Goal: Information Seeking & Learning: Learn about a topic

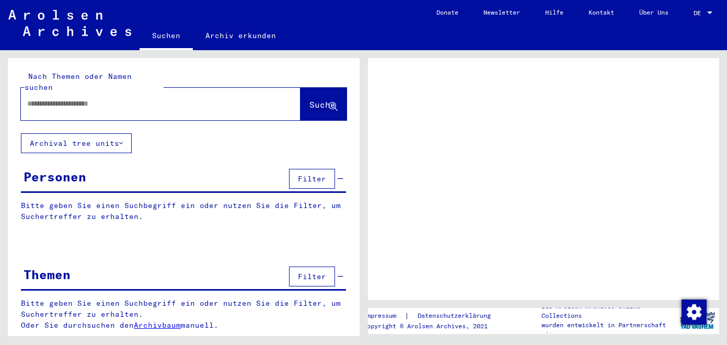
click at [185, 92] on div at bounding box center [148, 104] width 254 height 24
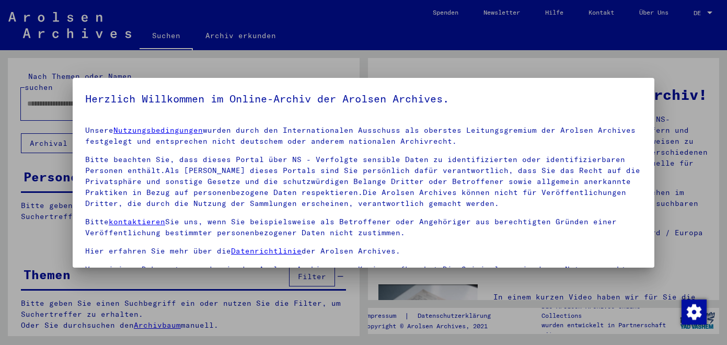
click at [178, 97] on h5 "Herzlich Willkommen im Online-Archiv der Arolsen Archives." at bounding box center [363, 98] width 556 height 17
click at [54, 113] on div at bounding box center [363, 172] width 727 height 345
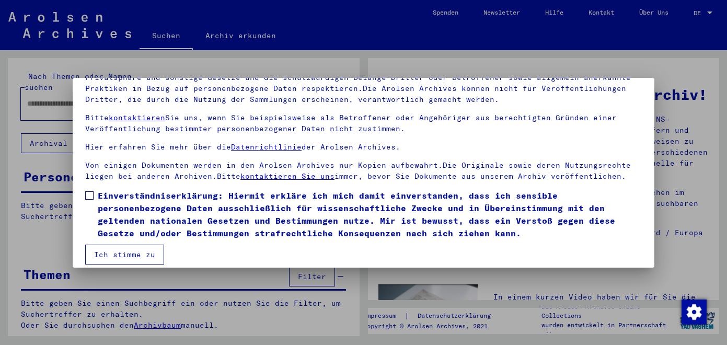
scroll to position [87, 0]
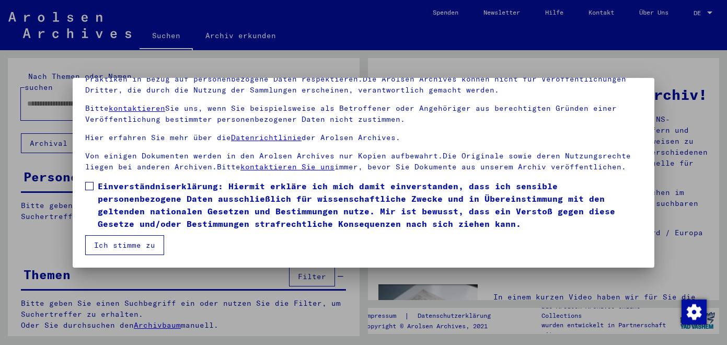
click at [91, 183] on span at bounding box center [89, 186] width 8 height 8
click at [106, 239] on button "Ich stimme zu" at bounding box center [124, 245] width 79 height 20
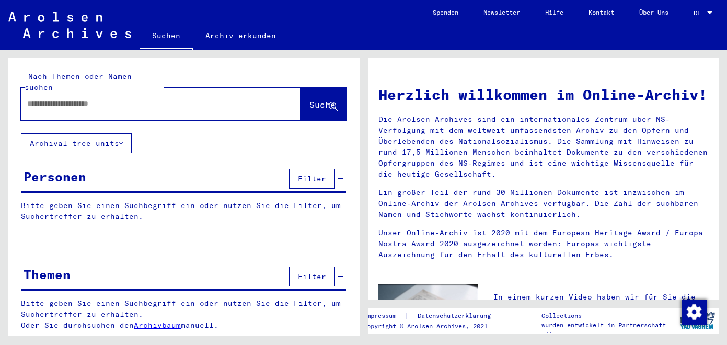
click at [104, 98] on input "text" at bounding box center [148, 103] width 242 height 11
type input "*****"
click at [315, 99] on span "Suche" at bounding box center [322, 104] width 26 height 10
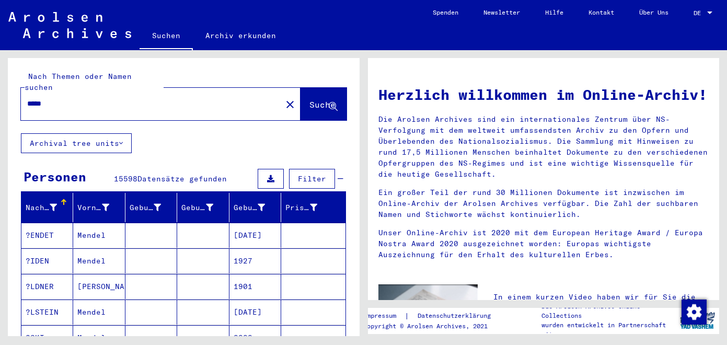
click at [284, 98] on mat-icon "close" at bounding box center [290, 104] width 13 height 13
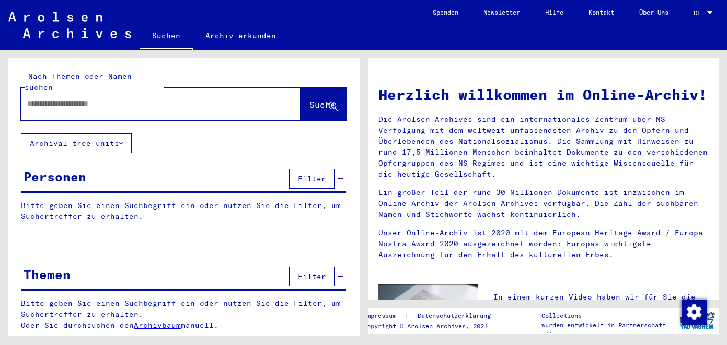
click at [118, 133] on button "Archival tree units" at bounding box center [76, 143] width 111 height 20
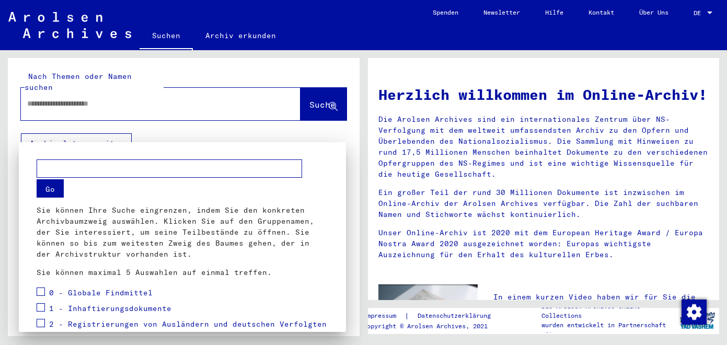
click at [133, 101] on div at bounding box center [363, 172] width 727 height 345
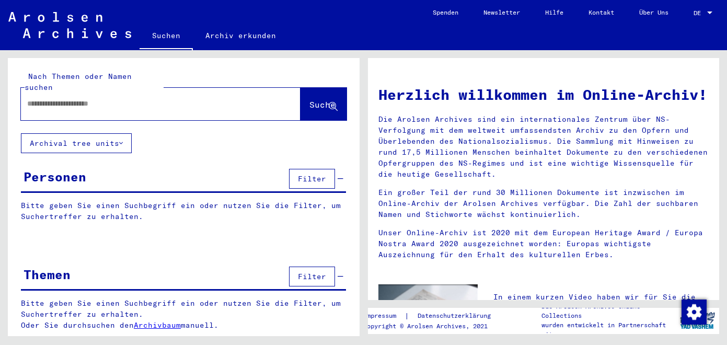
click at [132, 98] on input "text" at bounding box center [148, 103] width 242 height 11
type input "****"
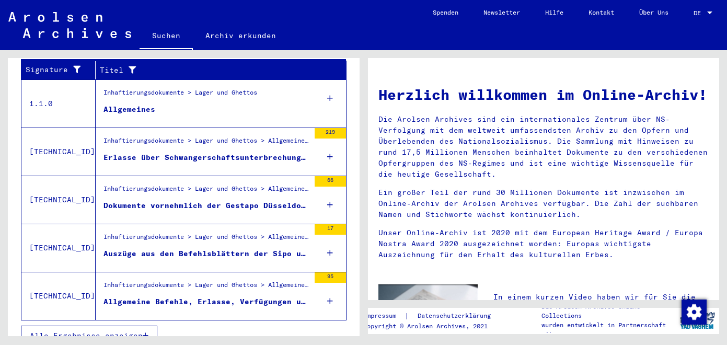
scroll to position [386, 0]
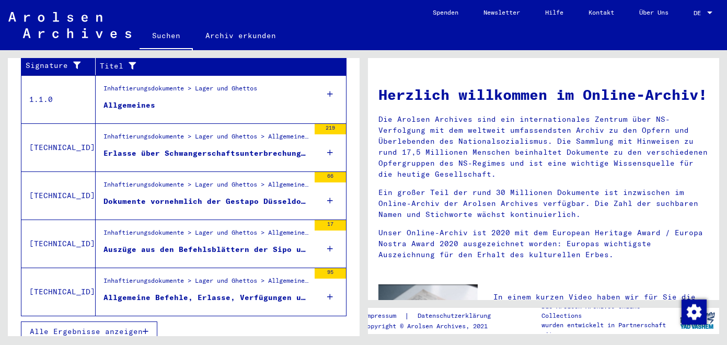
click at [330, 239] on icon at bounding box center [330, 248] width 6 height 37
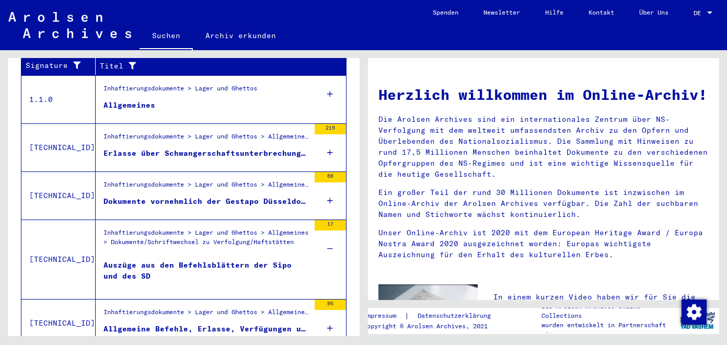
click at [280, 260] on div "Auszüge aus den Befehlsblättern der Sipo und des SD" at bounding box center [206, 275] width 206 height 31
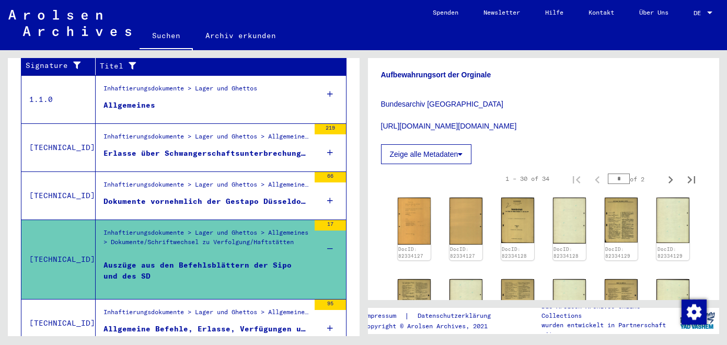
scroll to position [277, 0]
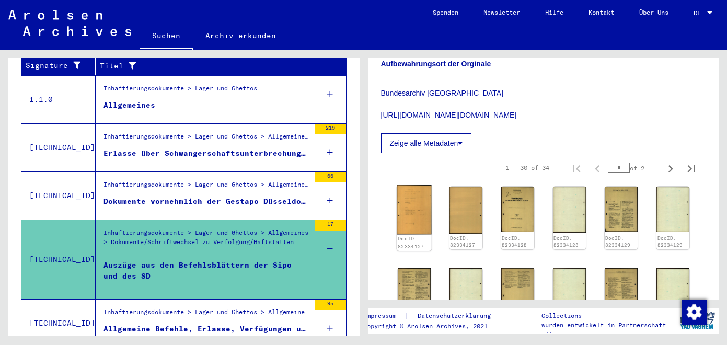
click at [413, 212] on img at bounding box center [414, 209] width 34 height 49
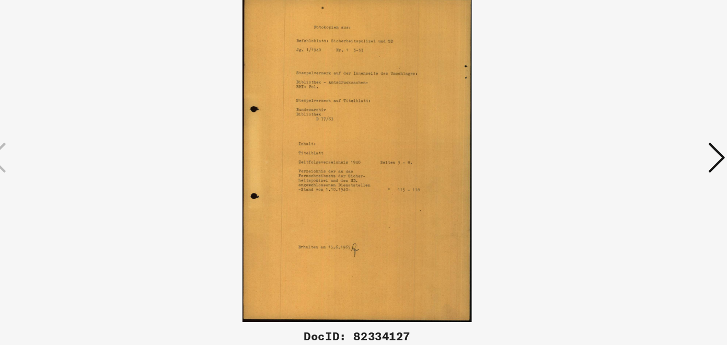
click at [623, 146] on icon at bounding box center [628, 145] width 13 height 25
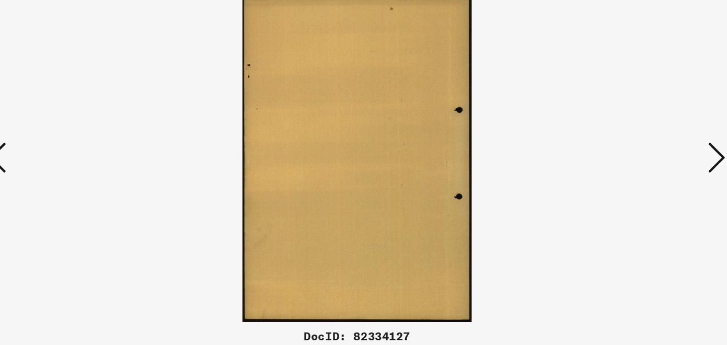
click at [623, 146] on icon at bounding box center [628, 145] width 13 height 25
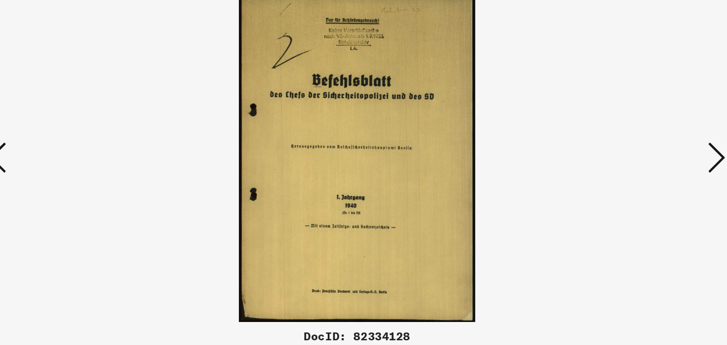
click at [623, 146] on icon at bounding box center [628, 145] width 13 height 25
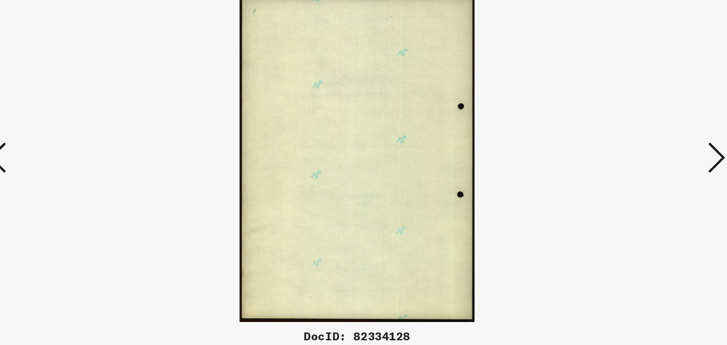
click at [623, 146] on icon at bounding box center [628, 145] width 13 height 25
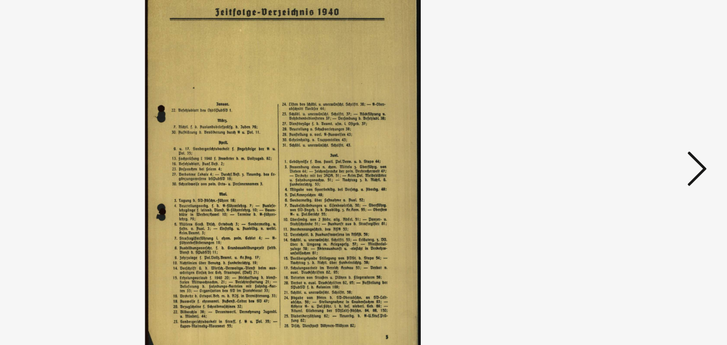
click at [630, 147] on icon at bounding box center [628, 145] width 13 height 25
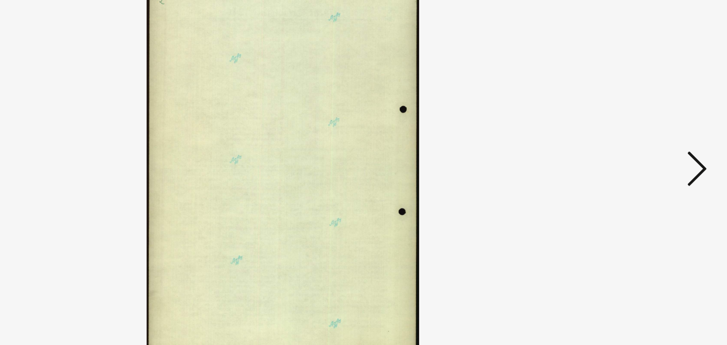
click at [630, 147] on icon at bounding box center [628, 145] width 13 height 25
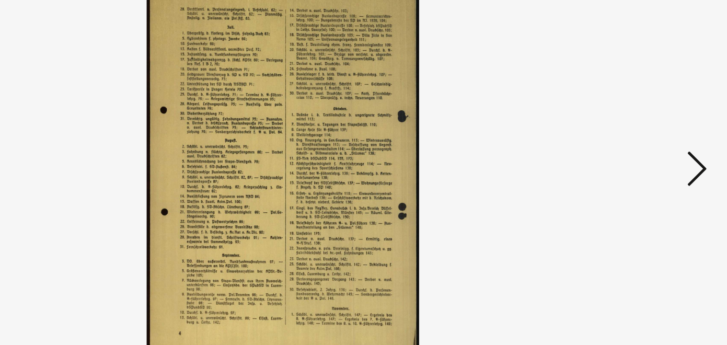
click at [630, 147] on icon at bounding box center [628, 145] width 13 height 25
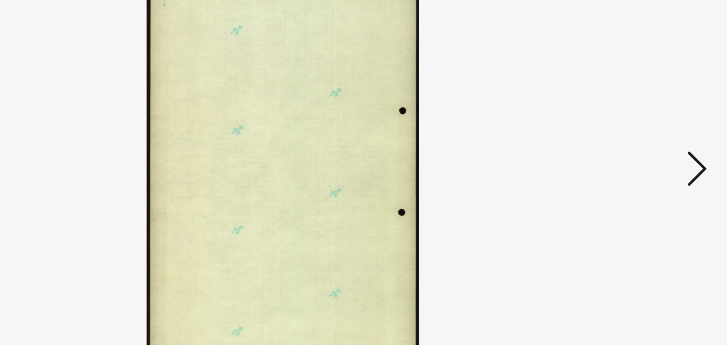
click at [630, 147] on icon at bounding box center [628, 145] width 13 height 25
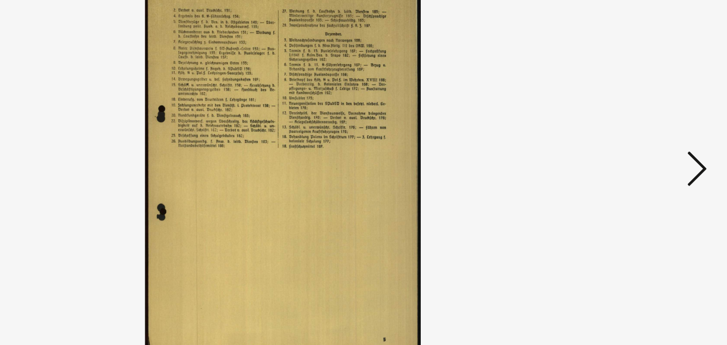
click at [630, 147] on icon at bounding box center [628, 145] width 13 height 25
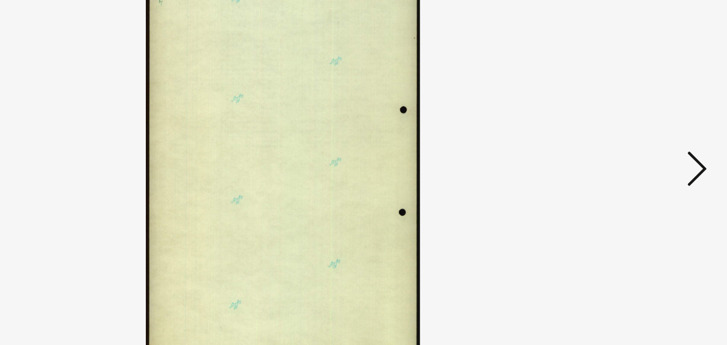
click at [630, 147] on icon at bounding box center [628, 145] width 13 height 25
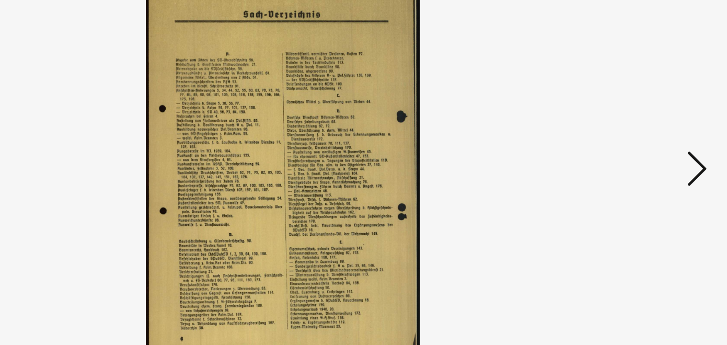
click at [630, 147] on icon at bounding box center [628, 145] width 13 height 25
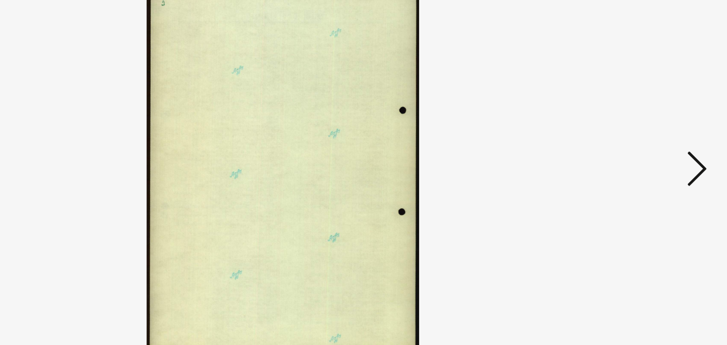
click at [630, 147] on icon at bounding box center [628, 145] width 13 height 25
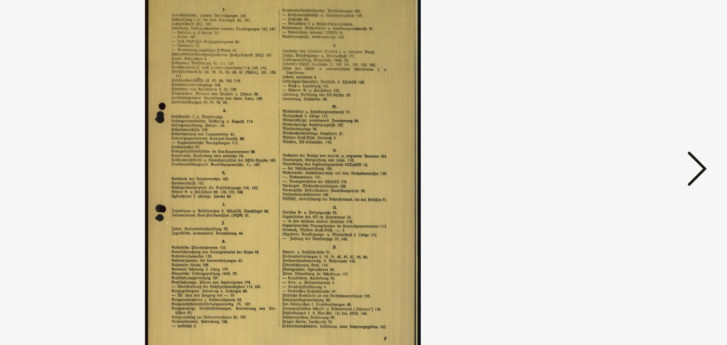
click at [630, 147] on icon at bounding box center [628, 145] width 13 height 25
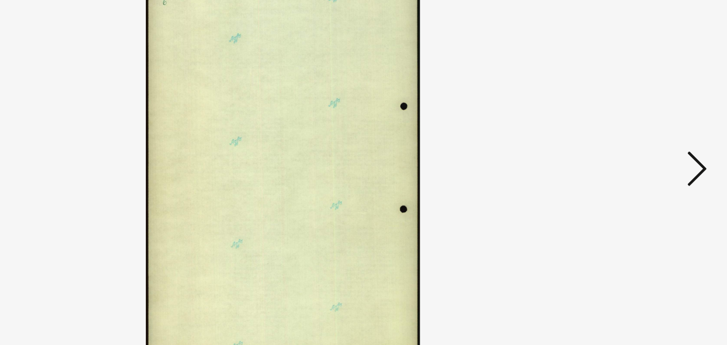
click at [630, 147] on icon at bounding box center [628, 145] width 13 height 25
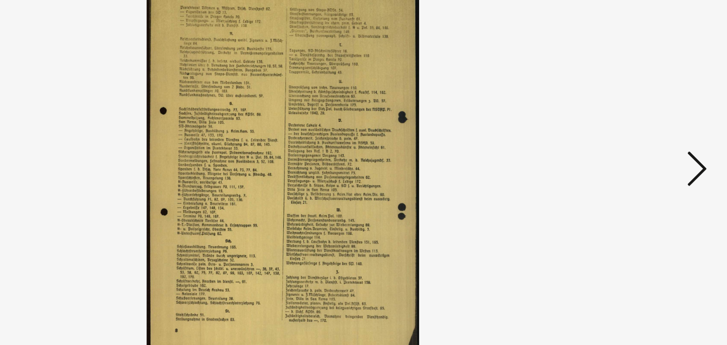
click at [630, 147] on icon at bounding box center [628, 145] width 13 height 25
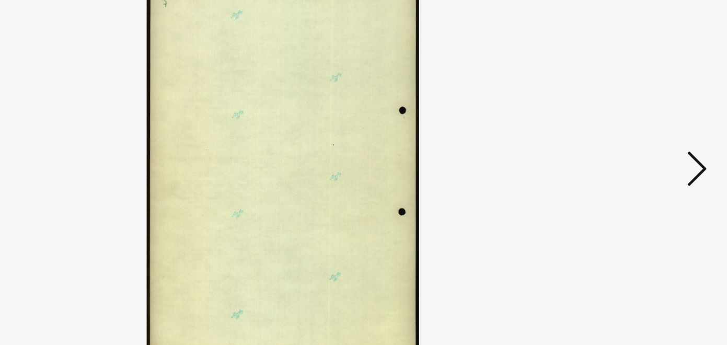
click at [630, 147] on icon at bounding box center [628, 145] width 13 height 25
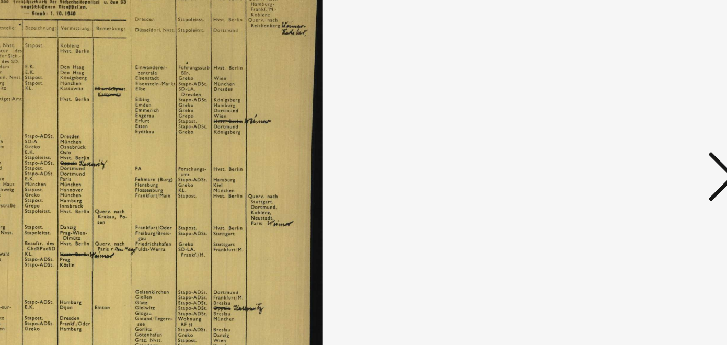
click at [623, 149] on icon at bounding box center [628, 145] width 13 height 25
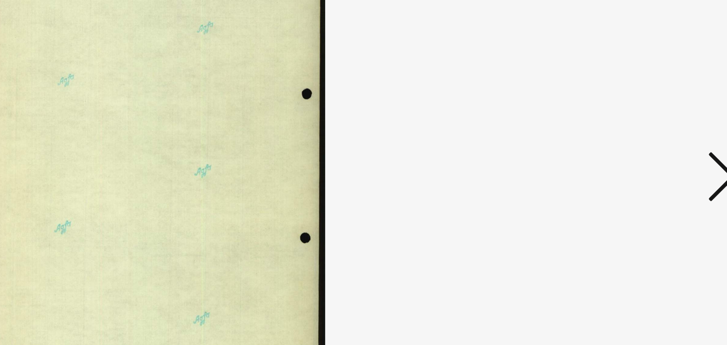
click at [623, 149] on icon at bounding box center [628, 145] width 13 height 25
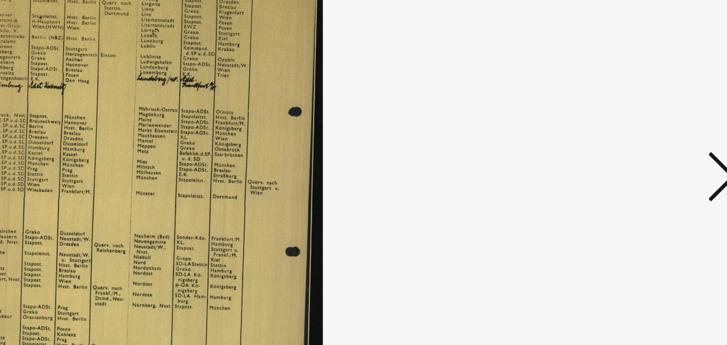
click at [623, 149] on icon at bounding box center [628, 145] width 13 height 25
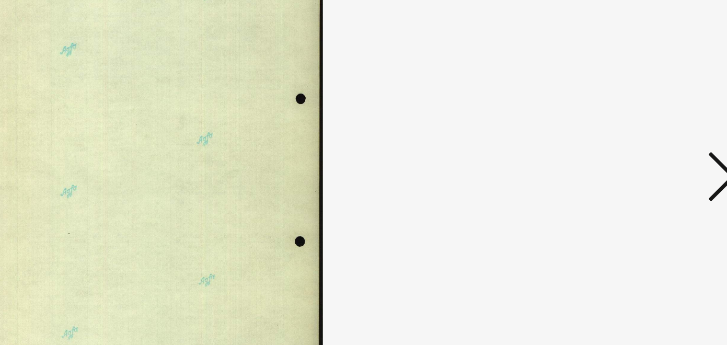
click at [623, 149] on icon at bounding box center [628, 145] width 13 height 25
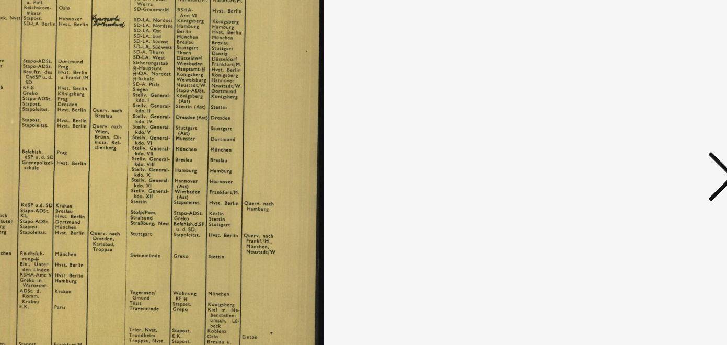
click at [623, 149] on icon at bounding box center [628, 145] width 13 height 25
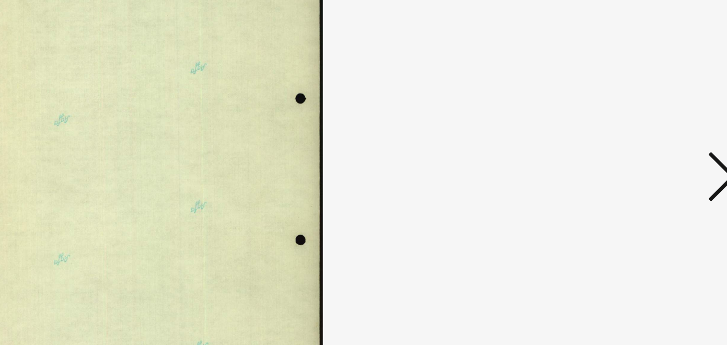
click at [623, 149] on icon at bounding box center [628, 145] width 13 height 25
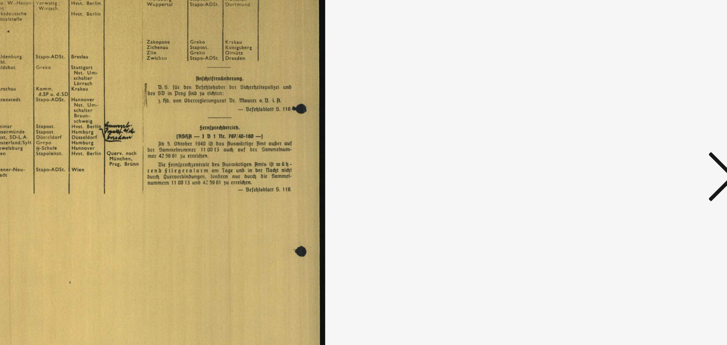
click at [623, 149] on icon at bounding box center [628, 145] width 13 height 25
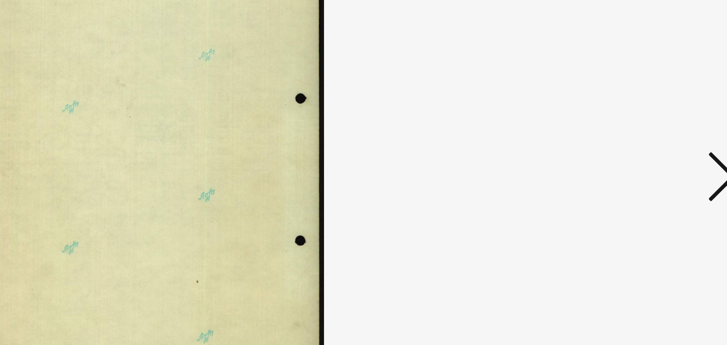
click at [623, 149] on icon at bounding box center [628, 145] width 13 height 25
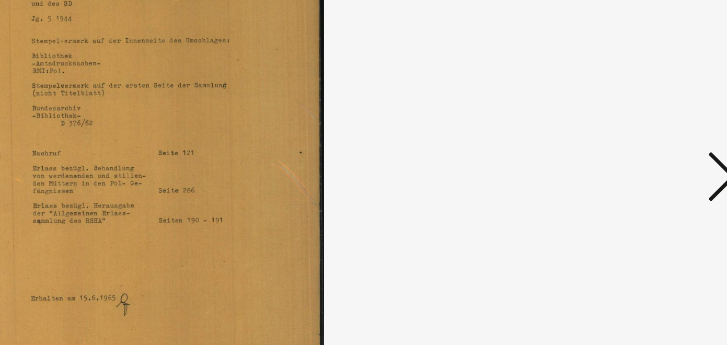
click at [623, 149] on icon at bounding box center [628, 145] width 13 height 25
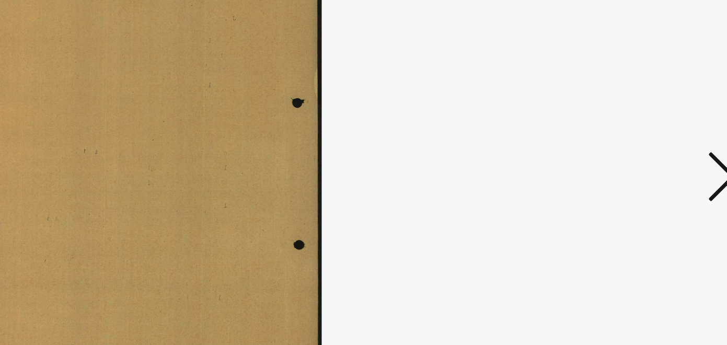
click at [623, 149] on icon at bounding box center [628, 145] width 13 height 25
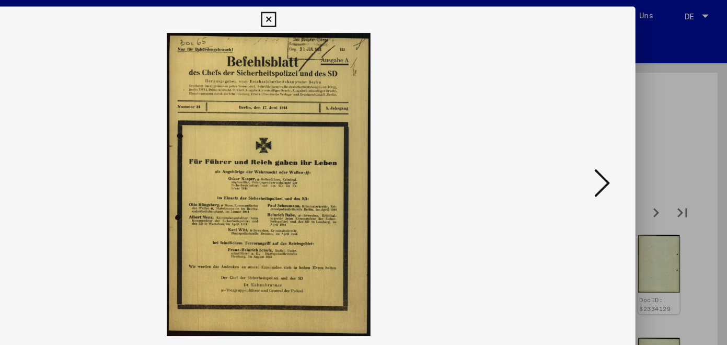
click at [628, 143] on icon at bounding box center [628, 145] width 13 height 25
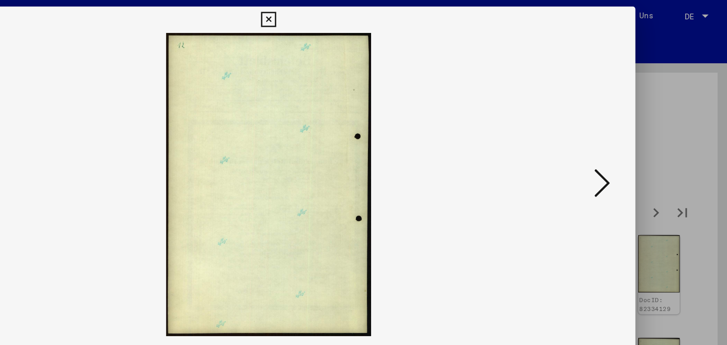
click at [628, 143] on icon at bounding box center [628, 145] width 13 height 25
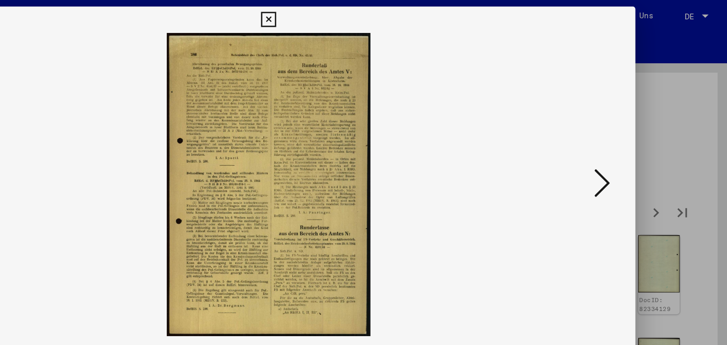
click at [628, 143] on icon at bounding box center [628, 145] width 13 height 25
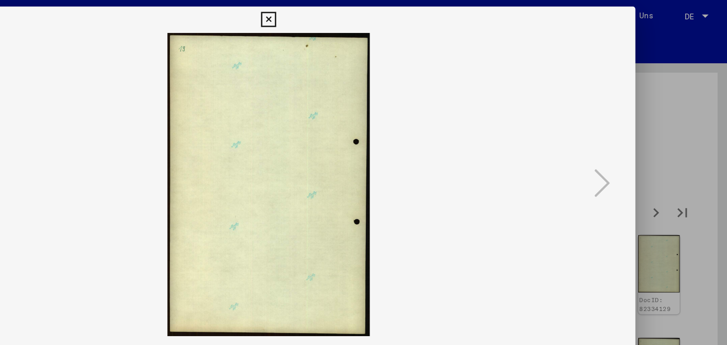
click at [369, 19] on icon at bounding box center [363, 15] width 12 height 13
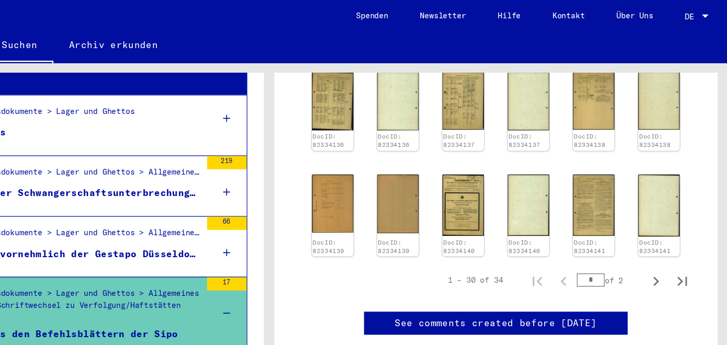
scroll to position [714, 0]
click at [669, 216] on icon "Next page" at bounding box center [670, 223] width 15 height 15
type input "*"
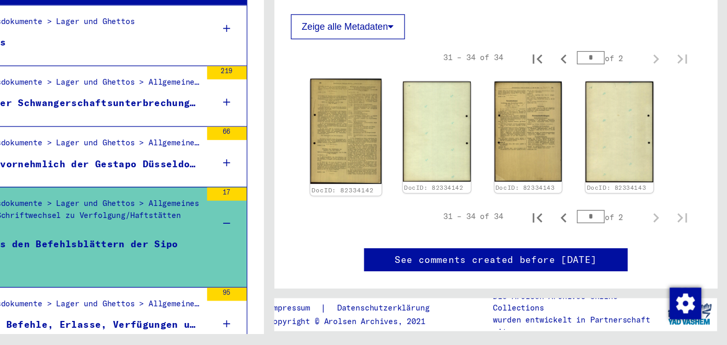
scroll to position [335, 0]
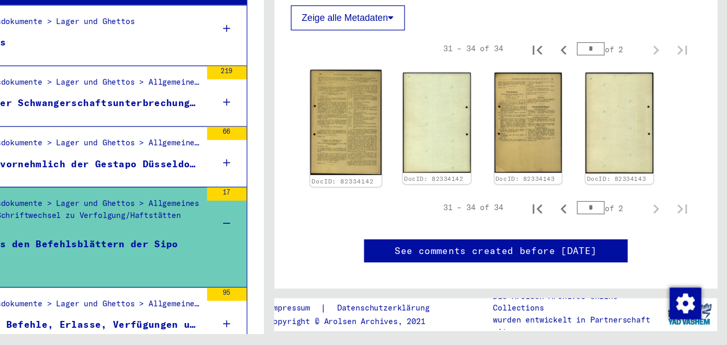
click at [432, 149] on img at bounding box center [424, 168] width 56 height 83
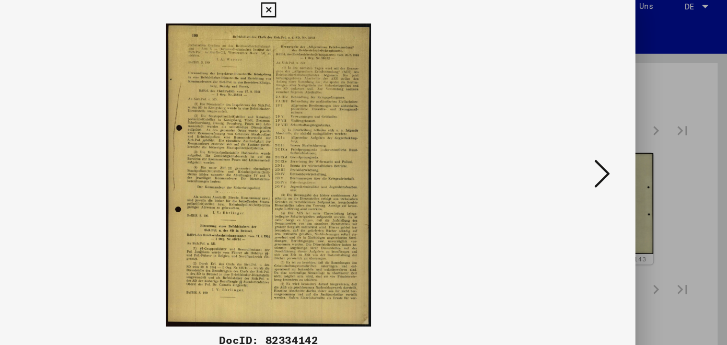
click at [627, 148] on icon at bounding box center [628, 145] width 13 height 25
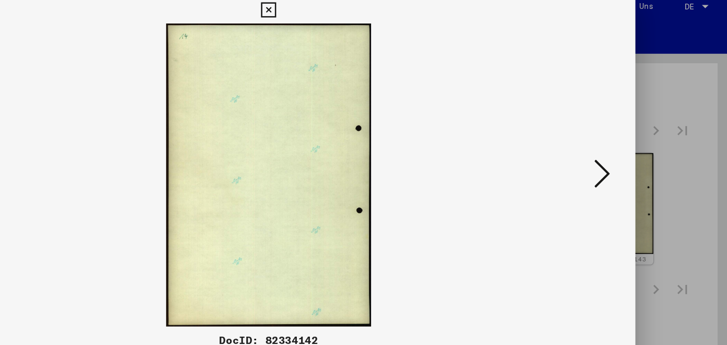
click at [627, 148] on icon at bounding box center [628, 145] width 13 height 25
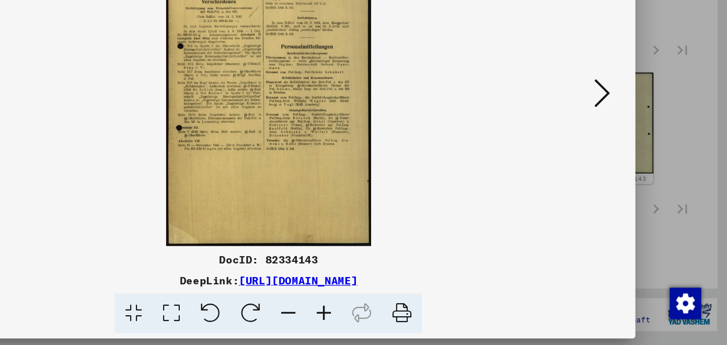
click at [372, 296] on link "[URL][DOMAIN_NAME]" at bounding box center [387, 293] width 94 height 10
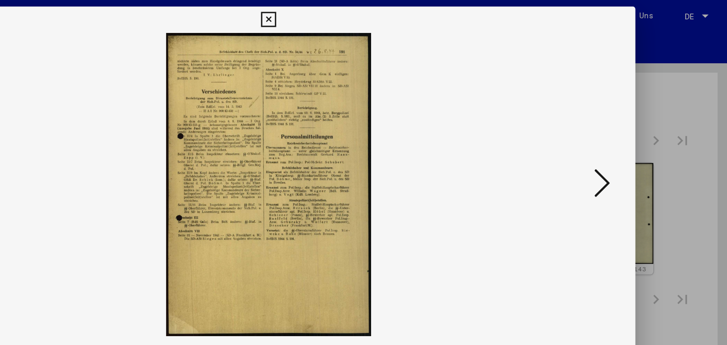
click at [369, 13] on icon at bounding box center [363, 15] width 12 height 13
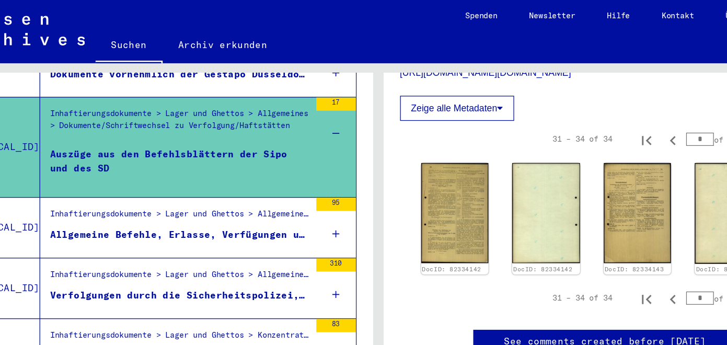
scroll to position [340, 0]
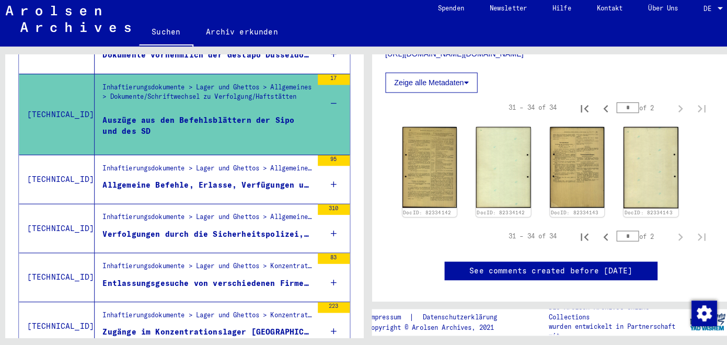
click at [227, 229] on div "Verfolgungen durch die Sicherheitspolizei, die SS und in Sicherheitsdienst in […" at bounding box center [206, 234] width 206 height 11
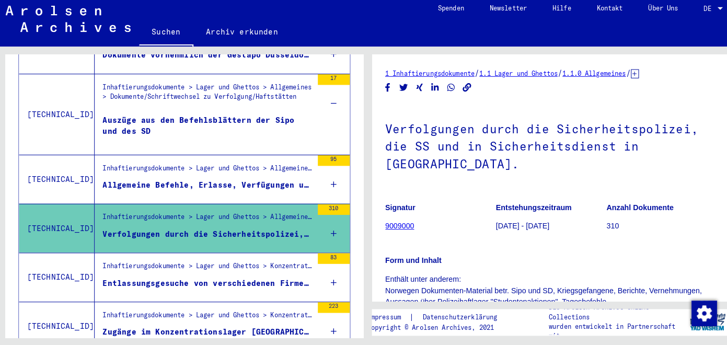
click at [212, 277] on div "Entlassungsgesuche von verschiedenen Firmen und Privatpersonen an den Kommandeu…" at bounding box center [206, 282] width 206 height 11
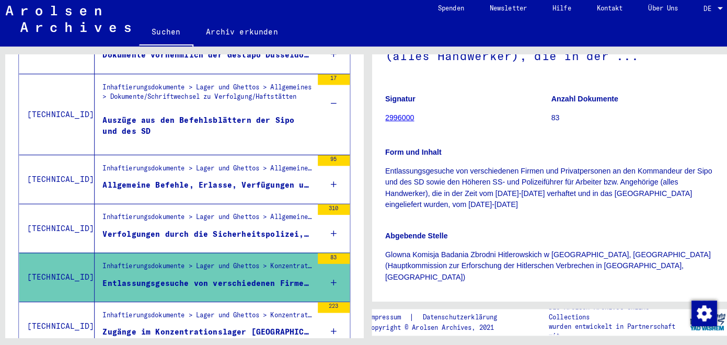
scroll to position [153, 0]
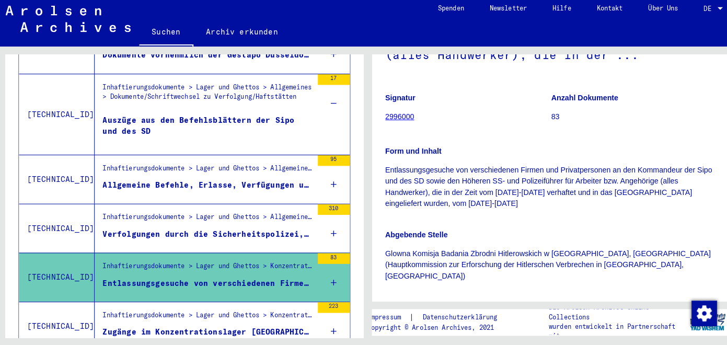
click at [219, 325] on div "Zugänge im Konzentrationslager [GEOGRAPHIC_DATA] von [GEOGRAPHIC_DATA]" at bounding box center [206, 330] width 206 height 11
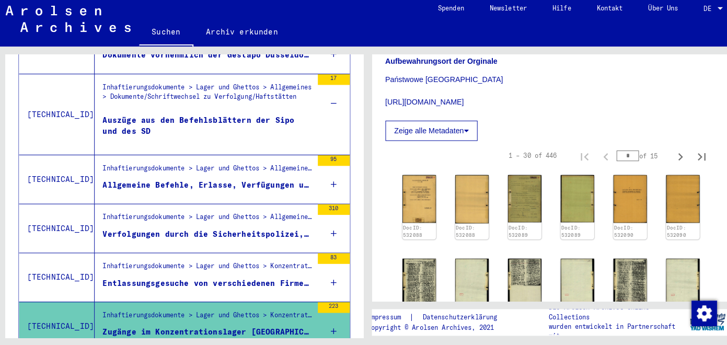
scroll to position [309, 0]
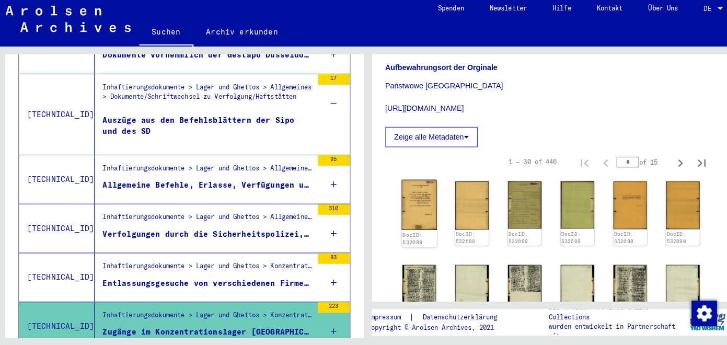
click at [415, 212] on img at bounding box center [414, 205] width 34 height 49
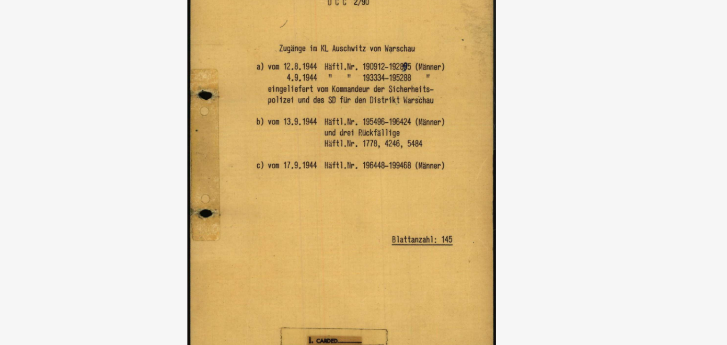
scroll to position [309, 0]
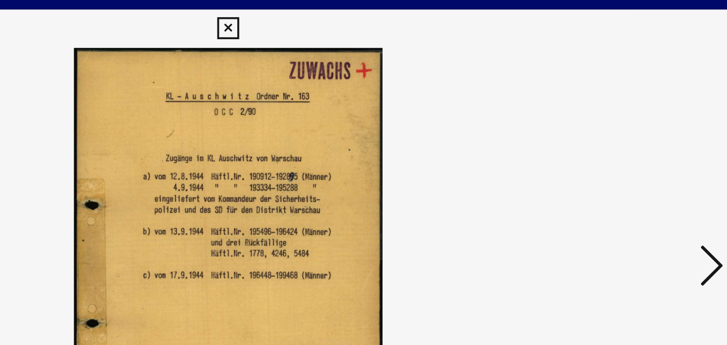
click at [626, 143] on icon at bounding box center [628, 145] width 13 height 25
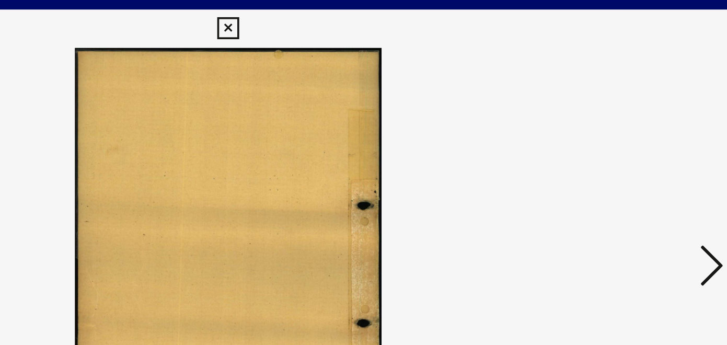
click at [626, 143] on icon at bounding box center [628, 145] width 13 height 25
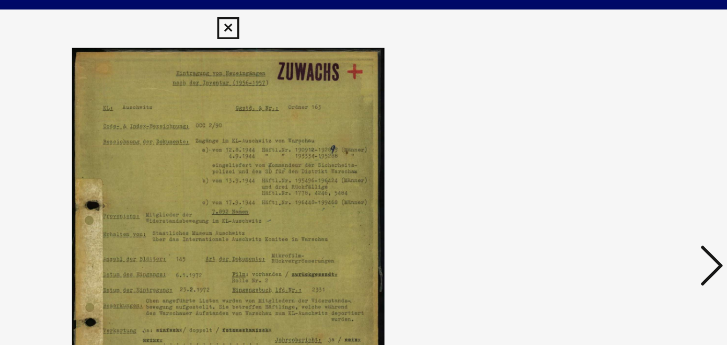
click at [626, 143] on icon at bounding box center [628, 145] width 13 height 25
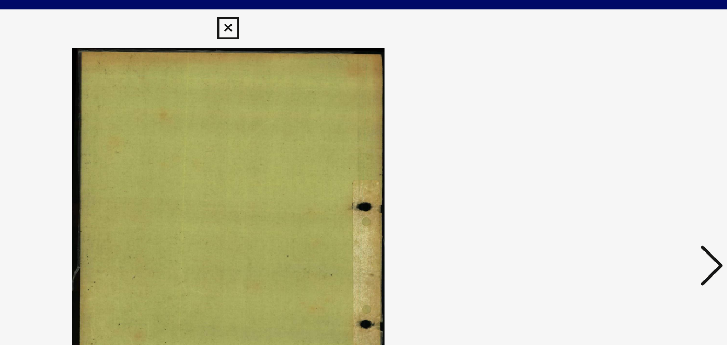
click at [626, 143] on icon at bounding box center [628, 145] width 13 height 25
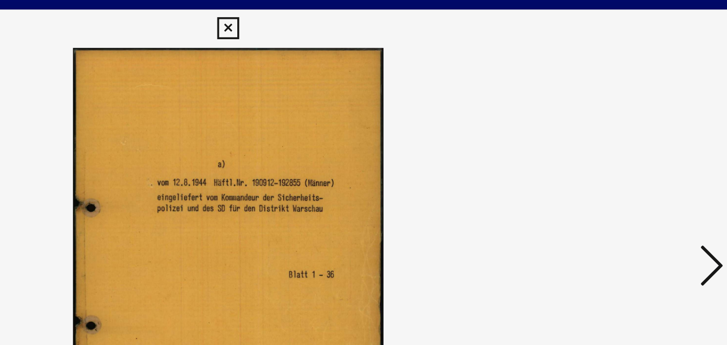
click at [626, 143] on icon at bounding box center [628, 145] width 13 height 25
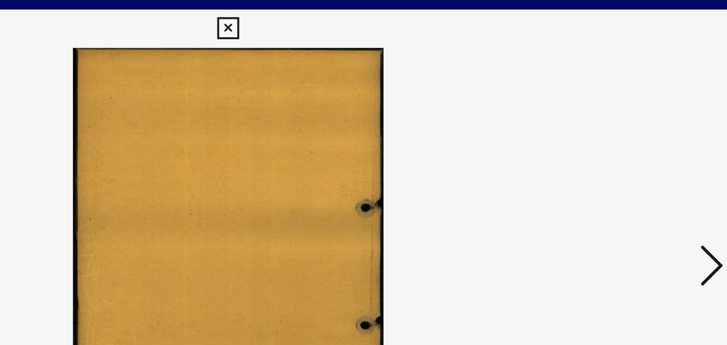
click at [626, 143] on icon at bounding box center [628, 145] width 13 height 25
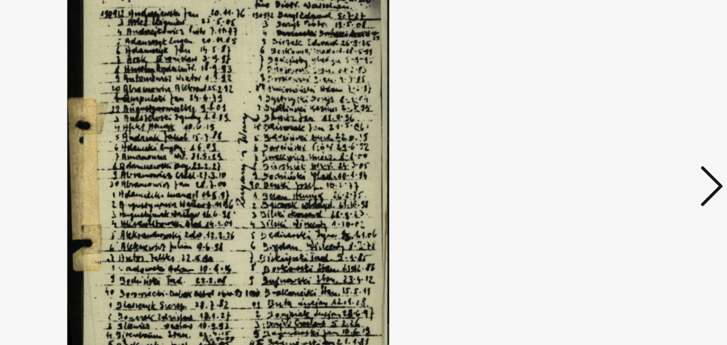
click at [625, 154] on icon at bounding box center [628, 145] width 13 height 25
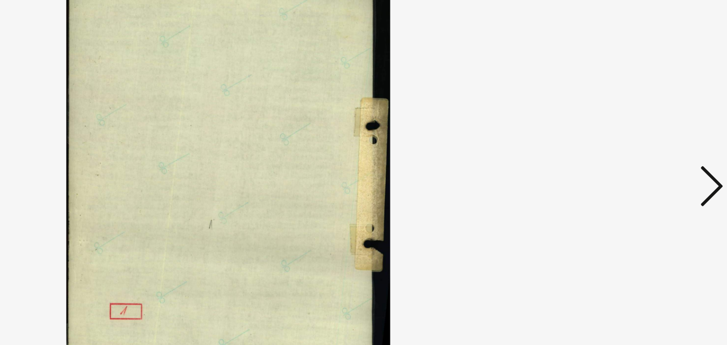
click at [625, 154] on icon at bounding box center [628, 145] width 13 height 25
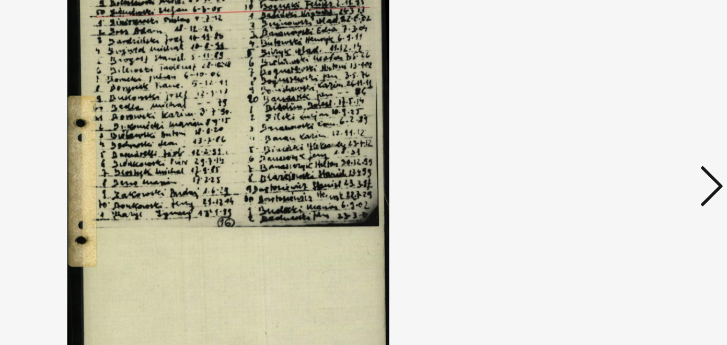
click at [625, 154] on icon at bounding box center [628, 145] width 13 height 25
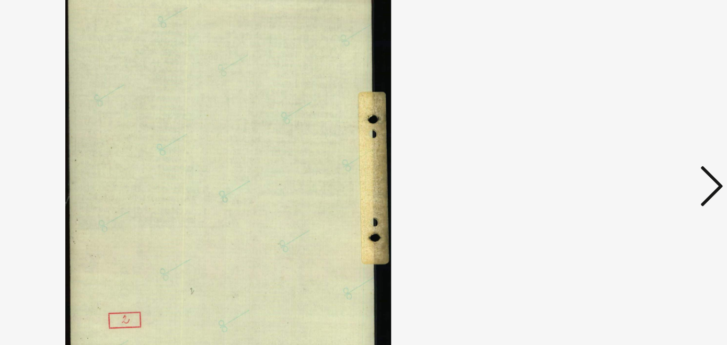
click at [625, 154] on icon at bounding box center [628, 145] width 13 height 25
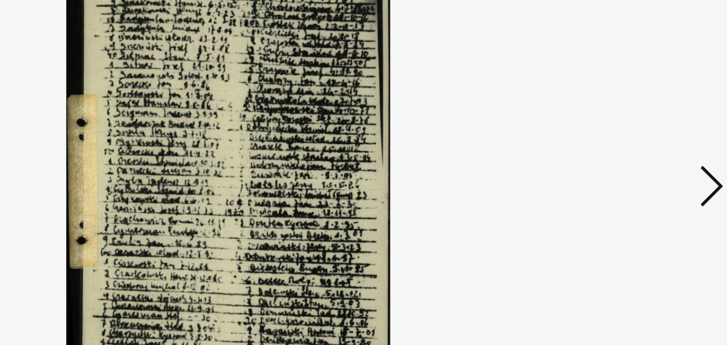
click at [625, 154] on icon at bounding box center [628, 145] width 13 height 25
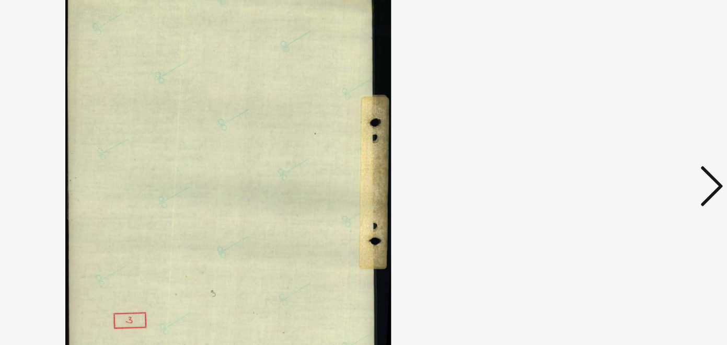
click at [625, 154] on icon at bounding box center [628, 145] width 13 height 25
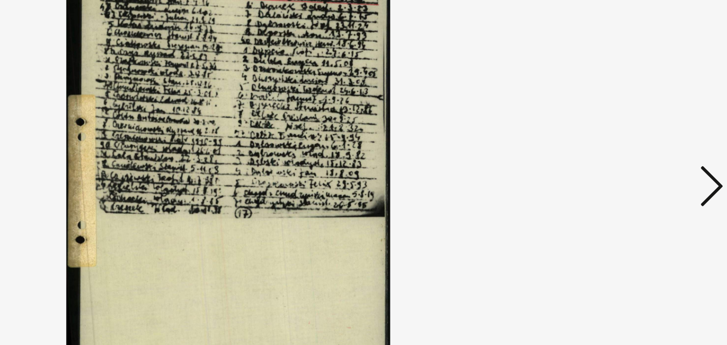
click at [625, 154] on icon at bounding box center [628, 145] width 13 height 25
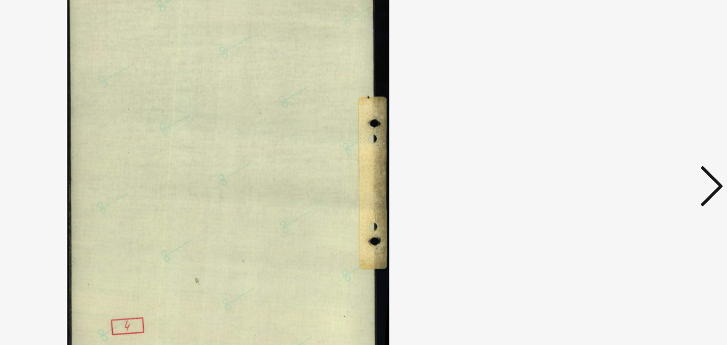
click at [625, 154] on icon at bounding box center [628, 145] width 13 height 25
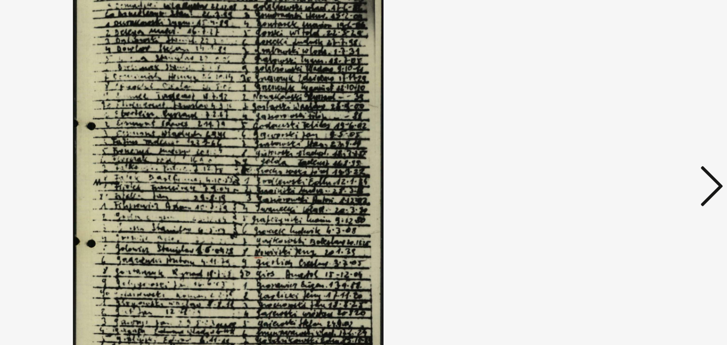
click at [625, 154] on icon at bounding box center [628, 145] width 13 height 25
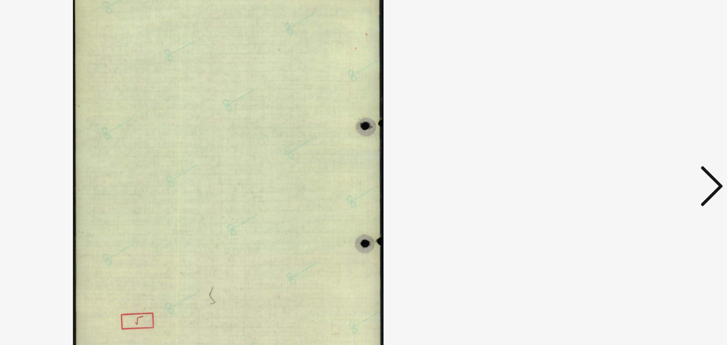
click at [625, 154] on icon at bounding box center [628, 145] width 13 height 25
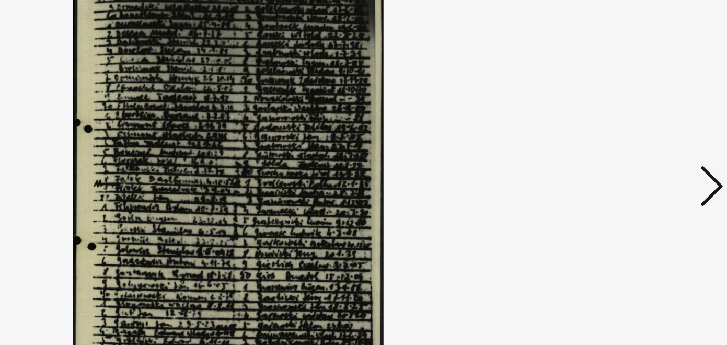
click at [625, 154] on icon at bounding box center [628, 145] width 13 height 25
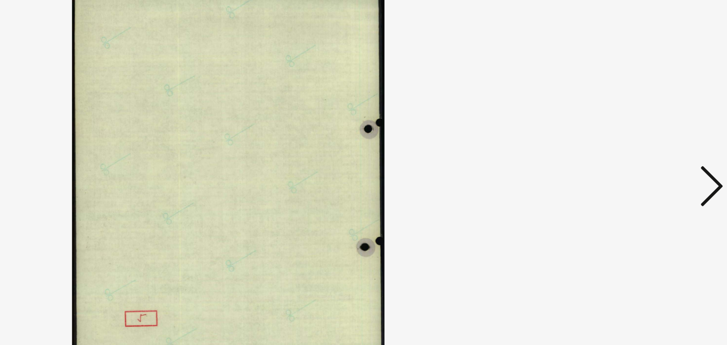
click at [625, 154] on icon at bounding box center [628, 145] width 13 height 25
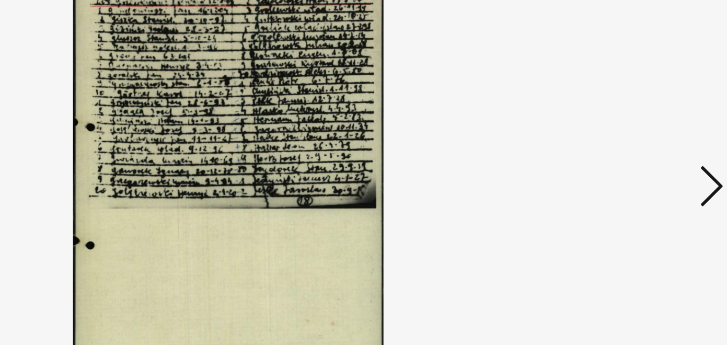
click at [625, 154] on icon at bounding box center [628, 145] width 13 height 25
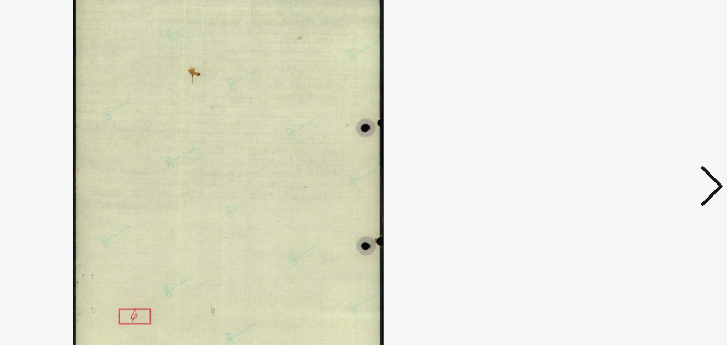
click at [625, 154] on icon at bounding box center [628, 145] width 13 height 25
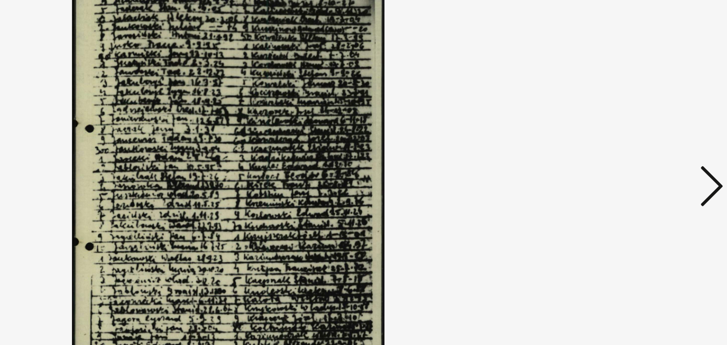
click at [625, 154] on icon at bounding box center [628, 145] width 13 height 25
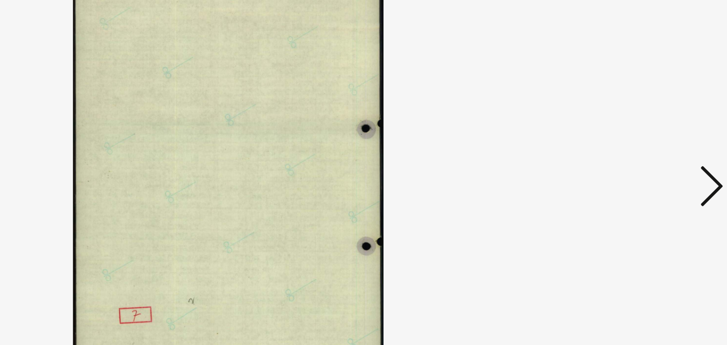
click at [625, 154] on icon at bounding box center [628, 145] width 13 height 25
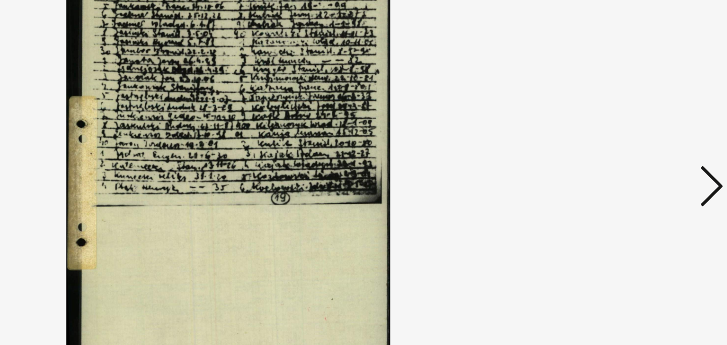
click at [625, 154] on icon at bounding box center [628, 145] width 13 height 25
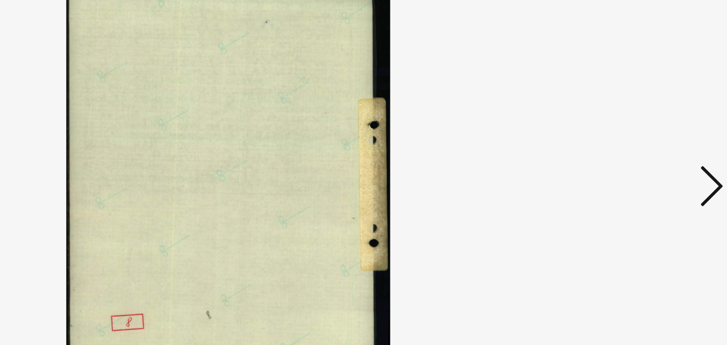
click at [625, 154] on icon at bounding box center [628, 145] width 13 height 25
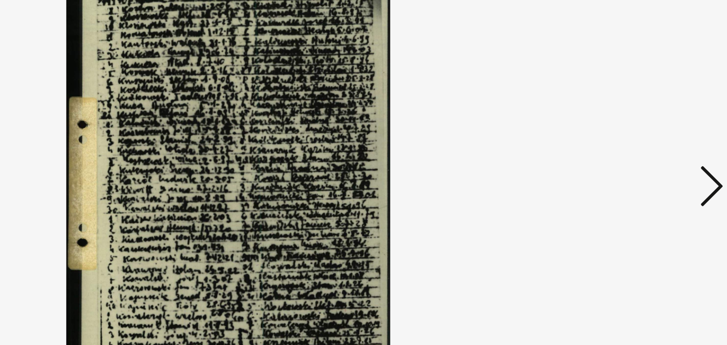
click at [625, 154] on icon at bounding box center [628, 145] width 13 height 25
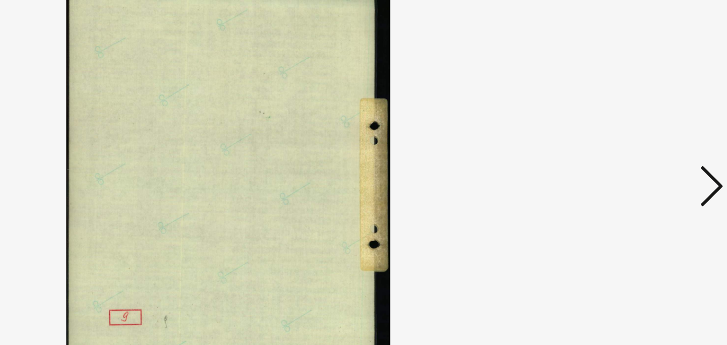
click at [625, 154] on icon at bounding box center [628, 145] width 13 height 25
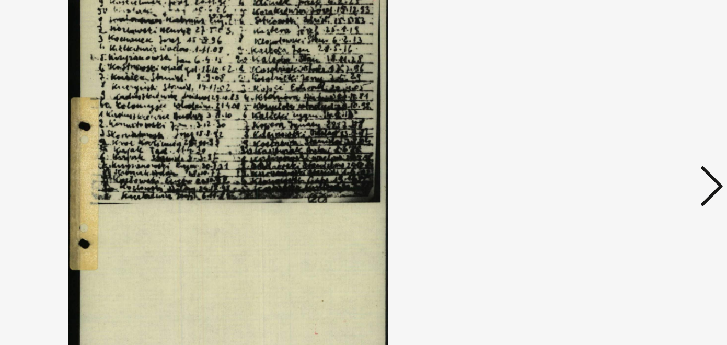
click at [625, 154] on icon at bounding box center [628, 145] width 13 height 25
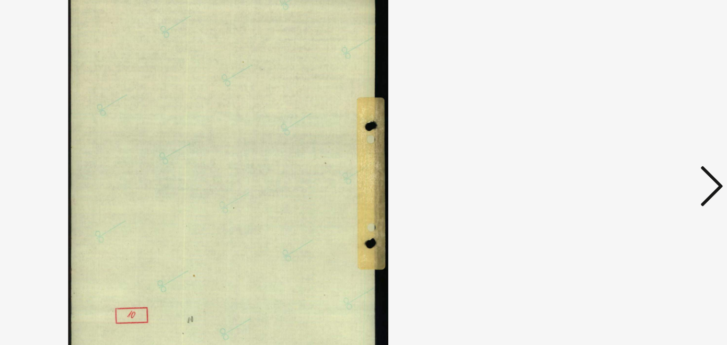
click at [625, 154] on icon at bounding box center [628, 145] width 13 height 25
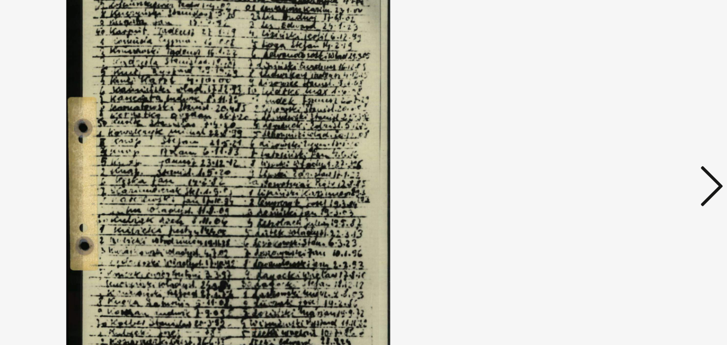
click at [625, 154] on icon at bounding box center [628, 145] width 13 height 25
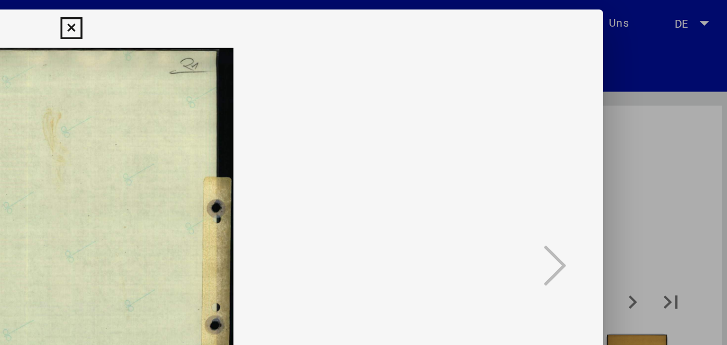
click at [369, 15] on icon at bounding box center [363, 15] width 12 height 13
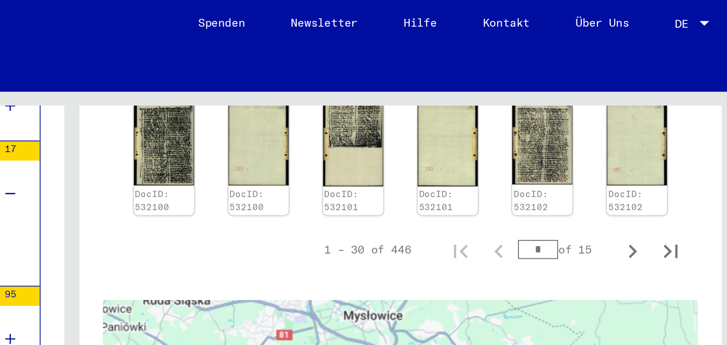
scroll to position [812, 0]
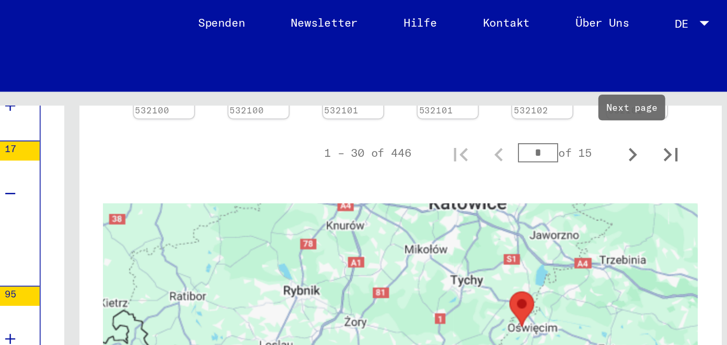
click at [671, 87] on icon "Next page" at bounding box center [670, 84] width 15 height 15
type input "*"
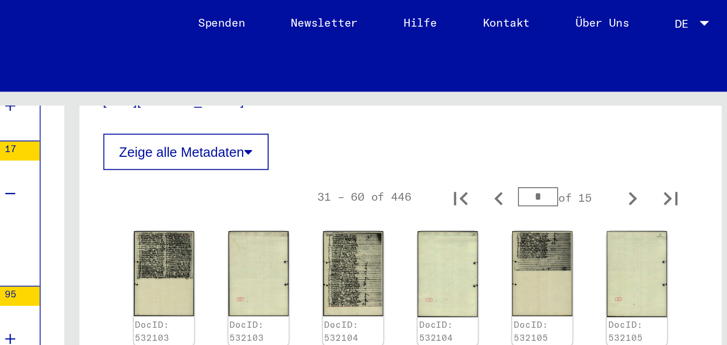
scroll to position [365, 0]
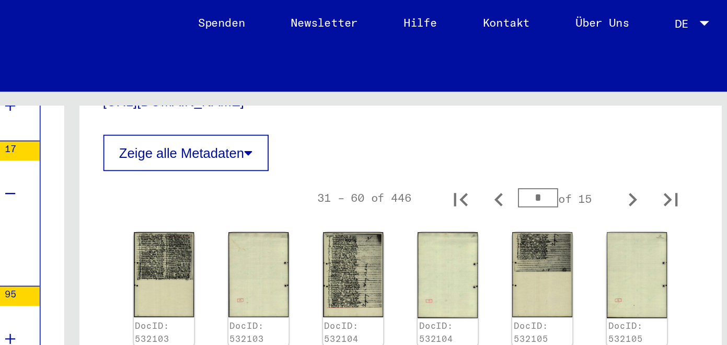
click at [624, 108] on input "*" at bounding box center [619, 108] width 22 height 10
type input "*"
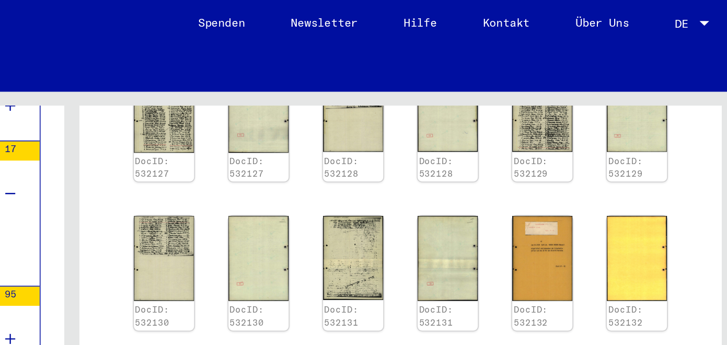
scroll to position [701, 0]
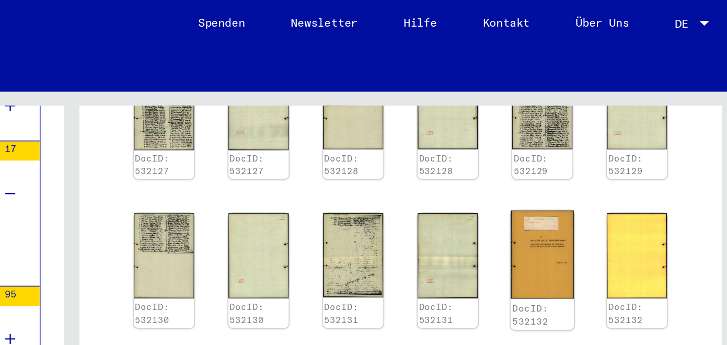
click at [619, 131] on img at bounding box center [620, 139] width 34 height 49
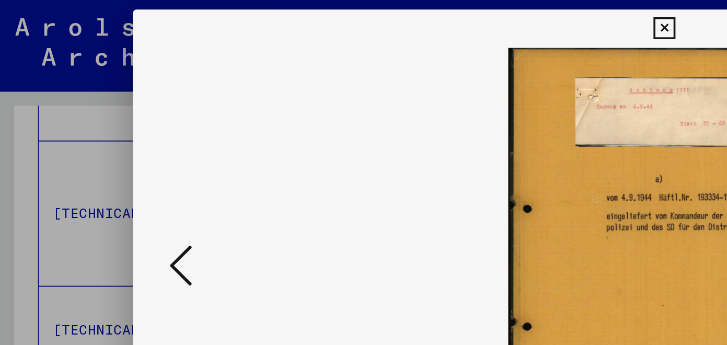
click at [94, 143] on icon at bounding box center [98, 145] width 13 height 25
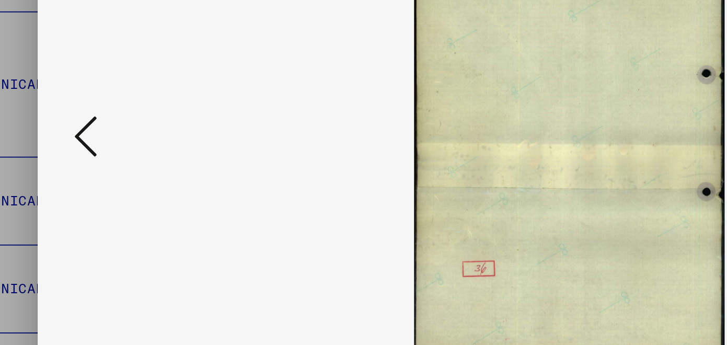
click at [96, 144] on icon at bounding box center [98, 145] width 13 height 25
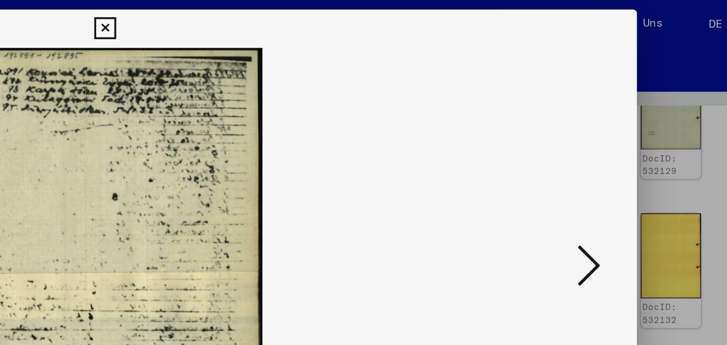
click at [369, 16] on icon at bounding box center [363, 15] width 12 height 13
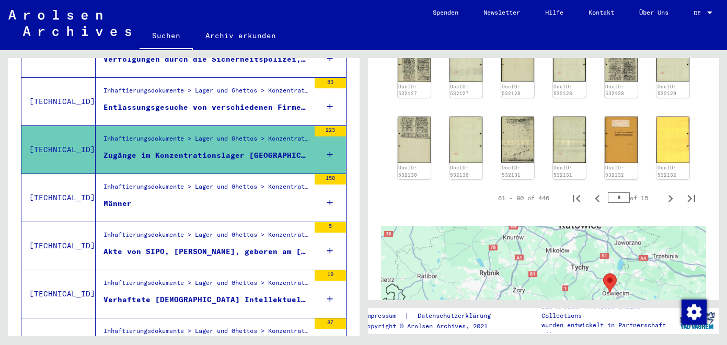
scroll to position [521, 0]
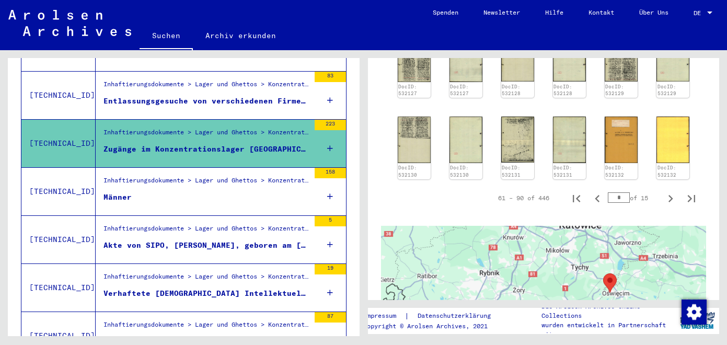
click at [136, 240] on div "Akte von SIPO, [PERSON_NAME], geboren am [DEMOGRAPHIC_DATA]" at bounding box center [206, 245] width 206 height 11
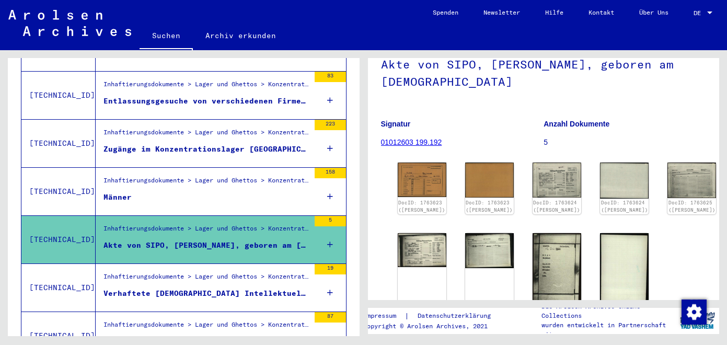
scroll to position [81, 0]
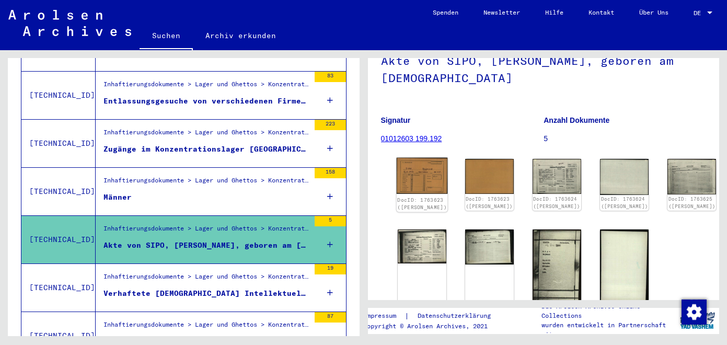
click at [414, 165] on div "DocID: 1763623 ([PERSON_NAME])" at bounding box center [421, 185] width 51 height 54
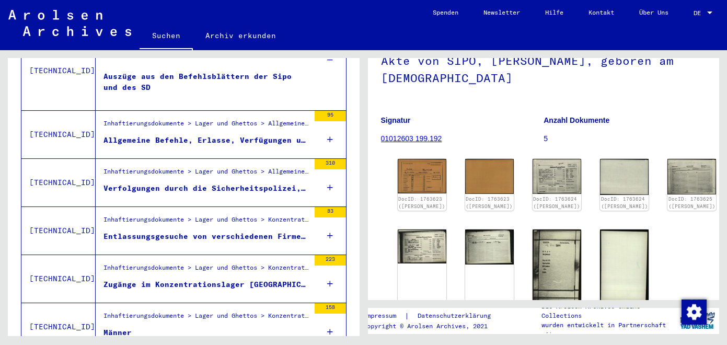
scroll to position [392, 0]
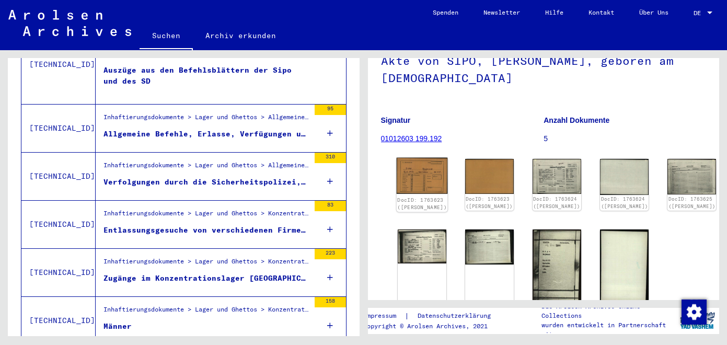
click at [411, 164] on img at bounding box center [421, 176] width 51 height 37
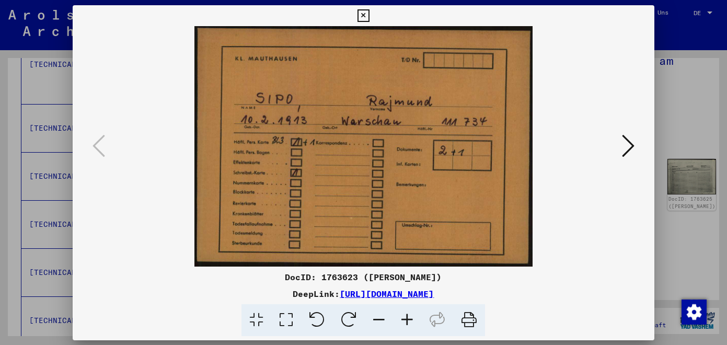
click at [411, 164] on img at bounding box center [363, 146] width 510 height 240
click at [631, 146] on icon at bounding box center [628, 145] width 13 height 25
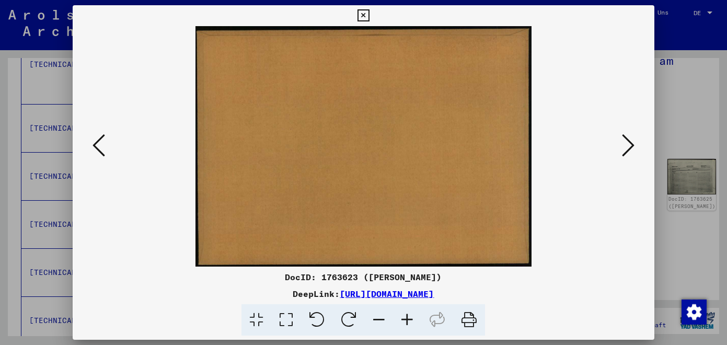
click at [631, 146] on icon at bounding box center [628, 145] width 13 height 25
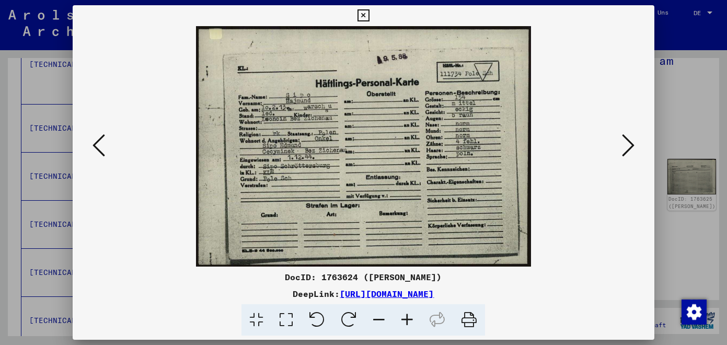
click at [631, 146] on icon at bounding box center [628, 145] width 13 height 25
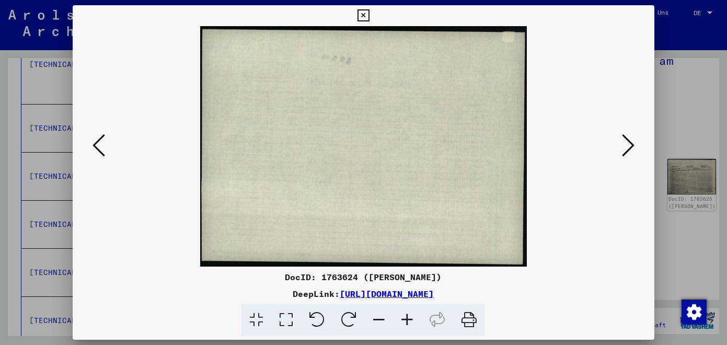
click at [631, 146] on icon at bounding box center [628, 145] width 13 height 25
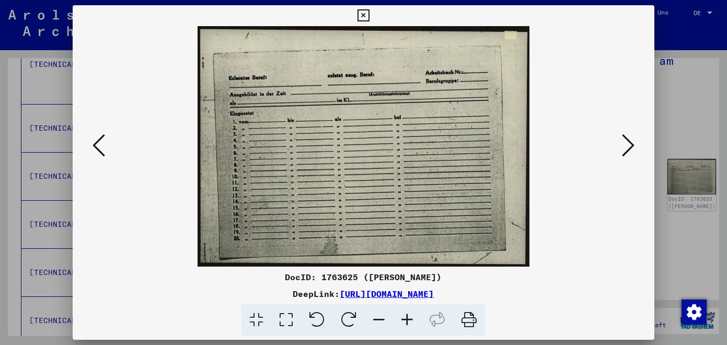
click at [631, 146] on icon at bounding box center [628, 145] width 13 height 25
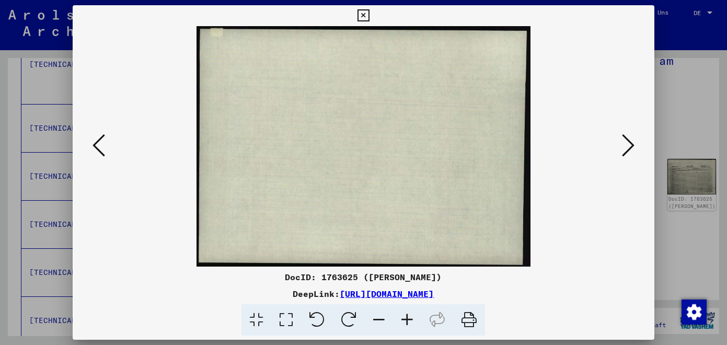
click at [631, 146] on icon at bounding box center [628, 145] width 13 height 25
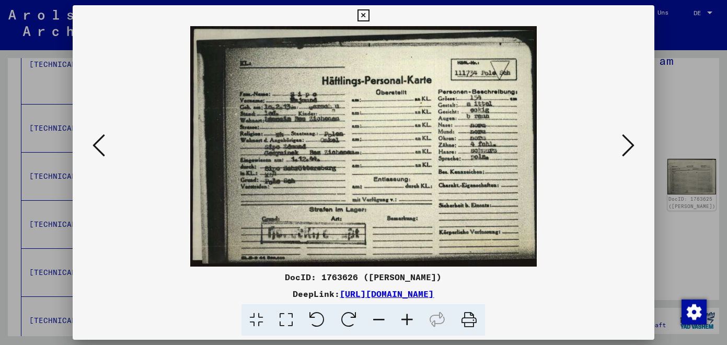
click at [369, 11] on icon at bounding box center [363, 15] width 12 height 13
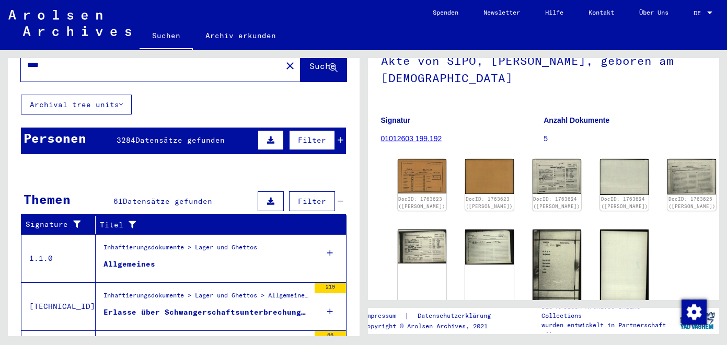
scroll to position [0, 0]
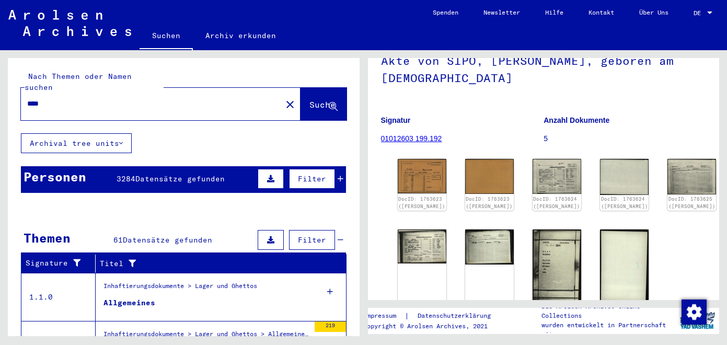
click at [112, 102] on div "****" at bounding box center [148, 104] width 254 height 24
click at [90, 98] on input "****" at bounding box center [151, 103] width 248 height 11
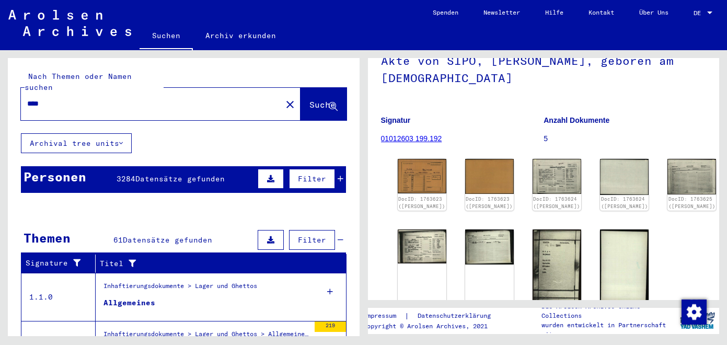
click at [90, 98] on input "****" at bounding box center [151, 103] width 248 height 11
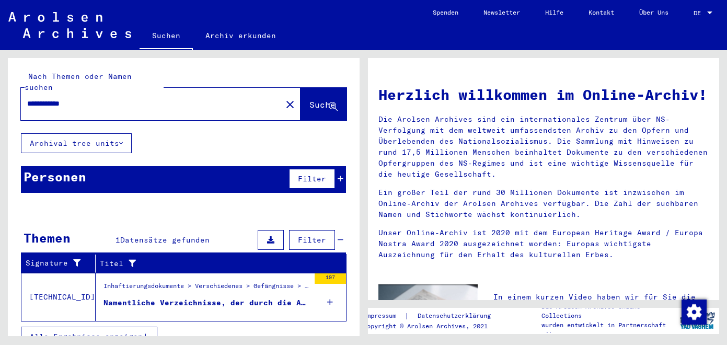
scroll to position [5, 0]
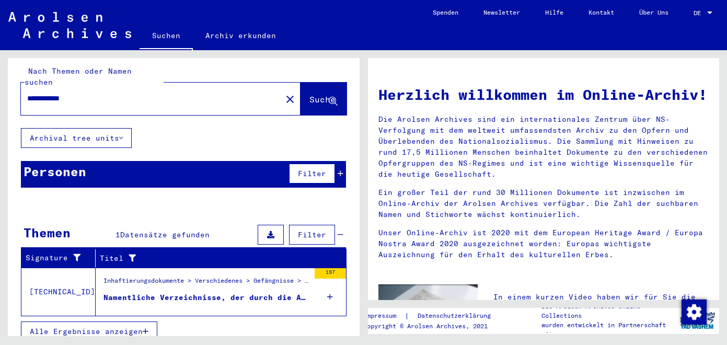
click at [146, 292] on div "Namentliche Verzeichnisse, der durch die Außenstellen [GEOGRAPHIC_DATA], Konski…" at bounding box center [206, 297] width 206 height 11
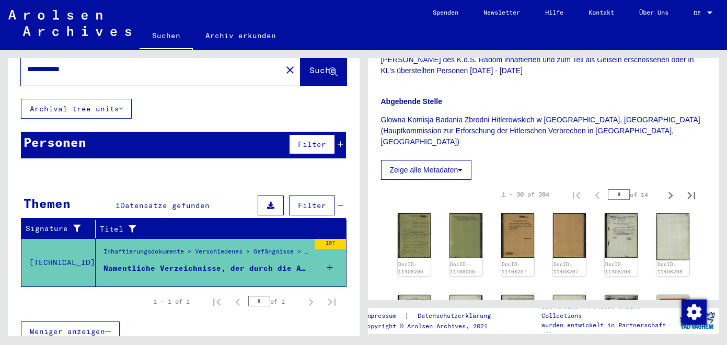
scroll to position [311, 0]
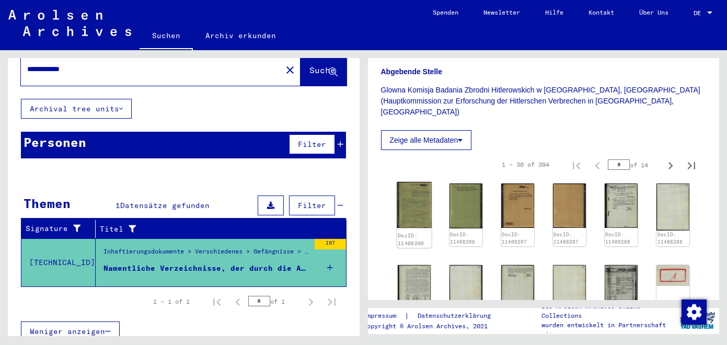
click at [421, 183] on img at bounding box center [414, 205] width 34 height 46
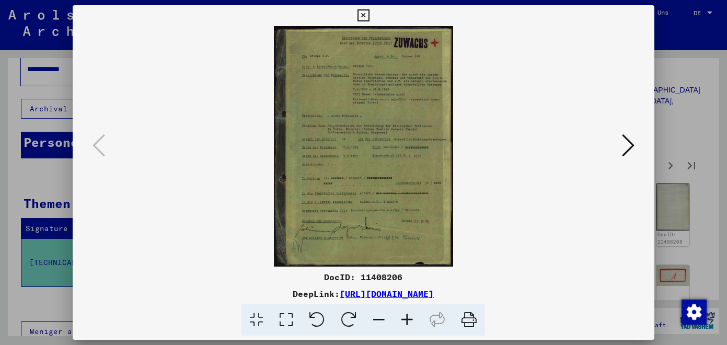
click at [628, 142] on icon at bounding box center [628, 145] width 13 height 25
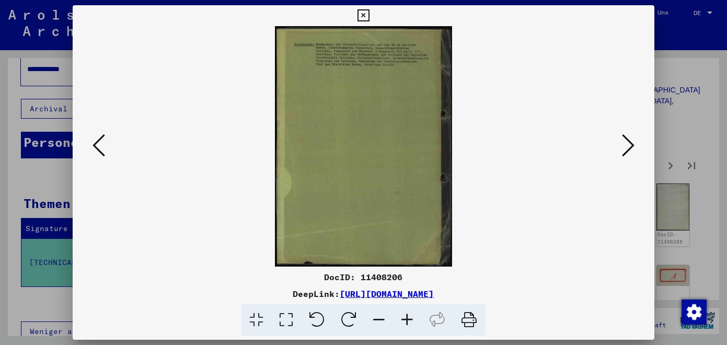
click at [628, 142] on icon at bounding box center [628, 145] width 13 height 25
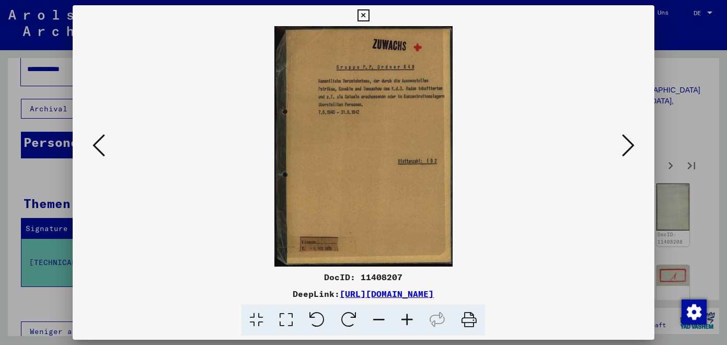
click at [628, 142] on icon at bounding box center [628, 145] width 13 height 25
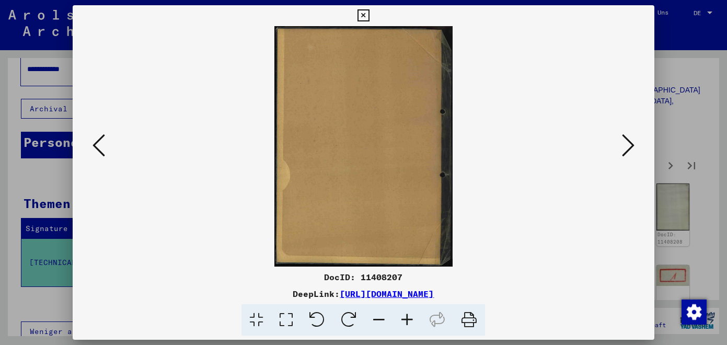
click at [628, 142] on icon at bounding box center [628, 145] width 13 height 25
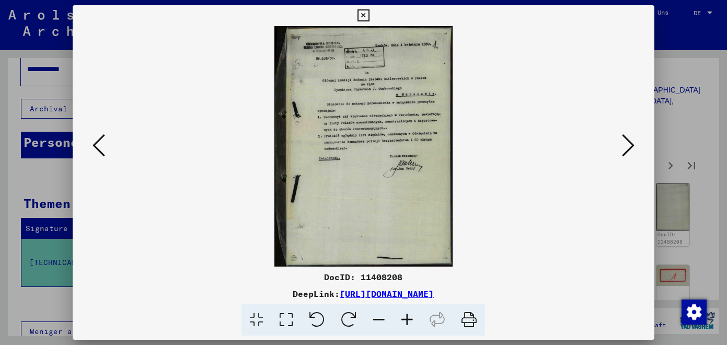
click at [633, 142] on icon at bounding box center [628, 145] width 13 height 25
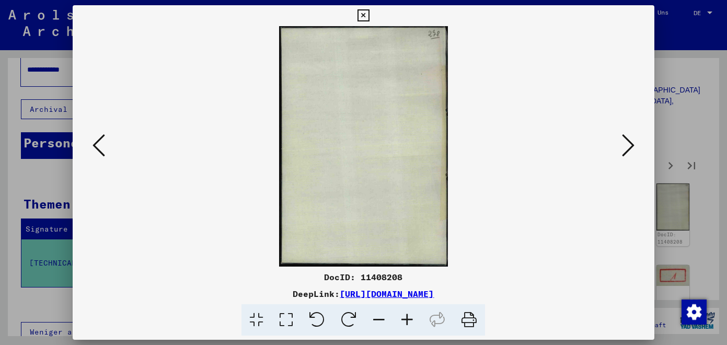
click at [633, 142] on icon at bounding box center [628, 145] width 13 height 25
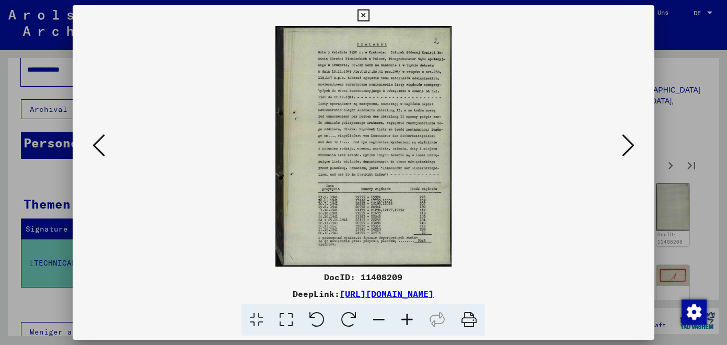
click at [633, 150] on icon at bounding box center [628, 145] width 13 height 25
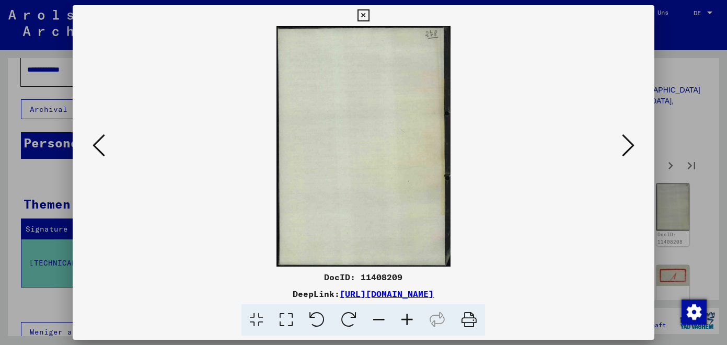
click at [369, 18] on icon at bounding box center [363, 15] width 12 height 13
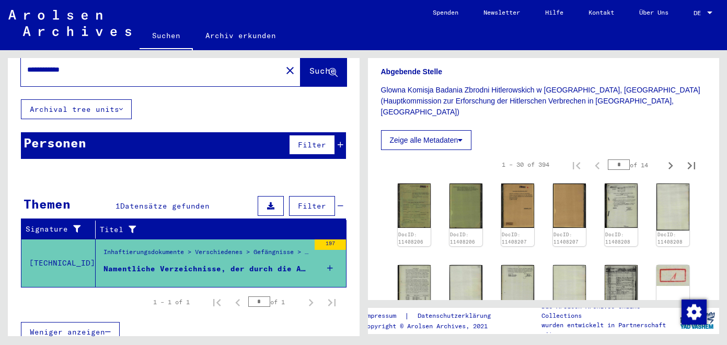
scroll to position [0, 0]
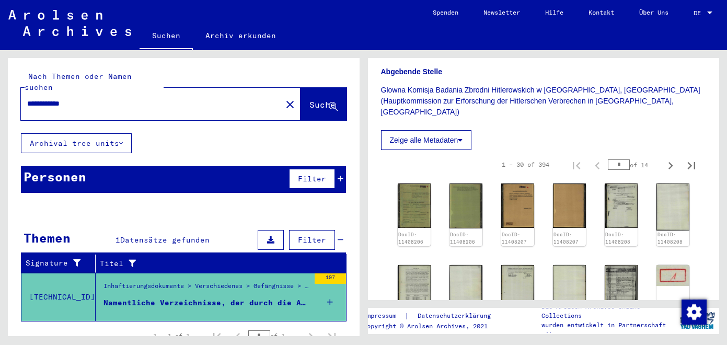
click at [34, 98] on input "**********" at bounding box center [151, 103] width 248 height 11
type input "**********"
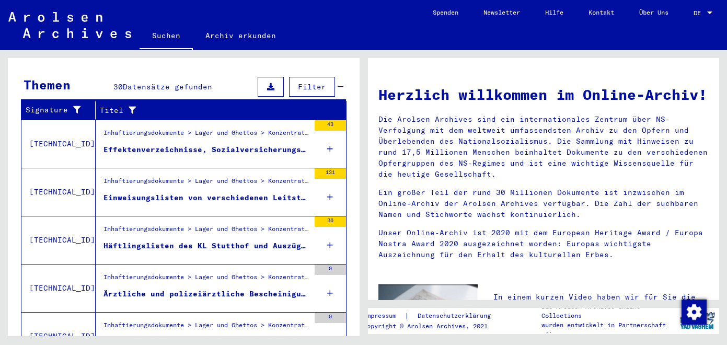
scroll to position [153, 0]
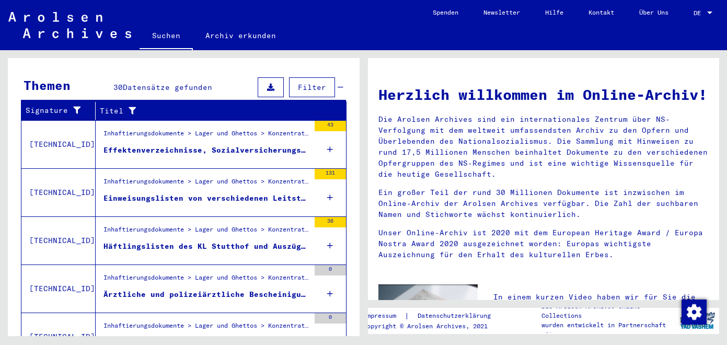
click at [185, 145] on div "Effektenverzeichnisse, Sozialversicherungs-Verzichtserklärung, Schutzhaftbefehl…" at bounding box center [206, 150] width 206 height 11
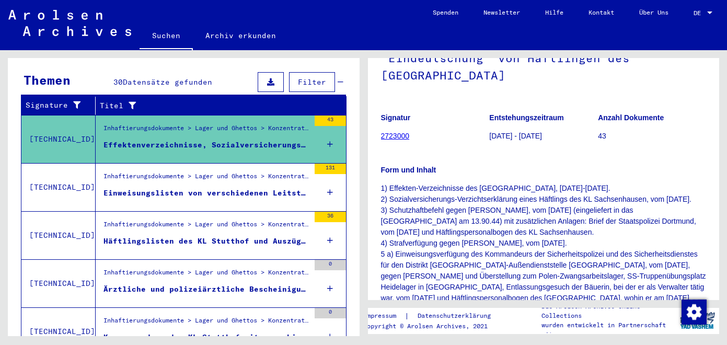
scroll to position [159, 0]
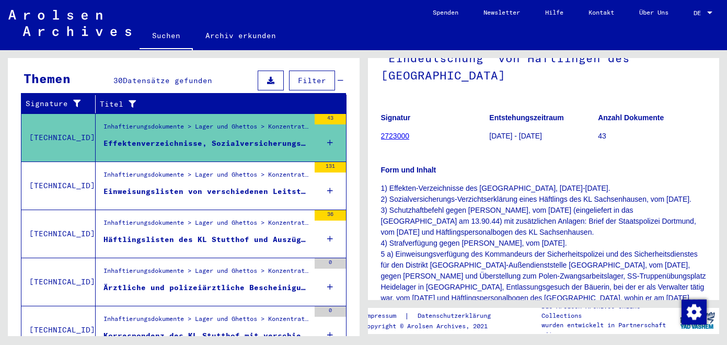
click at [213, 186] on div "Einweisungslisten von verschiedenen Leitstellen der Staatspolizei in das Kl Stu…" at bounding box center [206, 191] width 206 height 11
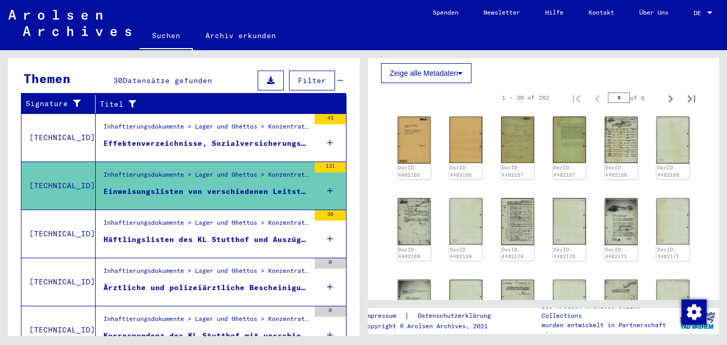
scroll to position [434, 0]
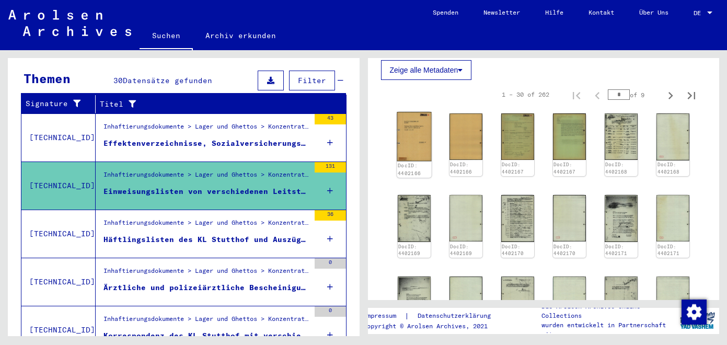
click at [416, 118] on img at bounding box center [414, 136] width 34 height 49
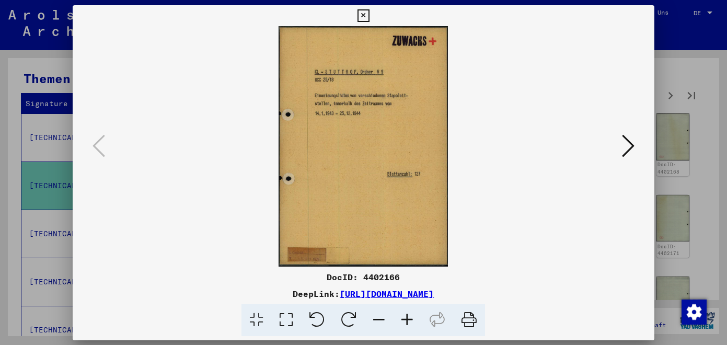
click at [416, 118] on img at bounding box center [363, 146] width 510 height 240
click at [621, 147] on button at bounding box center [628, 146] width 19 height 30
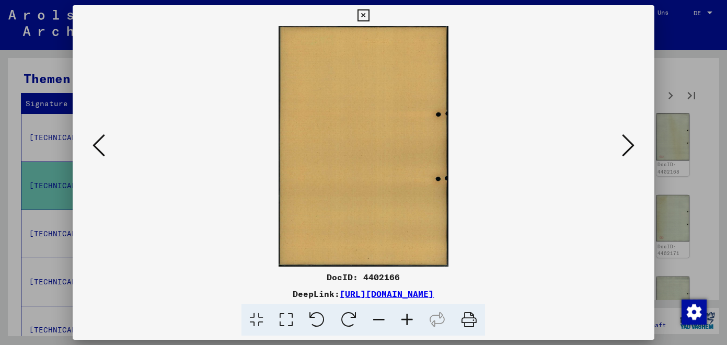
click at [621, 147] on button at bounding box center [628, 146] width 19 height 30
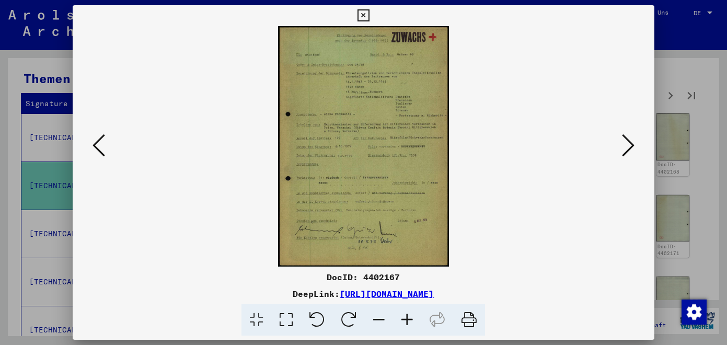
click at [621, 147] on button at bounding box center [628, 146] width 19 height 30
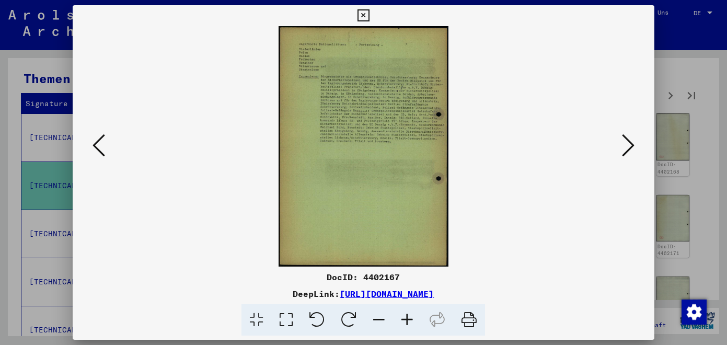
click at [621, 147] on button at bounding box center [628, 146] width 19 height 30
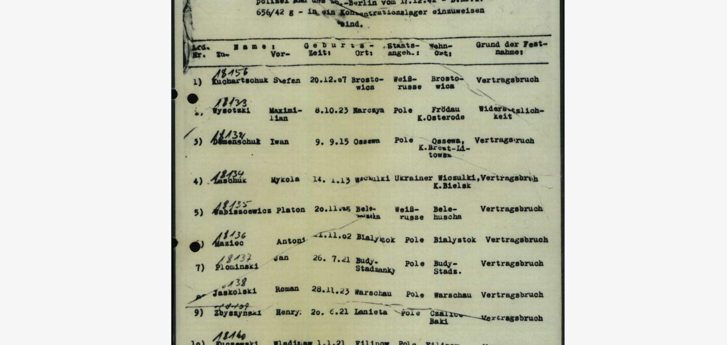
scroll to position [159, 0]
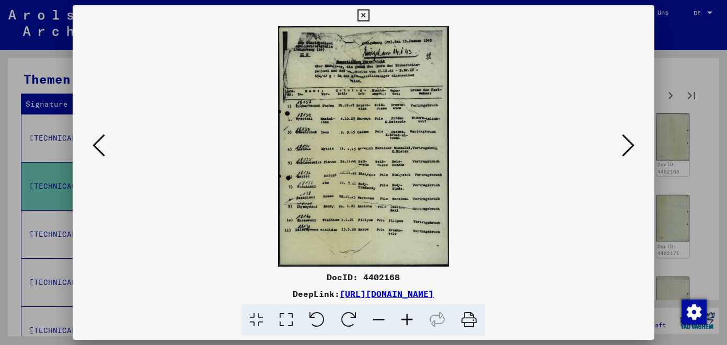
click at [632, 150] on icon at bounding box center [628, 145] width 13 height 25
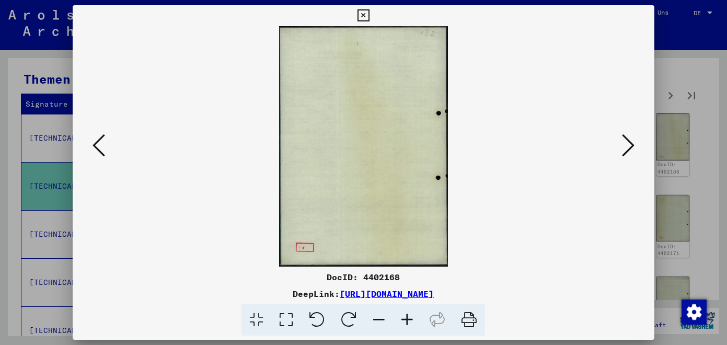
click at [632, 150] on icon at bounding box center [628, 145] width 13 height 25
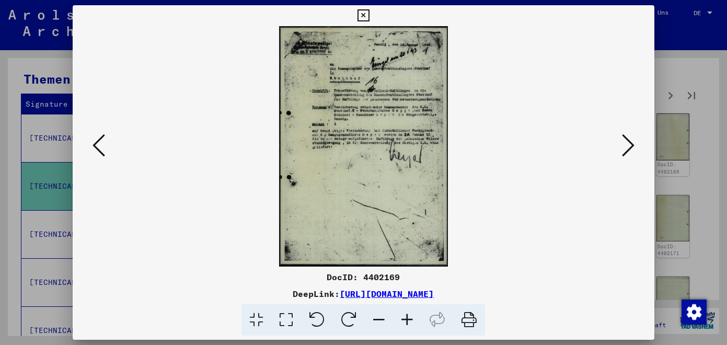
click at [632, 150] on icon at bounding box center [628, 145] width 13 height 25
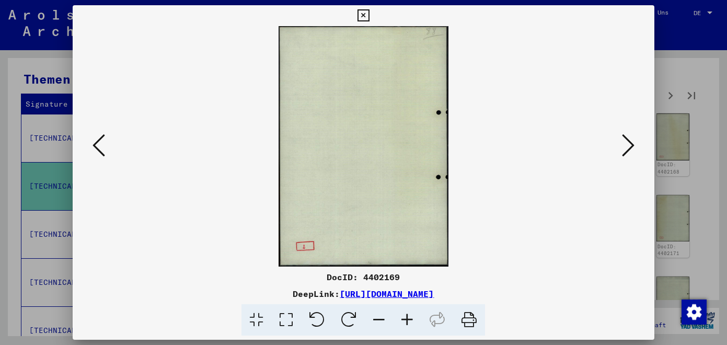
click at [632, 150] on icon at bounding box center [628, 145] width 13 height 25
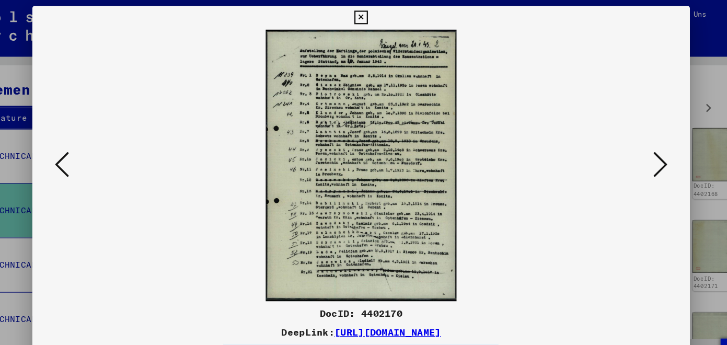
click at [369, 15] on icon at bounding box center [363, 15] width 12 height 13
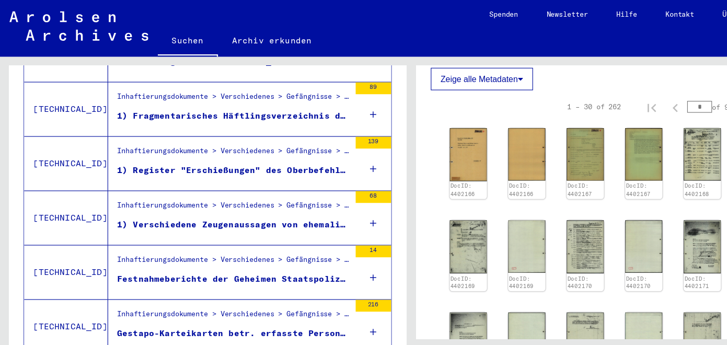
scroll to position [826, 0]
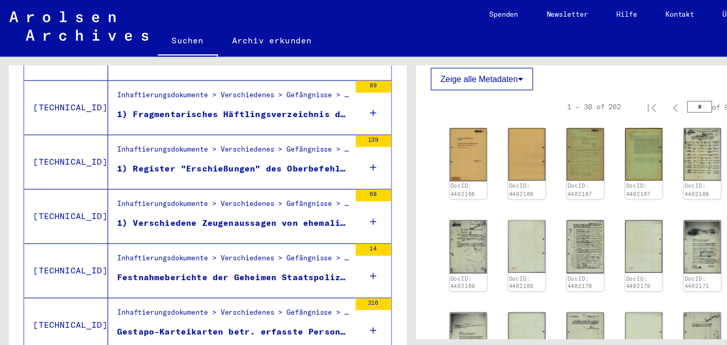
click at [202, 192] on div "1) Verschiedene Zeugenaussagen von ehemaligen Gefangenen des Gefängnisses "Pawi…" at bounding box center [206, 197] width 206 height 11
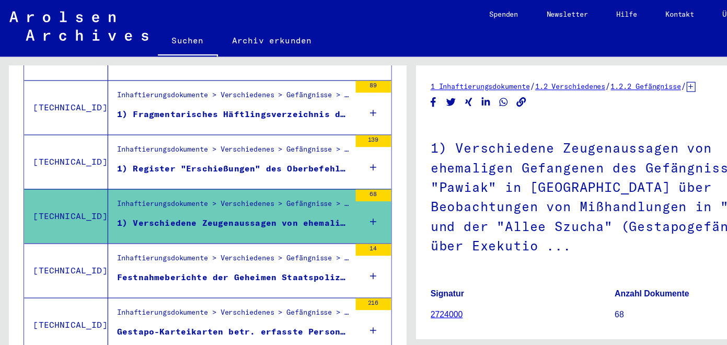
click at [259, 192] on div "1) Verschiedene Zeugenaussagen von ehemaligen Gefangenen des Gefängnisses "Pawi…" at bounding box center [206, 197] width 206 height 11
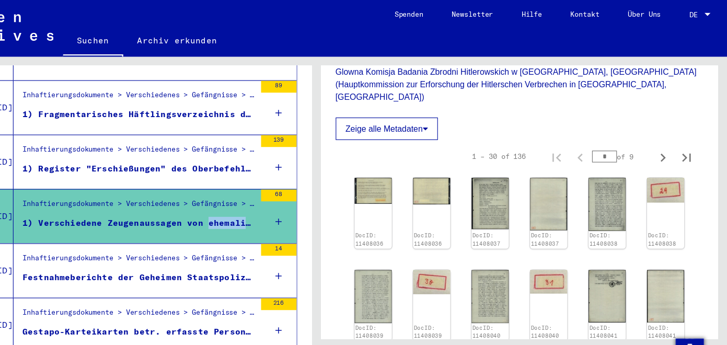
scroll to position [416, 0]
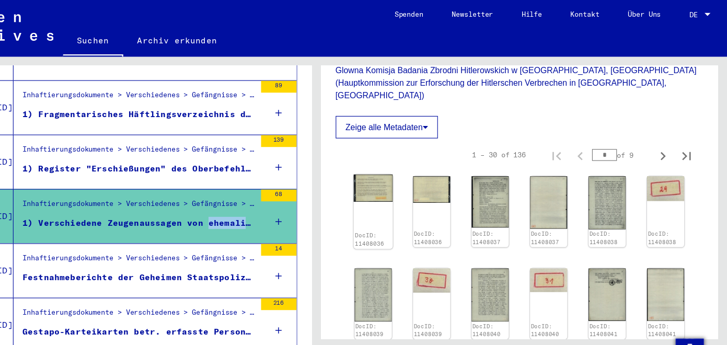
click at [417, 154] on div "DocID: 11408036" at bounding box center [414, 187] width 34 height 66
click at [417, 154] on img at bounding box center [414, 166] width 34 height 24
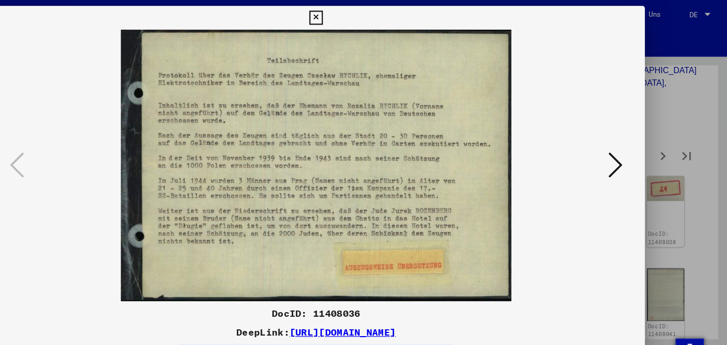
click at [417, 138] on img at bounding box center [363, 146] width 510 height 240
click at [627, 152] on icon at bounding box center [628, 145] width 13 height 25
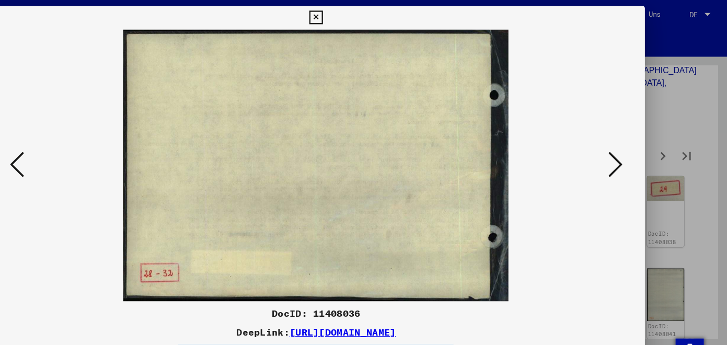
click at [627, 152] on icon at bounding box center [628, 145] width 13 height 25
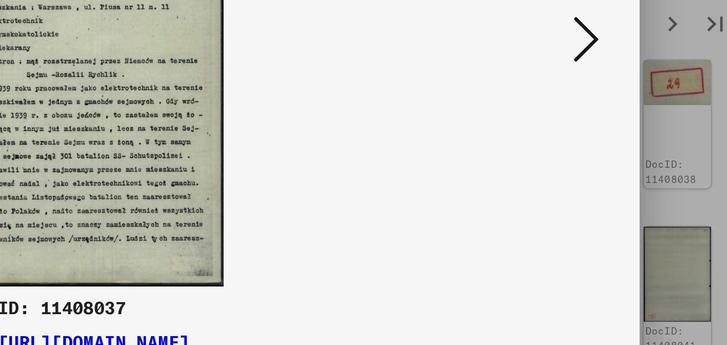
click at [631, 143] on icon at bounding box center [628, 145] width 13 height 25
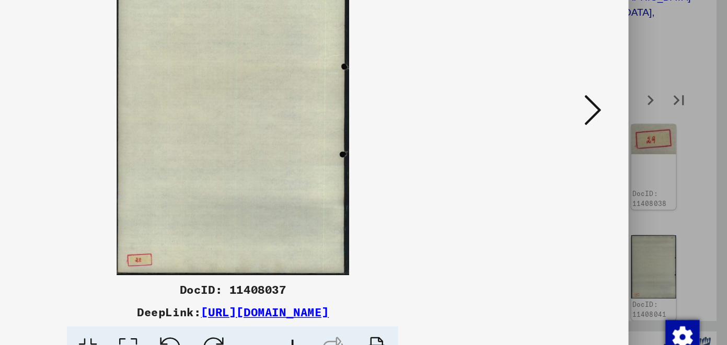
click at [630, 148] on icon at bounding box center [628, 145] width 13 height 25
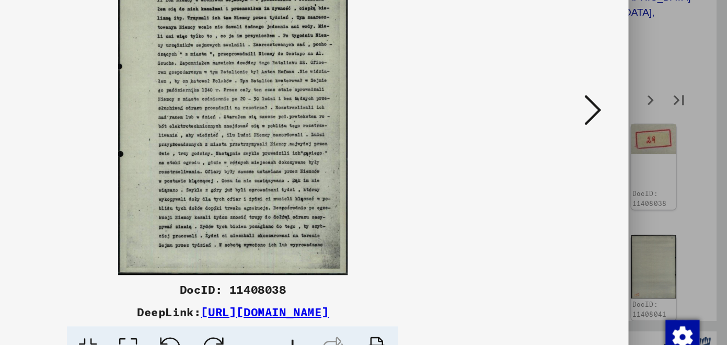
click at [630, 148] on icon at bounding box center [628, 145] width 13 height 25
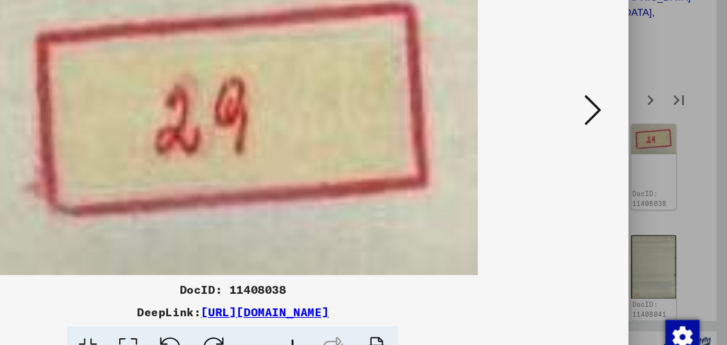
click at [630, 148] on icon at bounding box center [628, 145] width 13 height 25
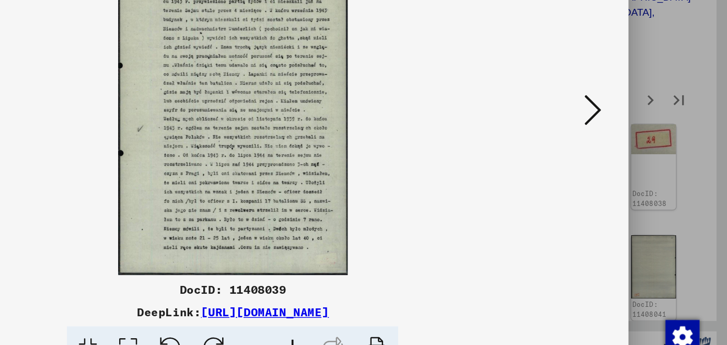
click at [630, 148] on icon at bounding box center [628, 145] width 13 height 25
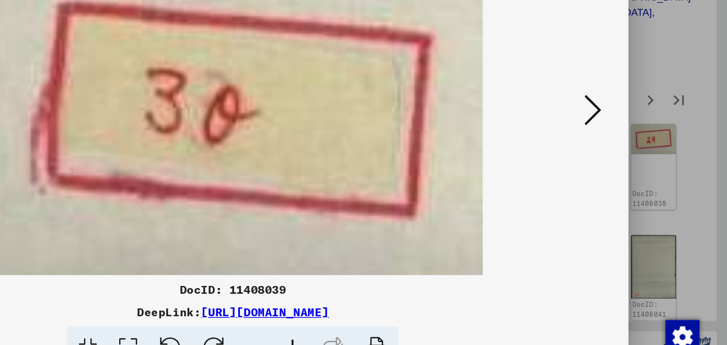
click at [630, 148] on icon at bounding box center [628, 145] width 13 height 25
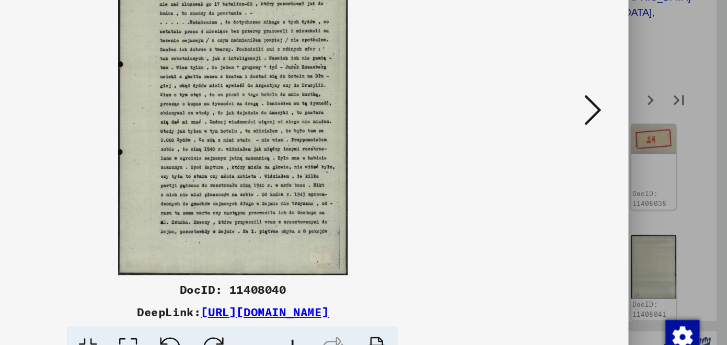
click at [630, 148] on icon at bounding box center [628, 145] width 13 height 25
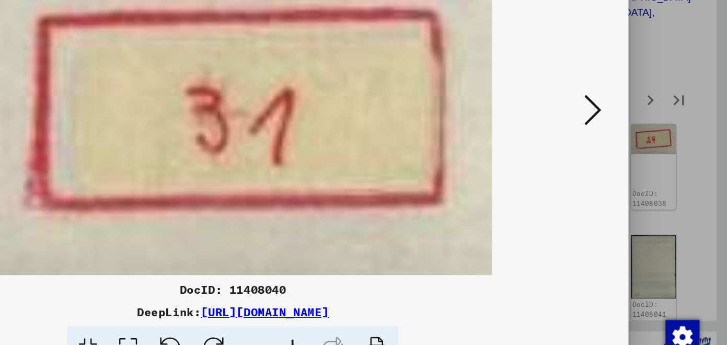
click at [630, 148] on icon at bounding box center [628, 145] width 13 height 25
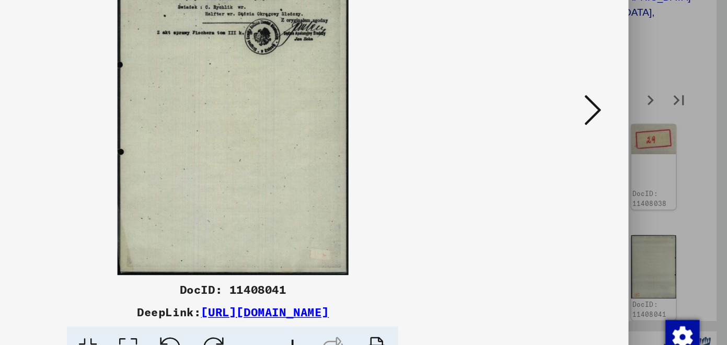
click at [630, 148] on icon at bounding box center [628, 145] width 13 height 25
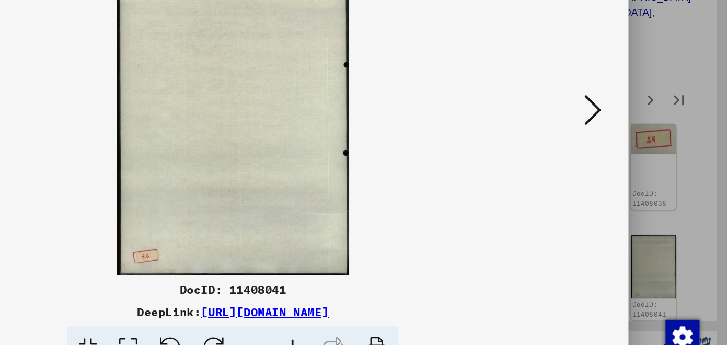
click at [630, 148] on icon at bounding box center [628, 145] width 13 height 25
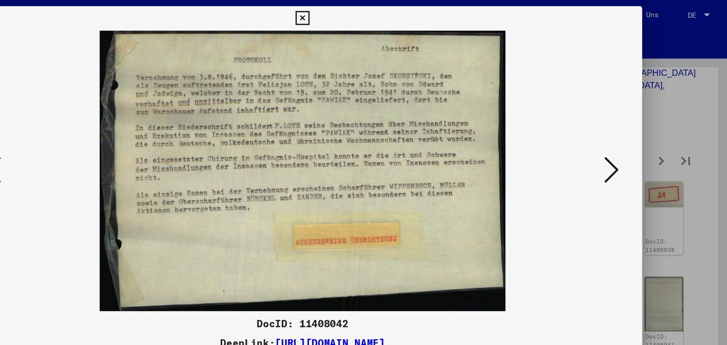
click at [631, 149] on icon at bounding box center [628, 145] width 13 height 25
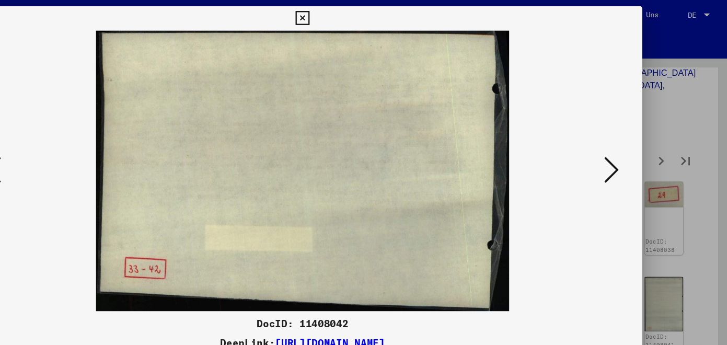
click at [631, 149] on icon at bounding box center [628, 145] width 13 height 25
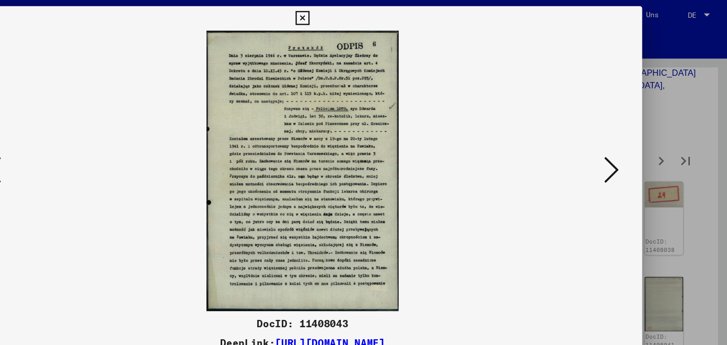
click at [631, 149] on icon at bounding box center [628, 145] width 13 height 25
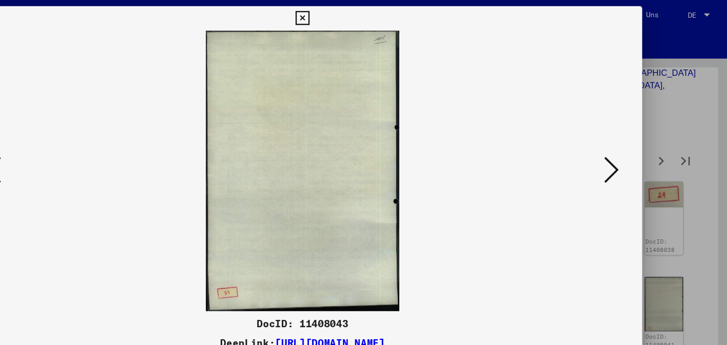
click at [631, 149] on icon at bounding box center [628, 145] width 13 height 25
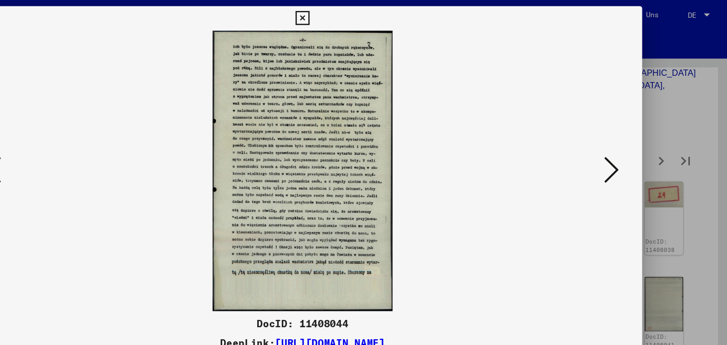
click at [631, 149] on icon at bounding box center [628, 145] width 13 height 25
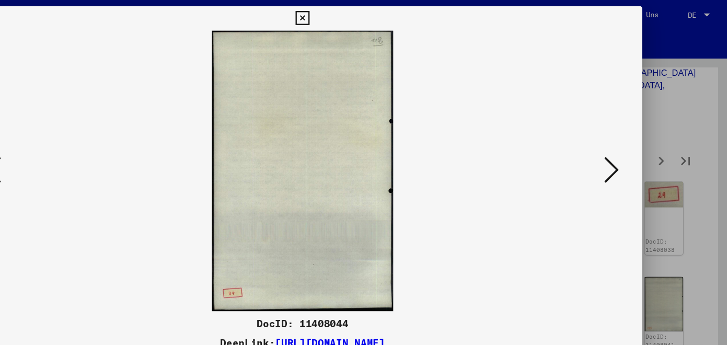
click at [631, 149] on icon at bounding box center [628, 145] width 13 height 25
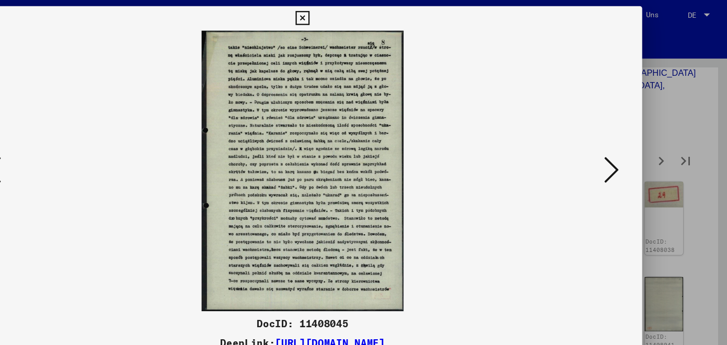
click at [631, 149] on icon at bounding box center [628, 145] width 13 height 25
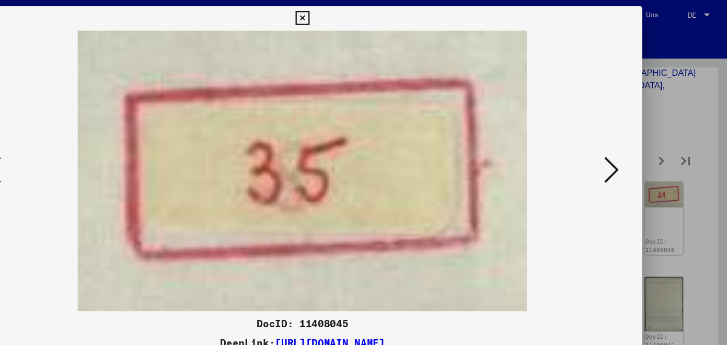
click at [631, 149] on icon at bounding box center [628, 145] width 13 height 25
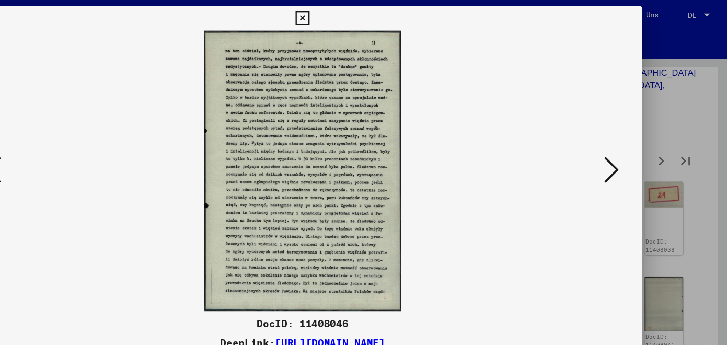
click at [631, 149] on icon at bounding box center [628, 145] width 13 height 25
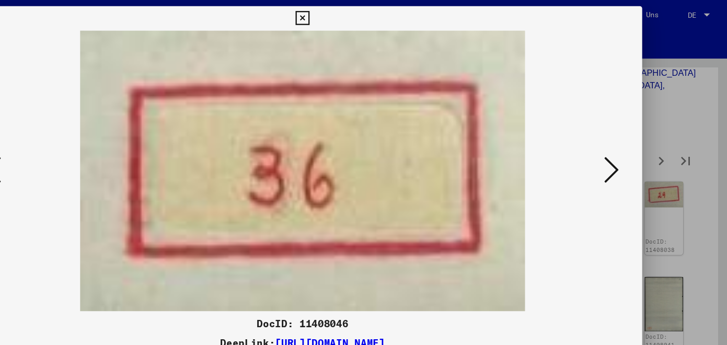
click at [631, 149] on icon at bounding box center [628, 145] width 13 height 25
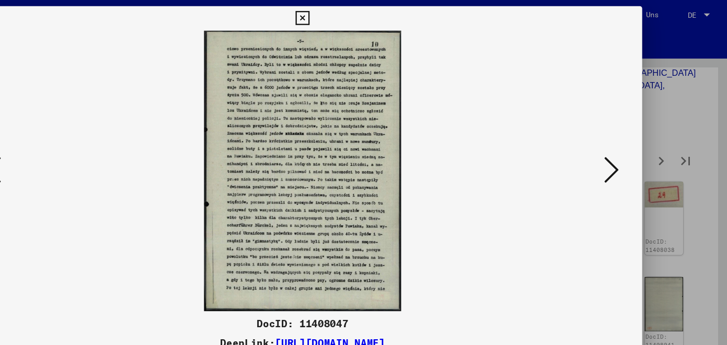
click at [631, 149] on icon at bounding box center [628, 145] width 13 height 25
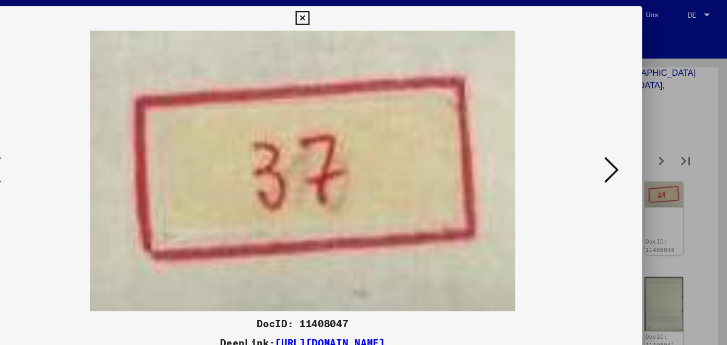
click at [631, 149] on icon at bounding box center [628, 145] width 13 height 25
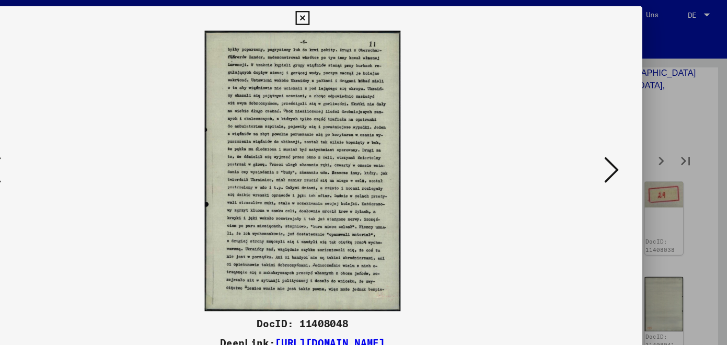
click at [631, 149] on icon at bounding box center [628, 145] width 13 height 25
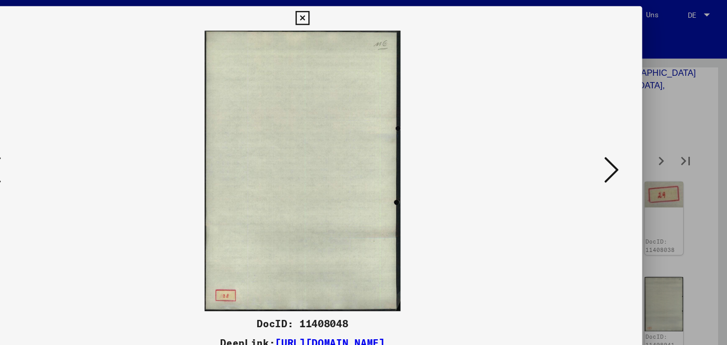
click at [631, 149] on icon at bounding box center [628, 145] width 13 height 25
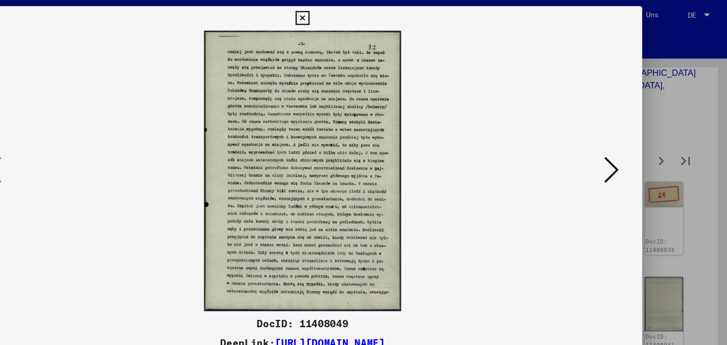
click at [631, 149] on icon at bounding box center [628, 145] width 13 height 25
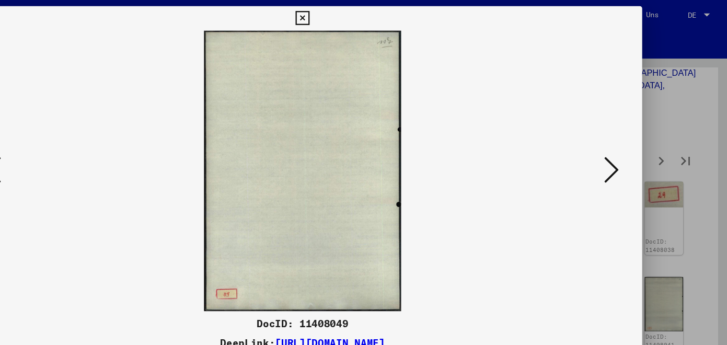
click at [631, 149] on icon at bounding box center [628, 145] width 13 height 25
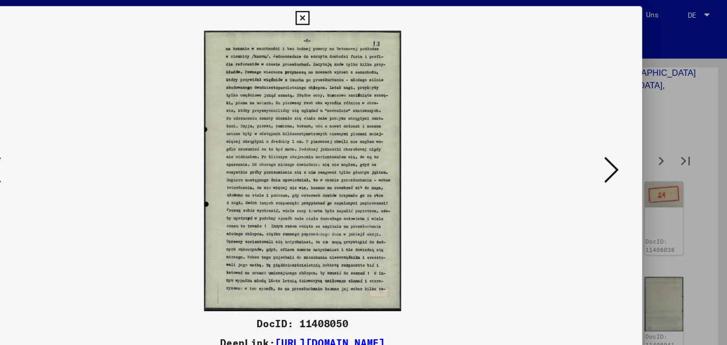
click at [631, 149] on icon at bounding box center [628, 145] width 13 height 25
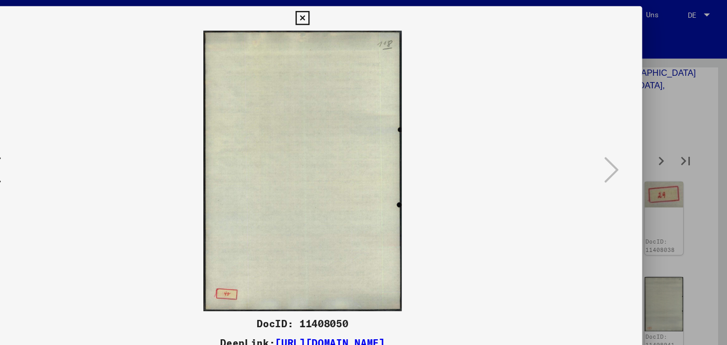
click at [369, 14] on icon at bounding box center [363, 15] width 12 height 13
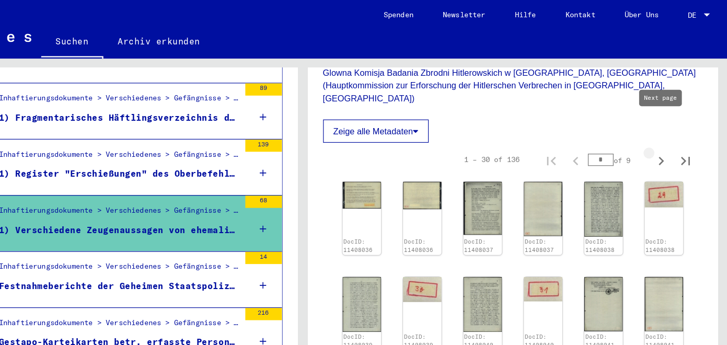
click at [670, 131] on icon "Next page" at bounding box center [670, 138] width 15 height 15
type input "*"
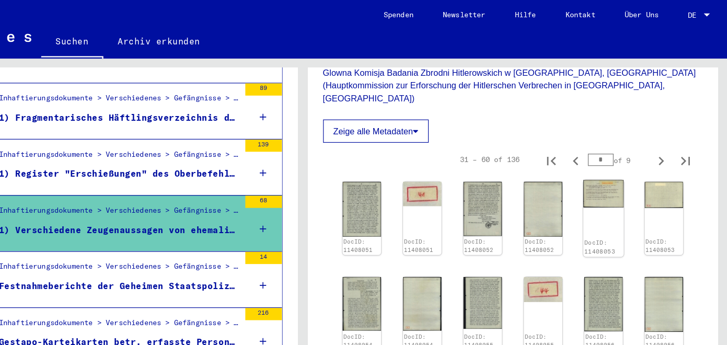
click at [621, 154] on img at bounding box center [620, 166] width 34 height 24
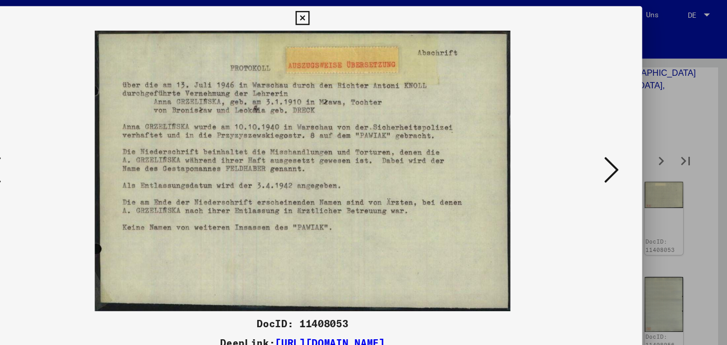
click at [631, 148] on icon at bounding box center [628, 145] width 13 height 25
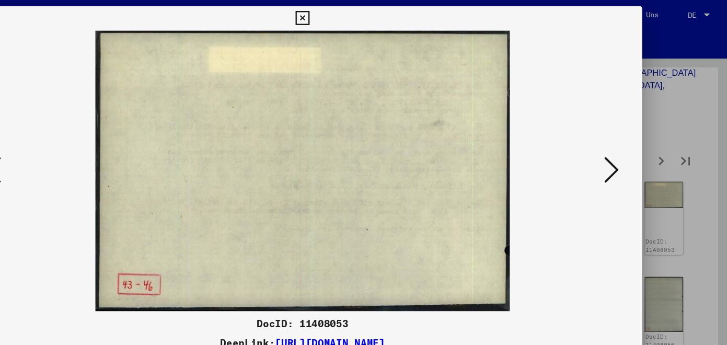
click at [631, 148] on icon at bounding box center [628, 145] width 13 height 25
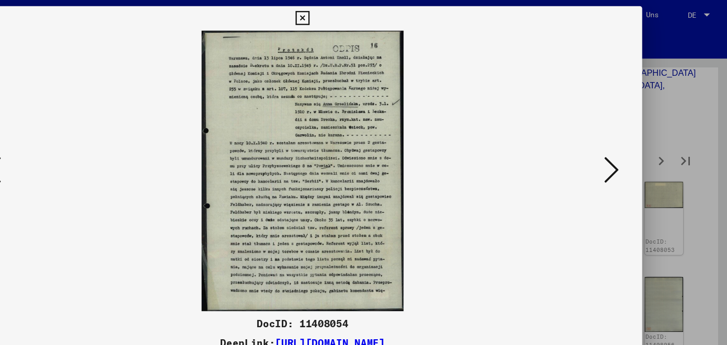
click at [631, 148] on icon at bounding box center [628, 145] width 13 height 25
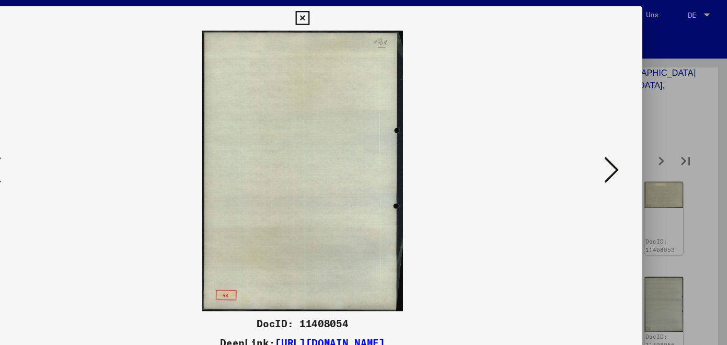
click at [631, 148] on icon at bounding box center [628, 145] width 13 height 25
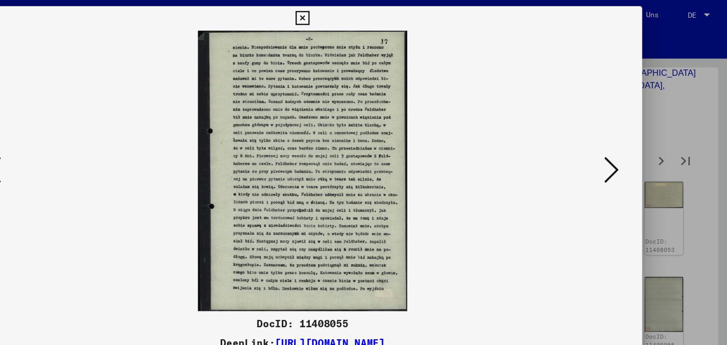
click at [631, 148] on icon at bounding box center [628, 145] width 13 height 25
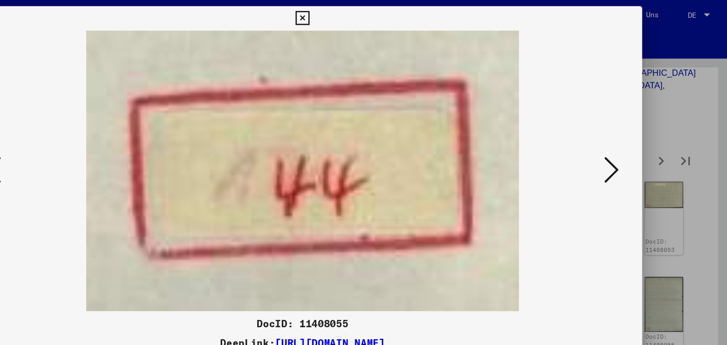
click at [631, 148] on icon at bounding box center [628, 145] width 13 height 25
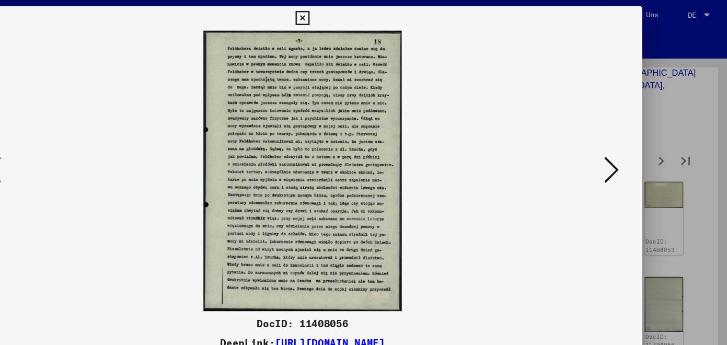
click at [631, 148] on icon at bounding box center [628, 145] width 13 height 25
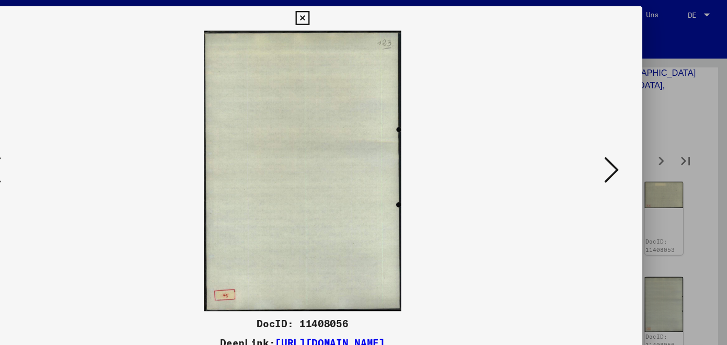
click at [631, 148] on icon at bounding box center [628, 145] width 13 height 25
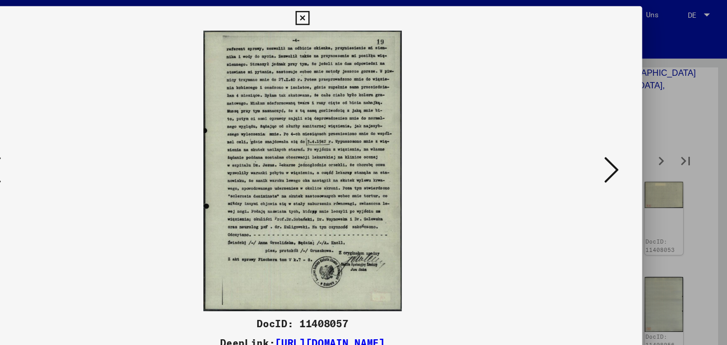
click at [631, 148] on icon at bounding box center [628, 145] width 13 height 25
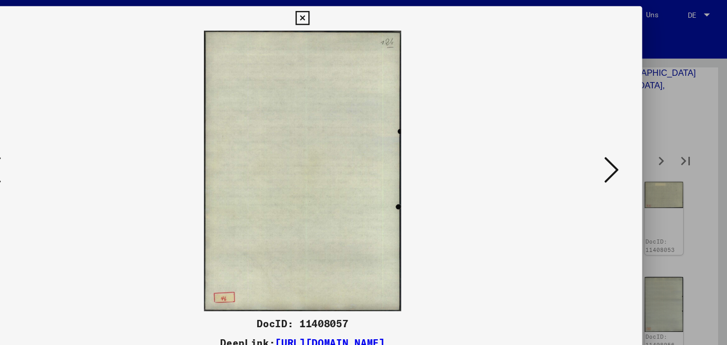
click at [631, 148] on icon at bounding box center [628, 145] width 13 height 25
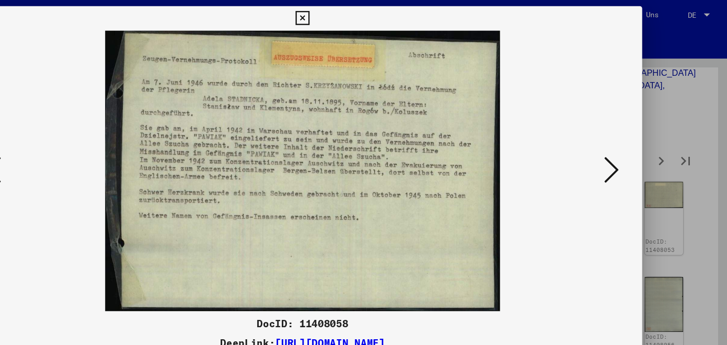
click at [631, 148] on icon at bounding box center [628, 145] width 13 height 25
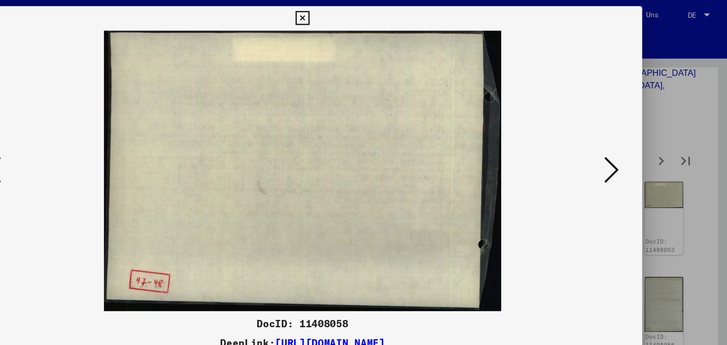
click at [631, 148] on icon at bounding box center [628, 145] width 13 height 25
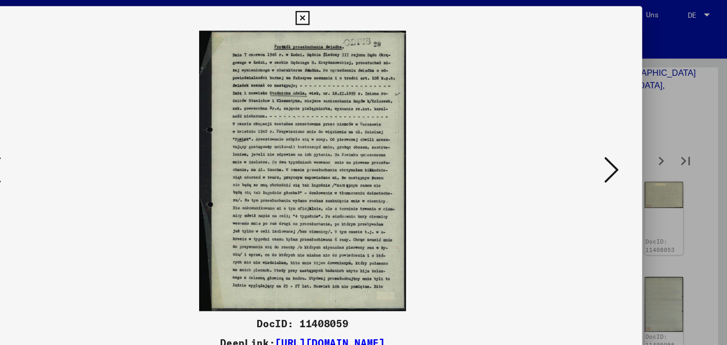
click at [631, 148] on icon at bounding box center [628, 145] width 13 height 25
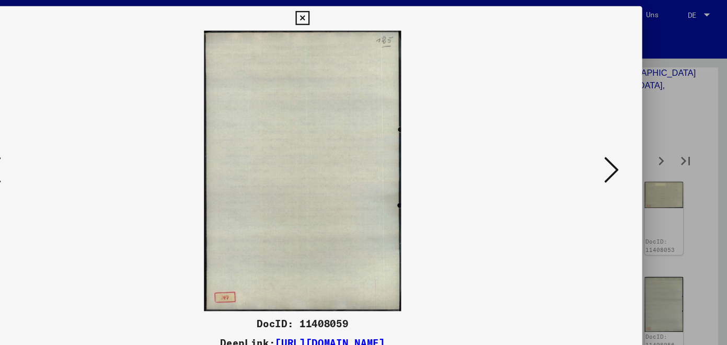
click at [631, 148] on icon at bounding box center [628, 145] width 13 height 25
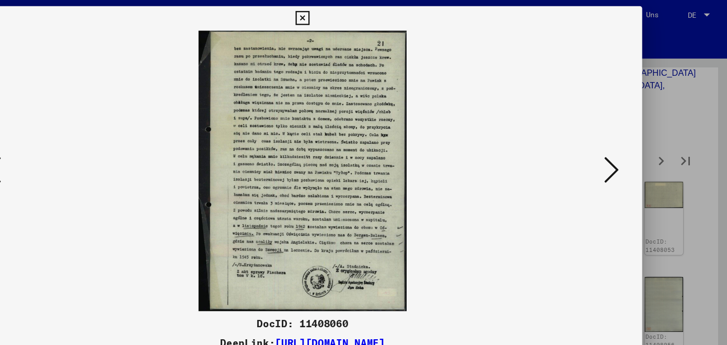
click at [631, 148] on icon at bounding box center [628, 145] width 13 height 25
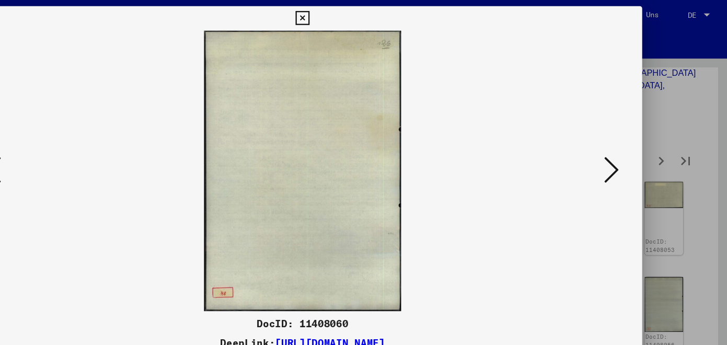
click at [631, 148] on icon at bounding box center [628, 145] width 13 height 25
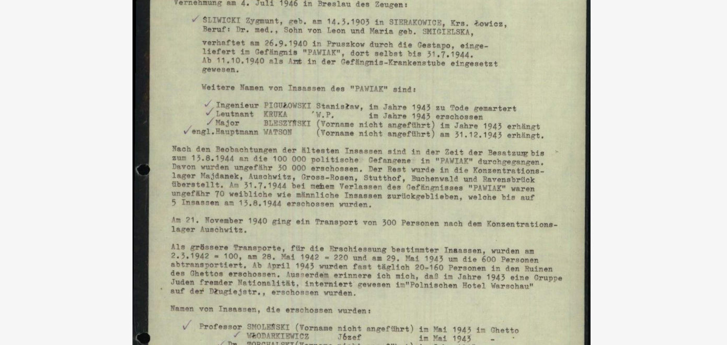
scroll to position [826, 0]
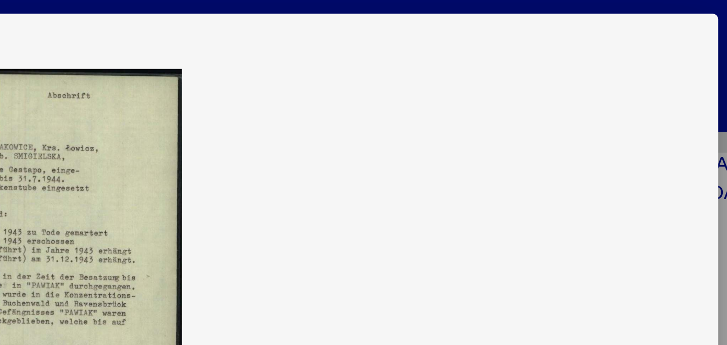
click at [369, 14] on icon at bounding box center [363, 15] width 12 height 13
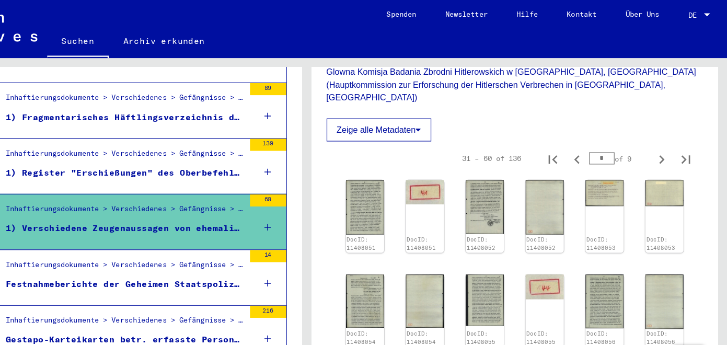
click at [437, 152] on div "DocID: 11408051 DocID: 11408051 DocID: 11408052 DocID: 11408052 DocID: 11408053…" at bounding box center [543, 351] width 300 height 398
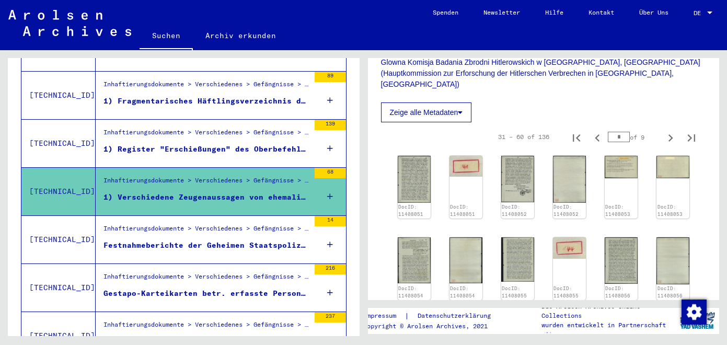
click at [329, 233] on icon at bounding box center [330, 244] width 6 height 37
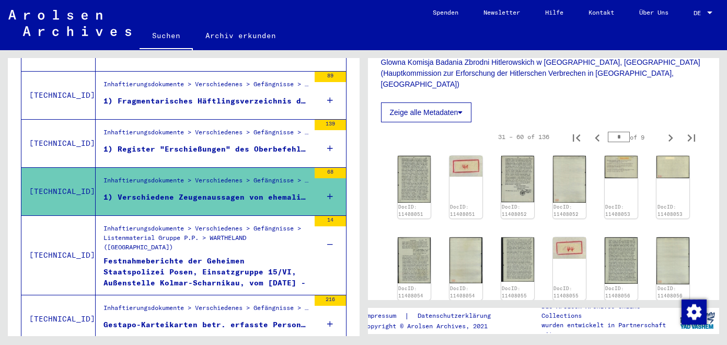
click at [332, 186] on icon at bounding box center [330, 196] width 6 height 37
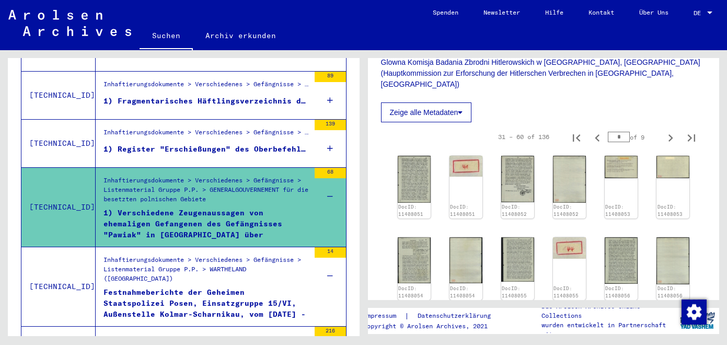
click at [332, 186] on icon at bounding box center [330, 196] width 6 height 37
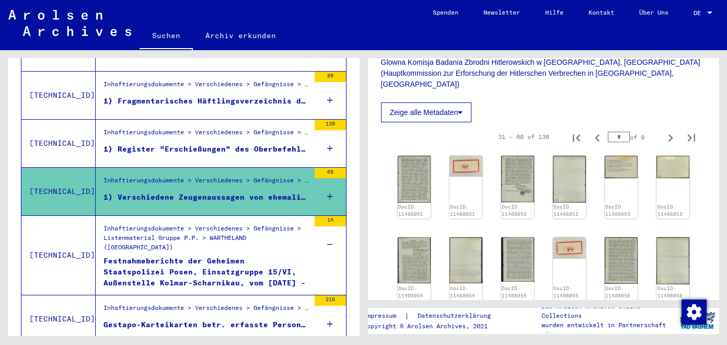
click at [332, 238] on icon at bounding box center [330, 244] width 6 height 37
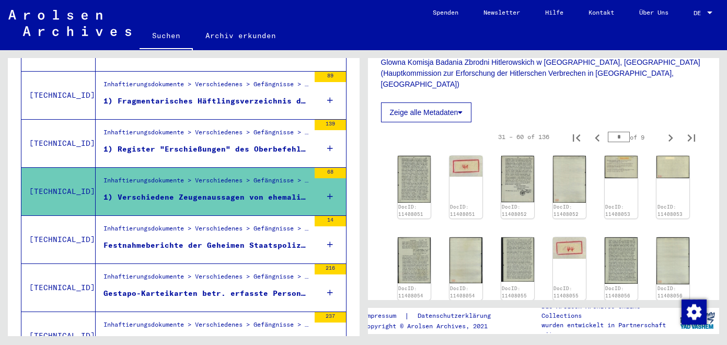
click at [328, 232] on icon at bounding box center [330, 244] width 6 height 37
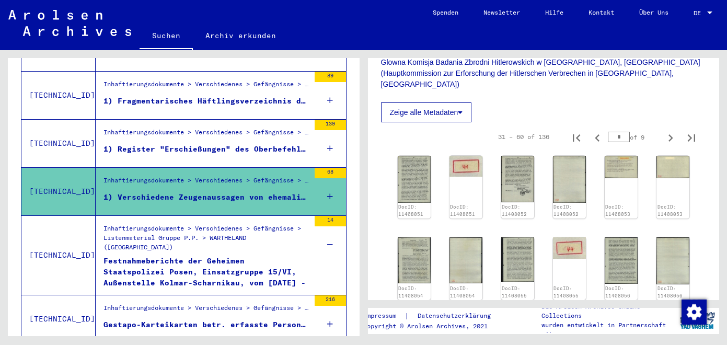
click at [328, 232] on icon at bounding box center [330, 244] width 6 height 37
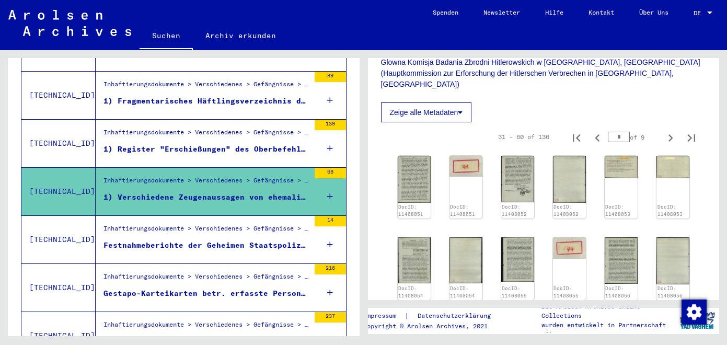
click at [329, 279] on icon at bounding box center [330, 292] width 6 height 37
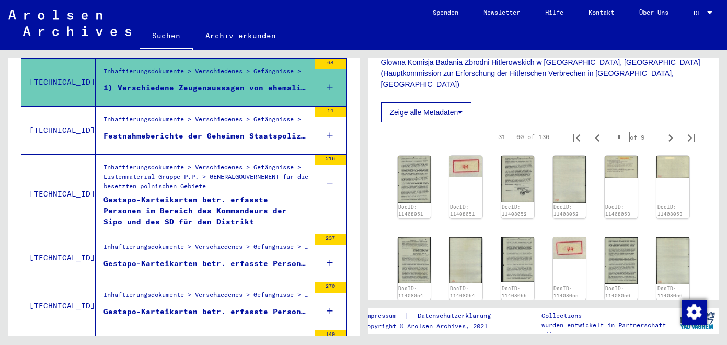
scroll to position [948, 0]
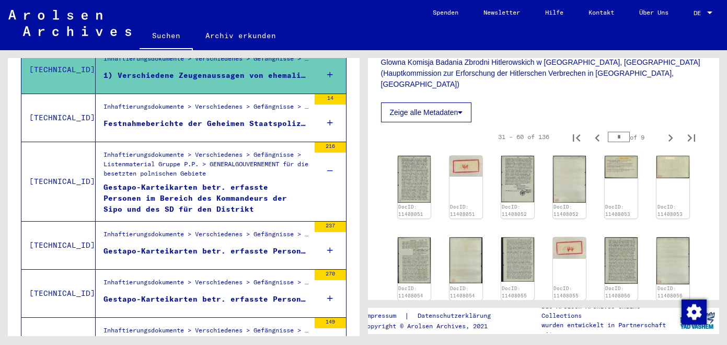
click at [329, 238] on icon at bounding box center [330, 250] width 6 height 37
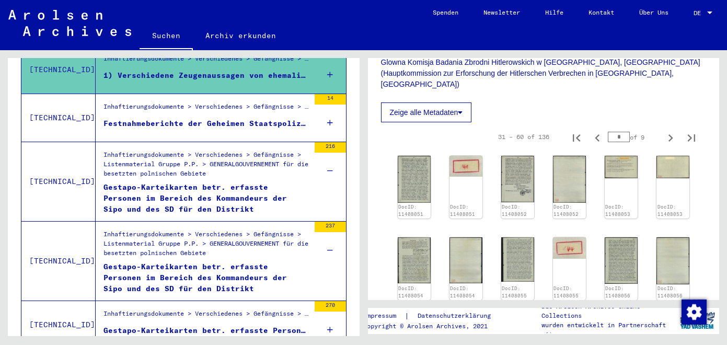
click at [331, 237] on icon at bounding box center [330, 250] width 6 height 37
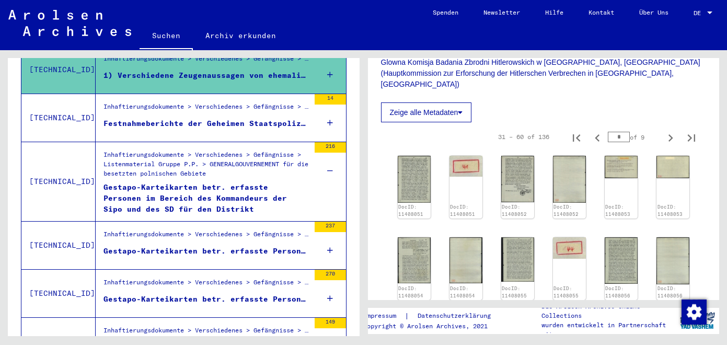
click at [333, 288] on div "270" at bounding box center [329, 293] width 31 height 47
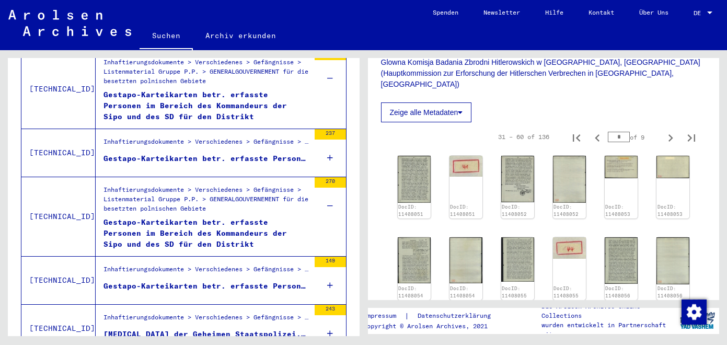
scroll to position [1041, 0]
click at [324, 274] on div "149" at bounding box center [329, 279] width 31 height 47
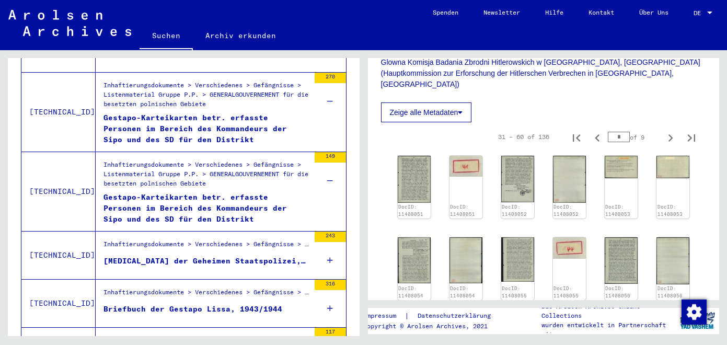
scroll to position [1150, 0]
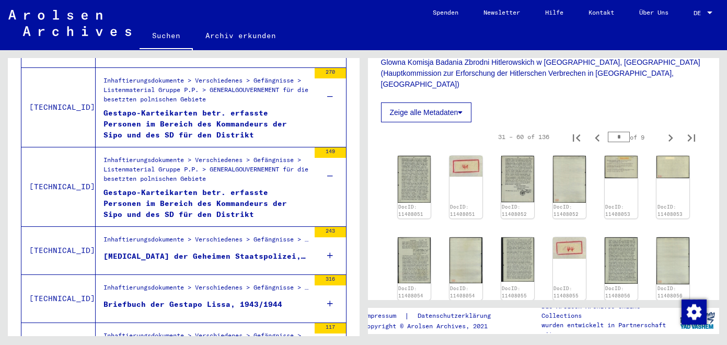
click at [329, 247] on icon at bounding box center [330, 255] width 6 height 37
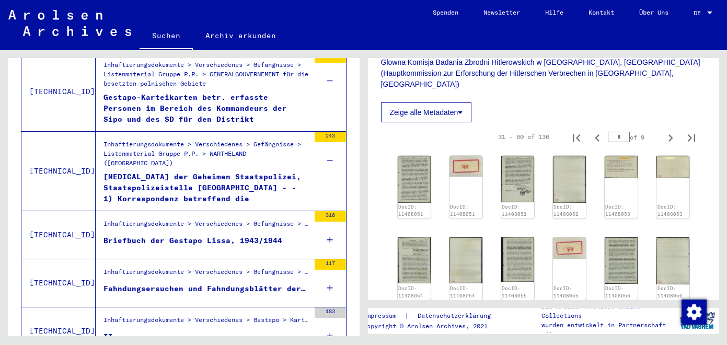
scroll to position [1249, 0]
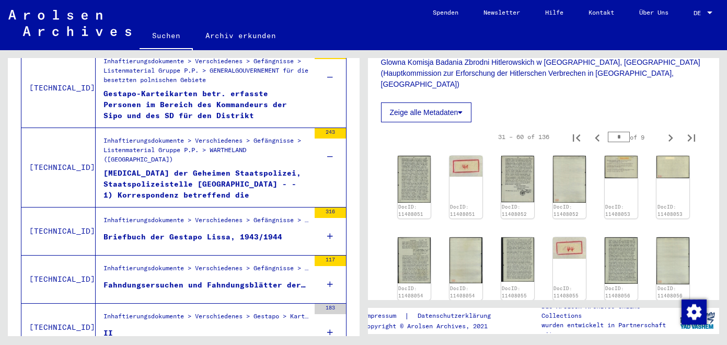
click at [331, 223] on icon at bounding box center [330, 236] width 6 height 37
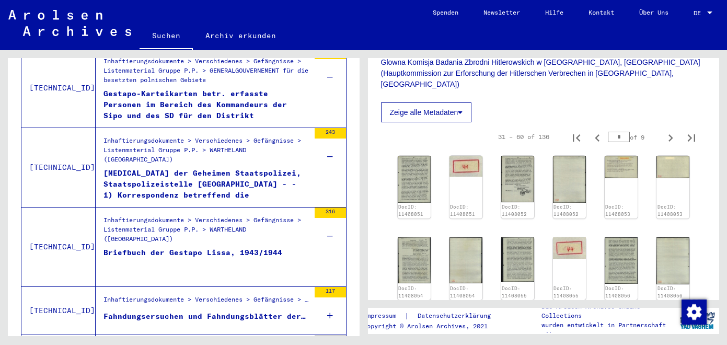
click at [332, 227] on icon at bounding box center [330, 236] width 6 height 37
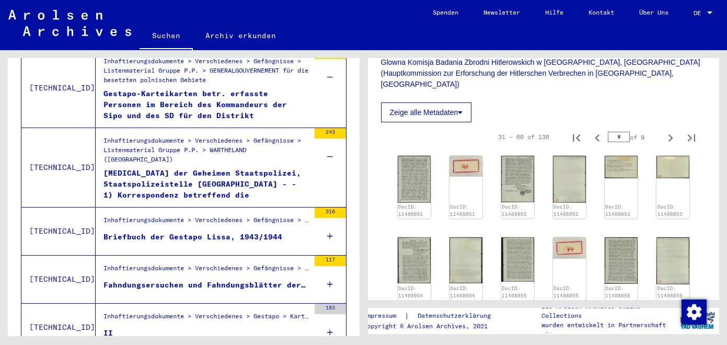
click at [331, 274] on icon at bounding box center [330, 284] width 6 height 37
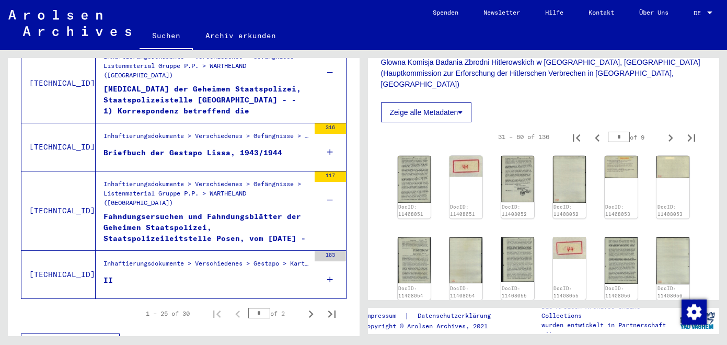
scroll to position [1334, 0]
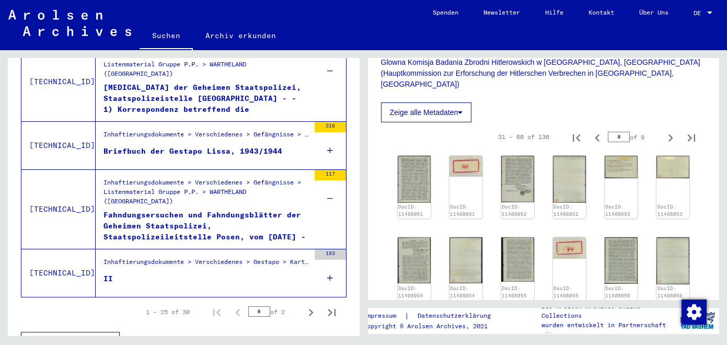
click at [208, 209] on div "Fahndungsersuchen und Fahndungsblätter der Geheimen Staatspolizei, Staatspolize…" at bounding box center [206, 224] width 206 height 31
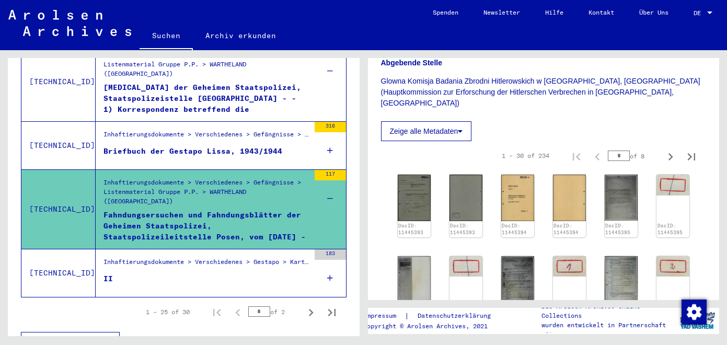
scroll to position [283, 0]
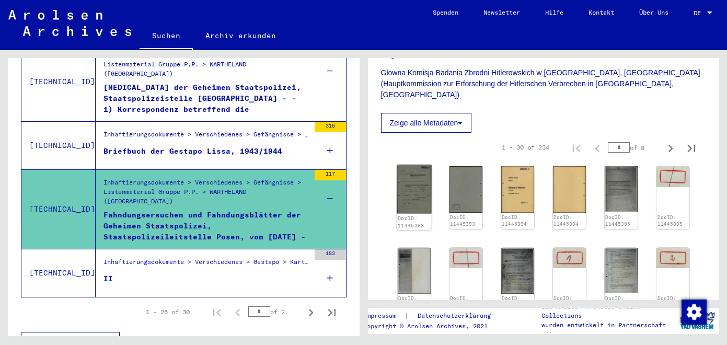
click at [412, 181] on img at bounding box center [414, 189] width 34 height 49
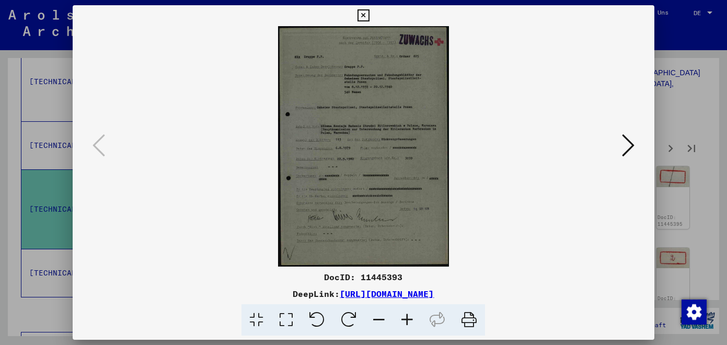
click at [624, 146] on icon at bounding box center [628, 145] width 13 height 25
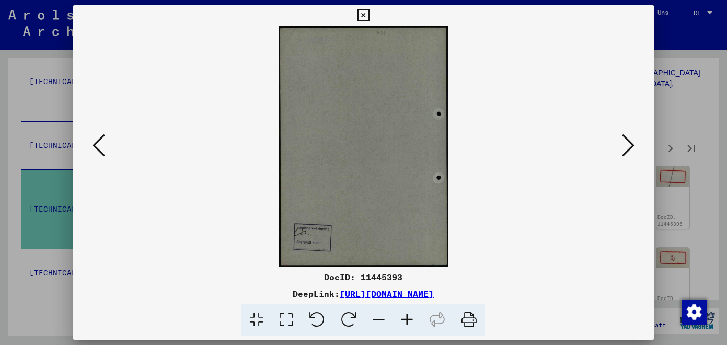
click at [624, 146] on icon at bounding box center [628, 145] width 13 height 25
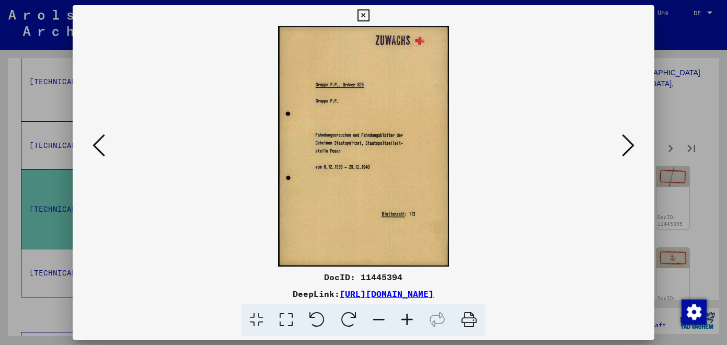
click at [624, 146] on icon at bounding box center [628, 145] width 13 height 25
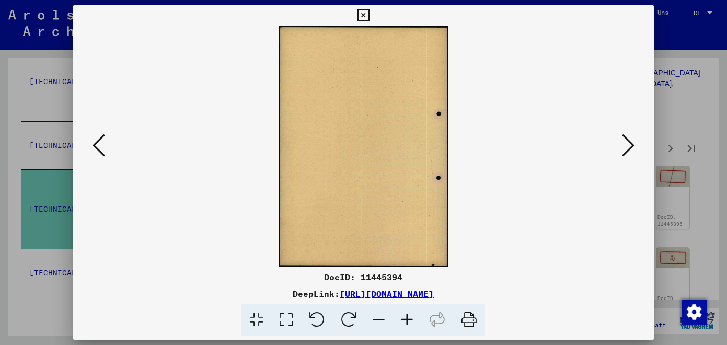
click at [624, 146] on icon at bounding box center [628, 145] width 13 height 25
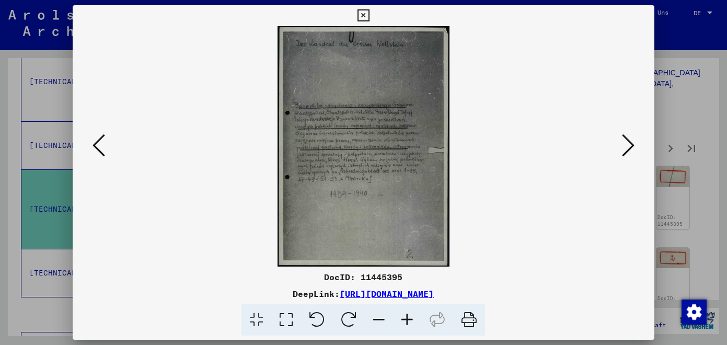
click at [626, 143] on icon at bounding box center [628, 145] width 13 height 25
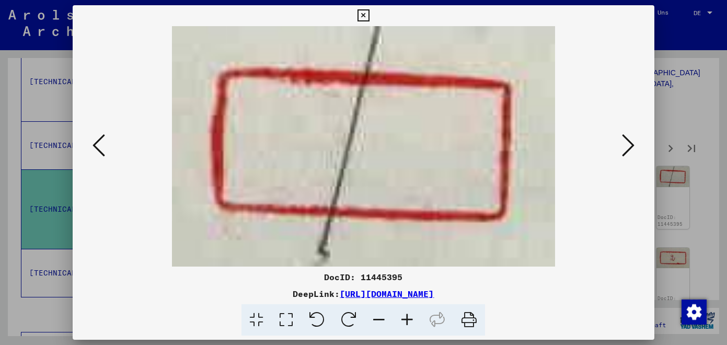
click at [626, 143] on icon at bounding box center [628, 145] width 13 height 25
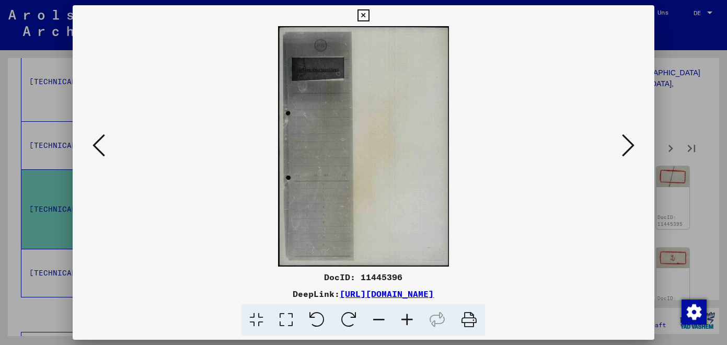
click at [626, 143] on icon at bounding box center [628, 145] width 13 height 25
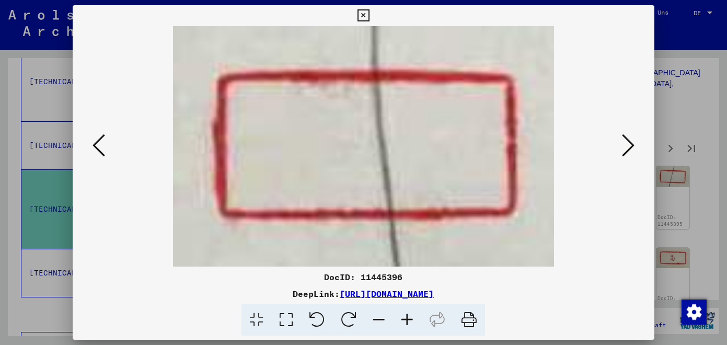
click at [626, 143] on icon at bounding box center [628, 145] width 13 height 25
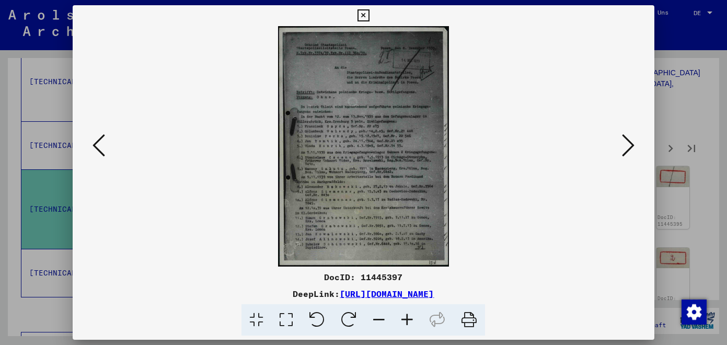
click at [634, 145] on icon at bounding box center [628, 145] width 13 height 25
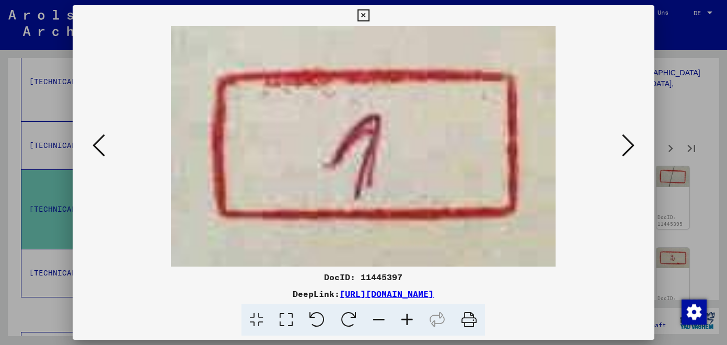
click at [634, 145] on icon at bounding box center [628, 145] width 13 height 25
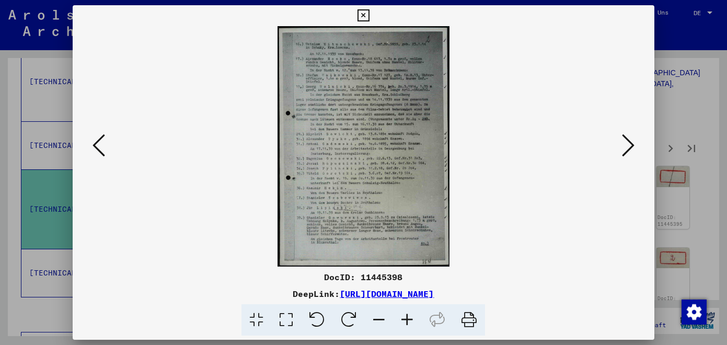
click at [369, 18] on icon at bounding box center [363, 15] width 12 height 13
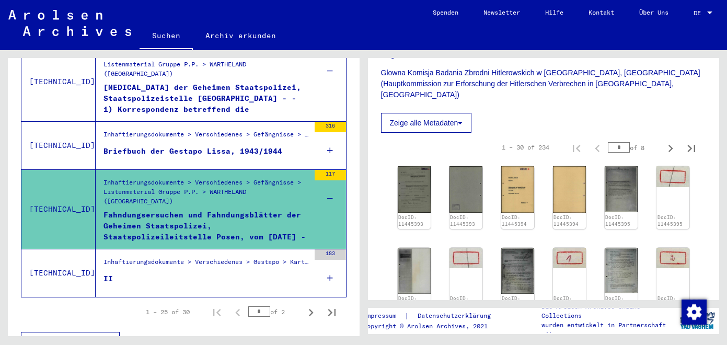
scroll to position [1339, 0]
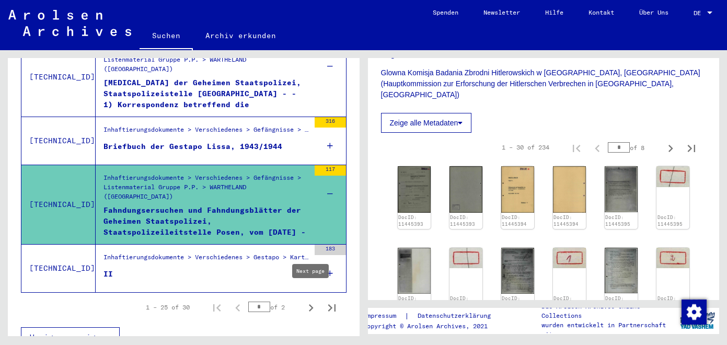
click at [310, 300] on icon "Next page" at bounding box center [311, 307] width 15 height 15
type input "*"
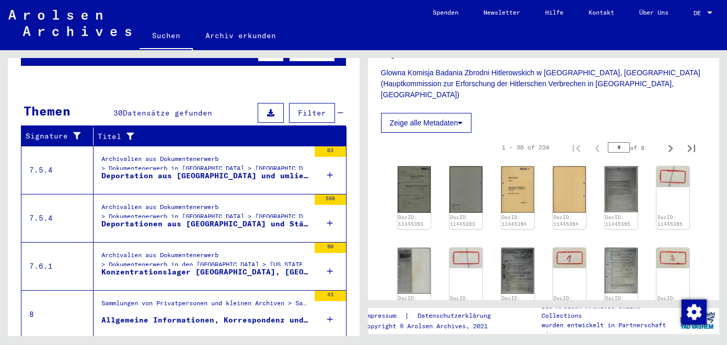
scroll to position [130, 0]
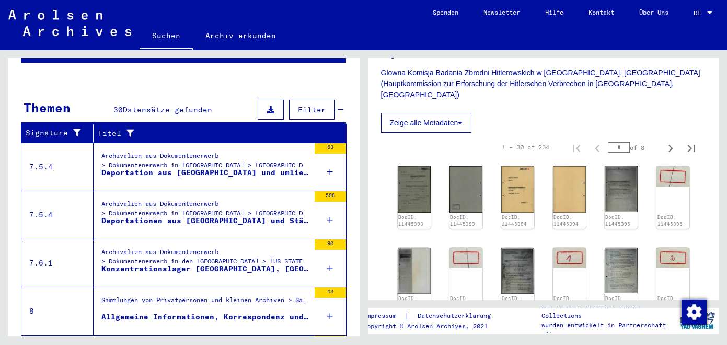
click at [327, 171] on mat-cell at bounding box center [313, 184] width 64 height 26
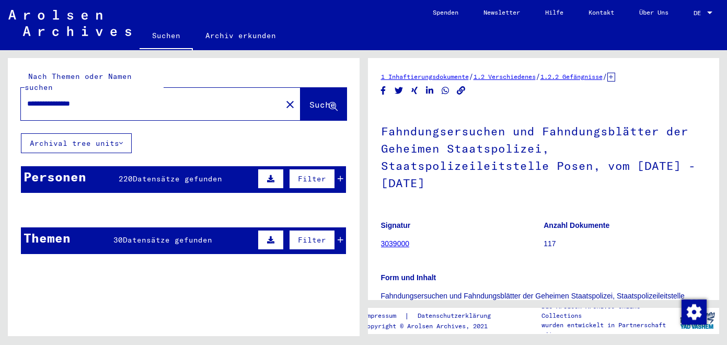
click at [104, 98] on input "**********" at bounding box center [151, 103] width 248 height 11
click at [25, 96] on div "**********" at bounding box center [148, 104] width 254 height 24
click at [26, 95] on div "**********" at bounding box center [148, 104] width 254 height 24
click at [28, 98] on input "**********" at bounding box center [151, 103] width 248 height 11
type input "**********"
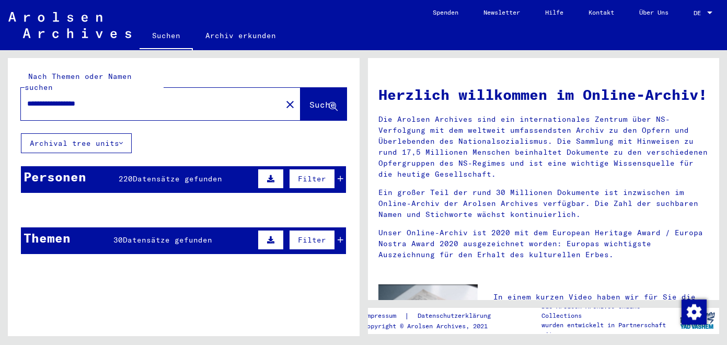
click at [147, 174] on span "Datensätze gefunden" at bounding box center [177, 178] width 89 height 9
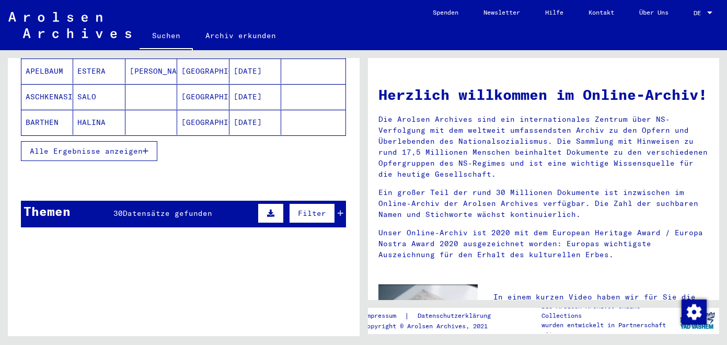
scroll to position [216, 0]
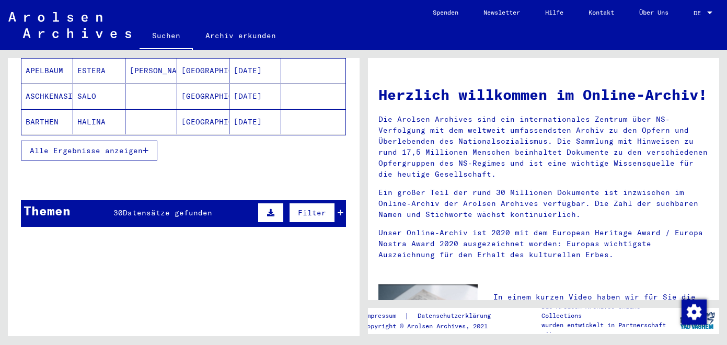
click at [138, 146] on span "Alle Ergebnisse anzeigen" at bounding box center [86, 150] width 113 height 9
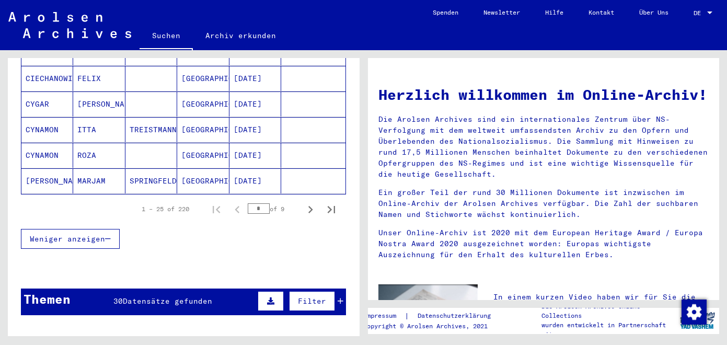
scroll to position [671, 0]
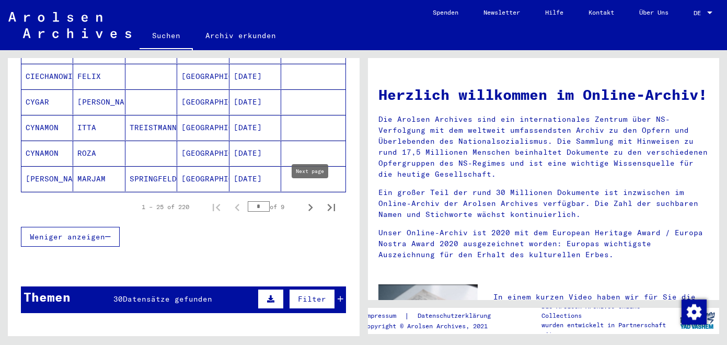
click at [312, 200] on icon "Next page" at bounding box center [310, 207] width 15 height 15
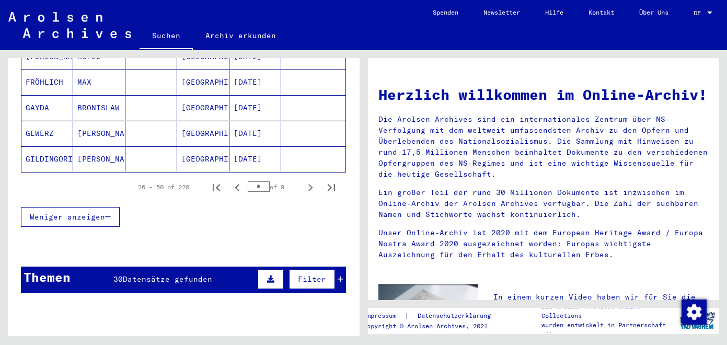
scroll to position [695, 0]
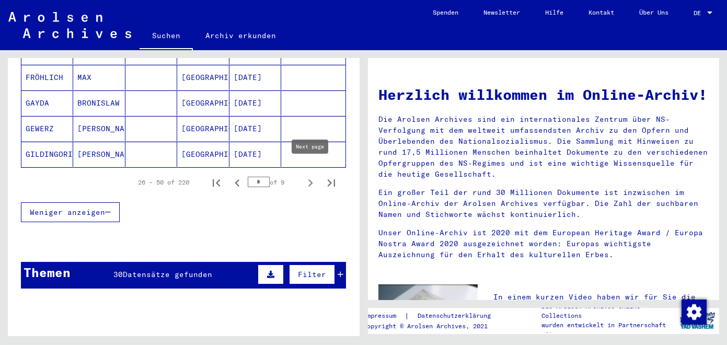
click at [308, 176] on icon "Next page" at bounding box center [310, 183] width 15 height 15
click at [309, 176] on icon "Next page" at bounding box center [310, 183] width 15 height 15
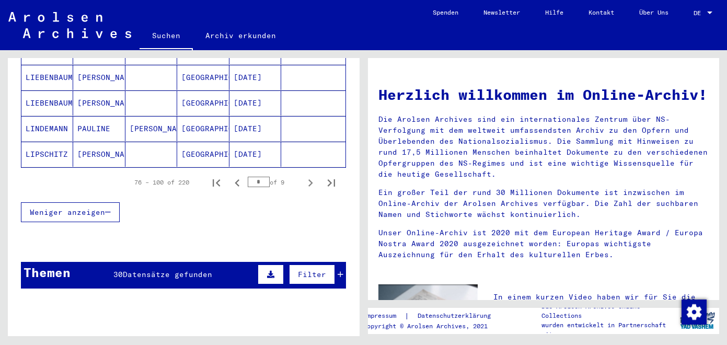
click at [309, 176] on icon "Next page" at bounding box center [310, 183] width 15 height 15
type input "*"
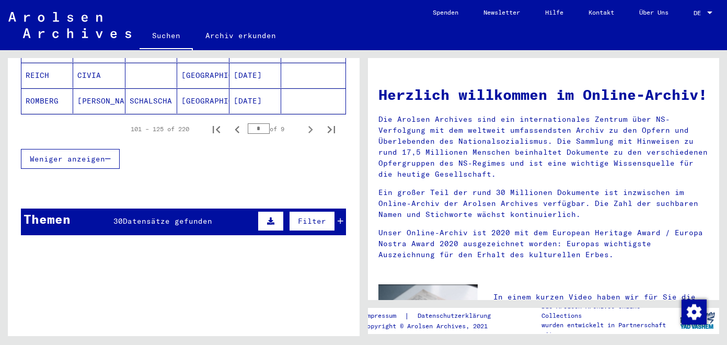
scroll to position [736, 0]
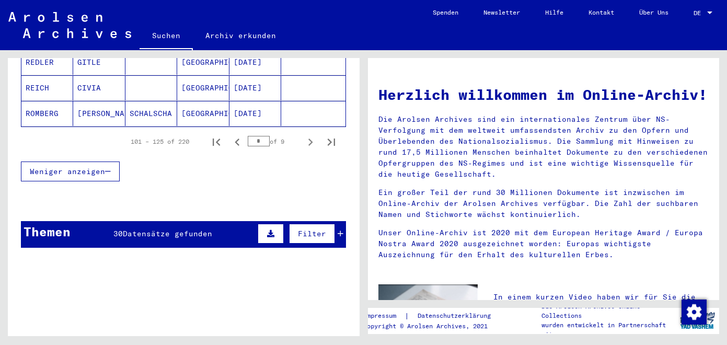
click at [339, 230] on icon at bounding box center [340, 233] width 6 height 7
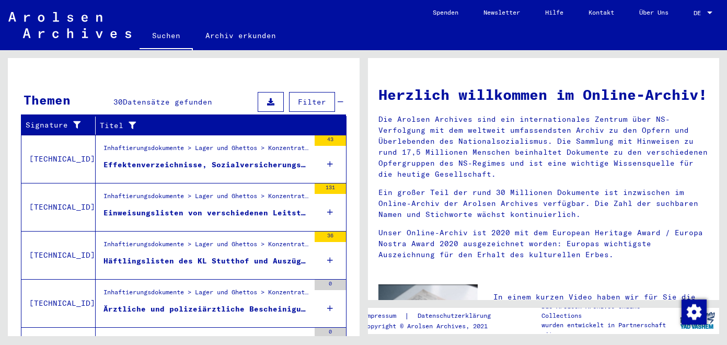
scroll to position [868, 0]
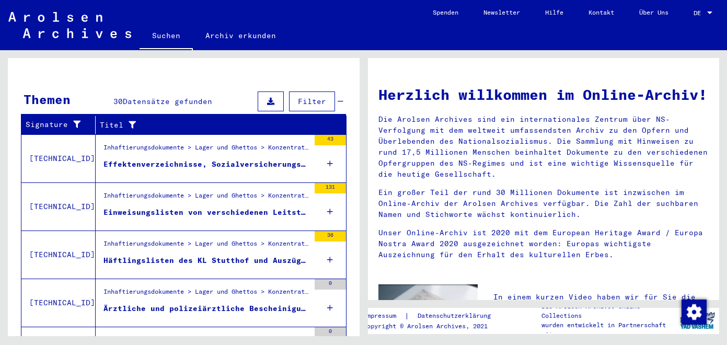
click at [330, 152] on icon at bounding box center [330, 163] width 6 height 37
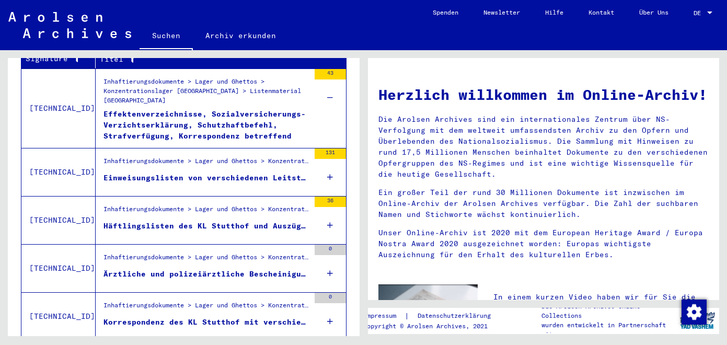
scroll to position [939, 0]
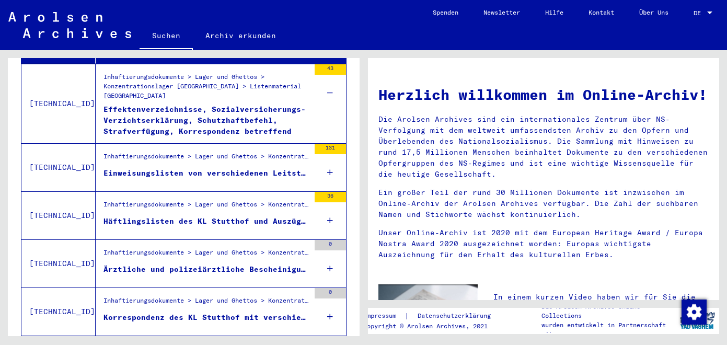
click at [331, 161] on icon at bounding box center [330, 172] width 6 height 37
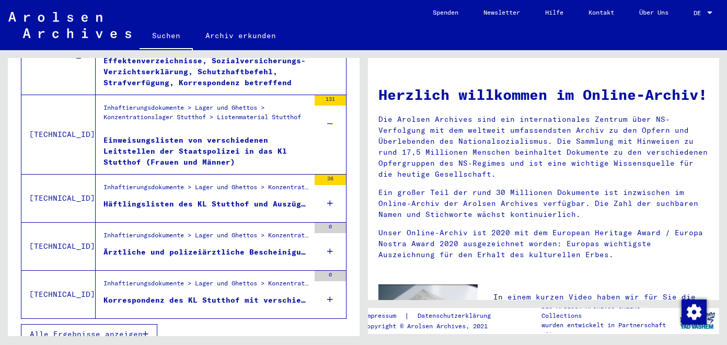
scroll to position [990, 0]
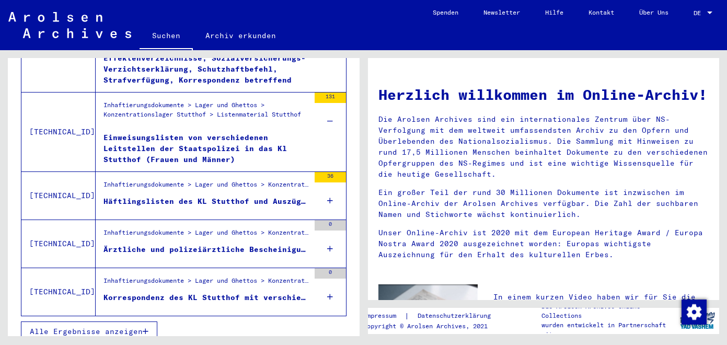
click at [331, 184] on icon at bounding box center [330, 200] width 6 height 37
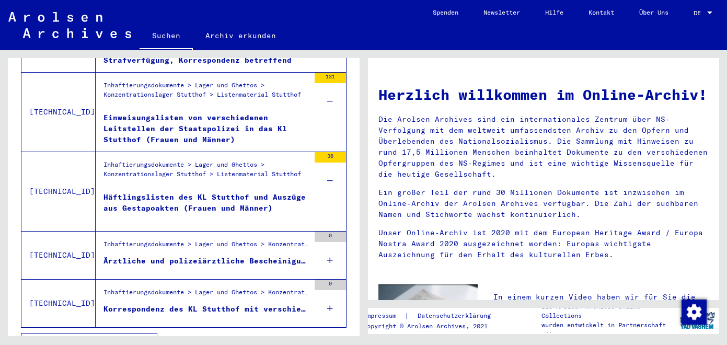
scroll to position [1021, 0]
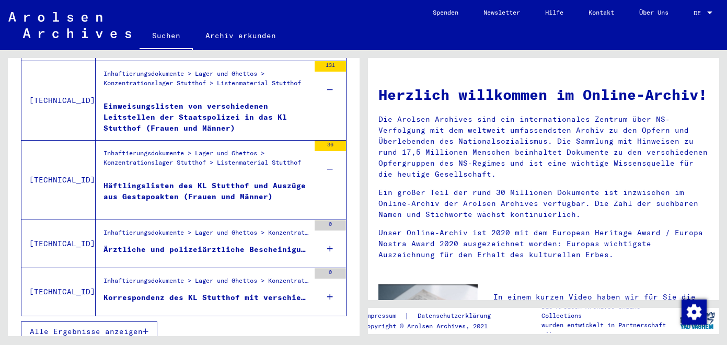
click at [328, 238] on icon at bounding box center [330, 248] width 6 height 37
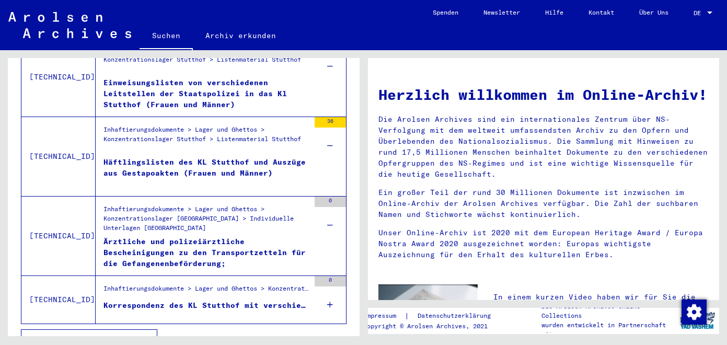
scroll to position [1053, 0]
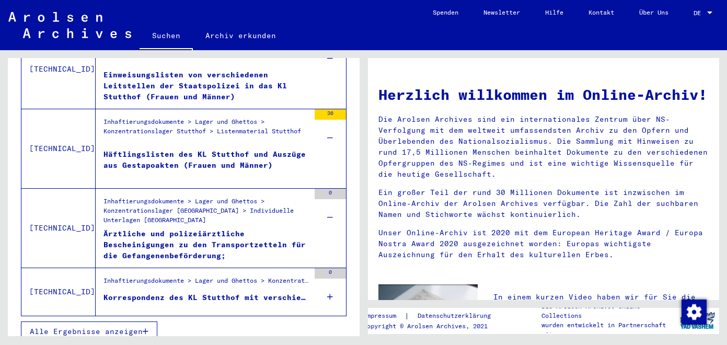
click at [327, 287] on div "0" at bounding box center [329, 291] width 31 height 47
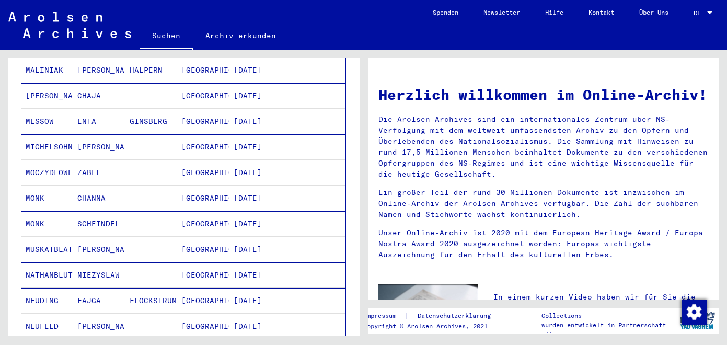
scroll to position [0, 0]
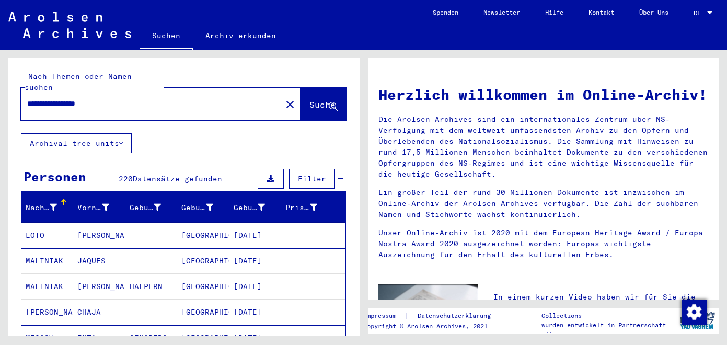
click at [125, 133] on button "Archival tree units" at bounding box center [76, 143] width 111 height 20
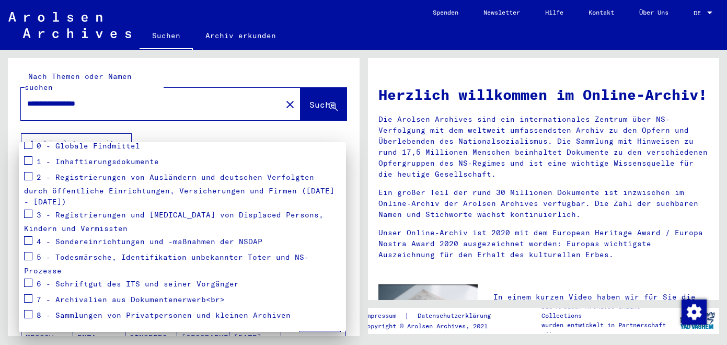
scroll to position [136, 0]
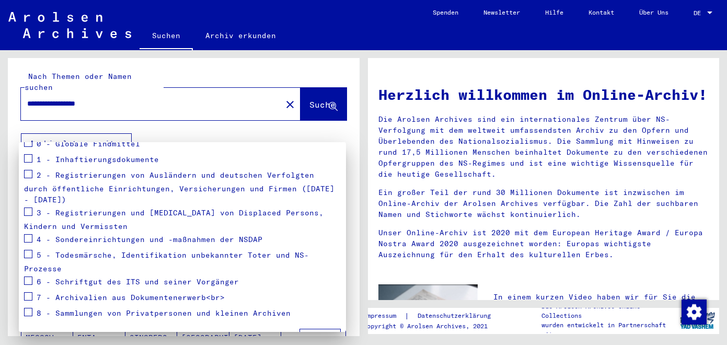
click at [278, 334] on span "Reset" at bounding box center [275, 338] width 24 height 9
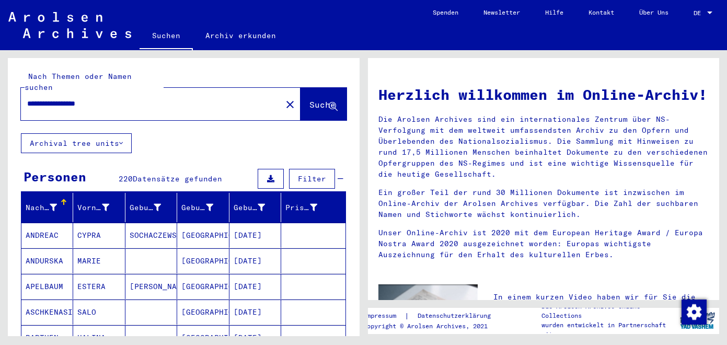
click at [284, 98] on mat-icon "close" at bounding box center [290, 104] width 13 height 13
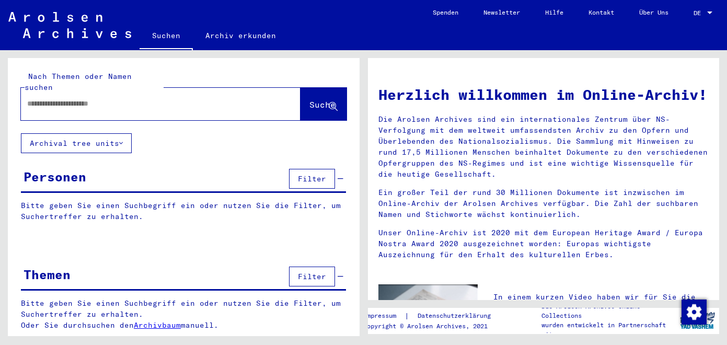
click at [261, 34] on link "Archiv erkunden" at bounding box center [241, 35] width 96 height 25
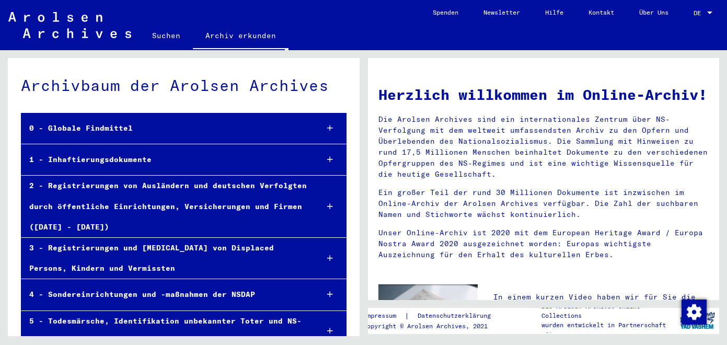
click at [327, 127] on div at bounding box center [329, 128] width 31 height 31
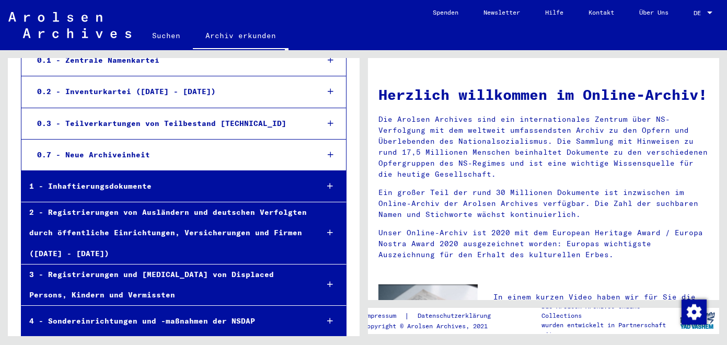
scroll to position [101, 0]
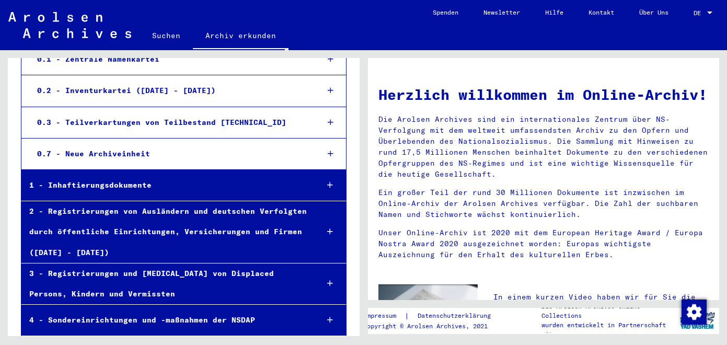
click at [332, 186] on icon at bounding box center [330, 184] width 6 height 7
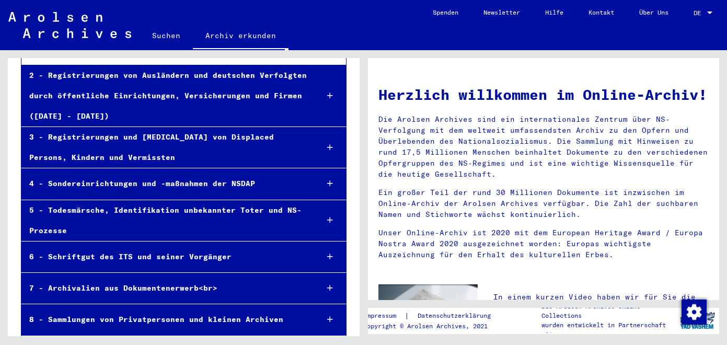
scroll to position [305, 0]
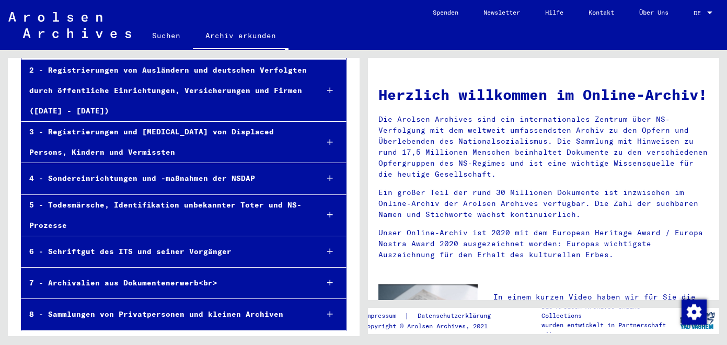
click at [328, 179] on icon at bounding box center [330, 177] width 6 height 7
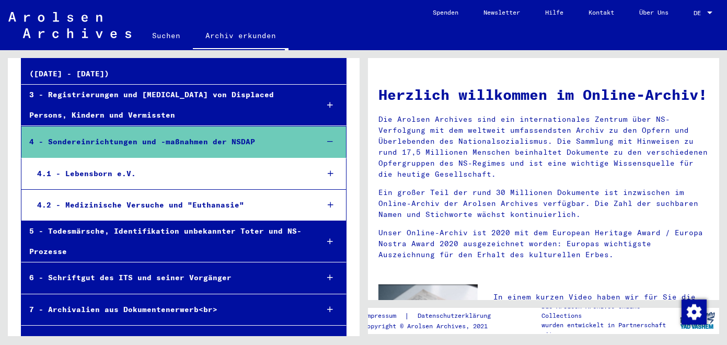
scroll to position [343, 0]
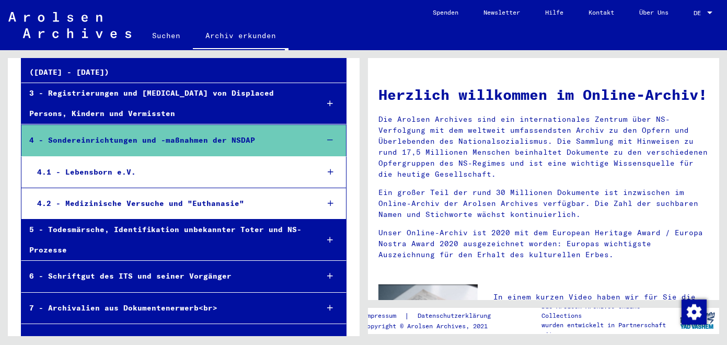
click at [328, 171] on icon at bounding box center [331, 171] width 6 height 7
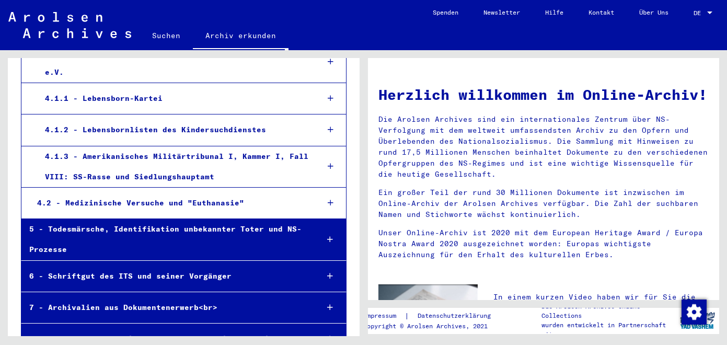
scroll to position [504, 0]
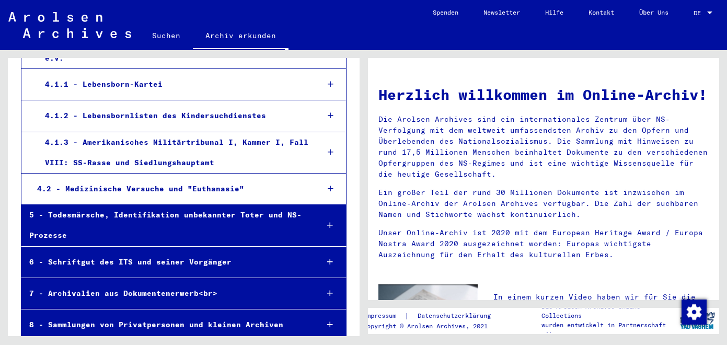
click at [328, 222] on icon at bounding box center [330, 225] width 6 height 7
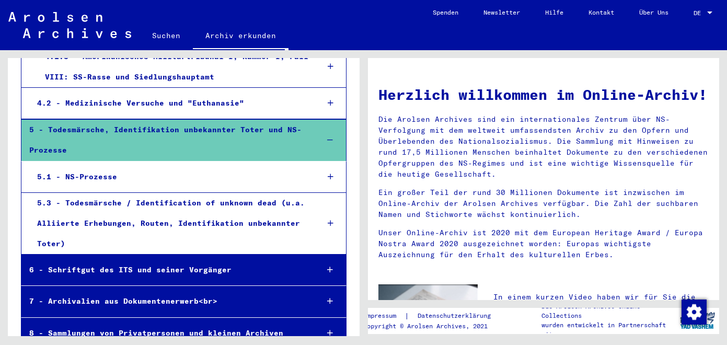
scroll to position [597, 0]
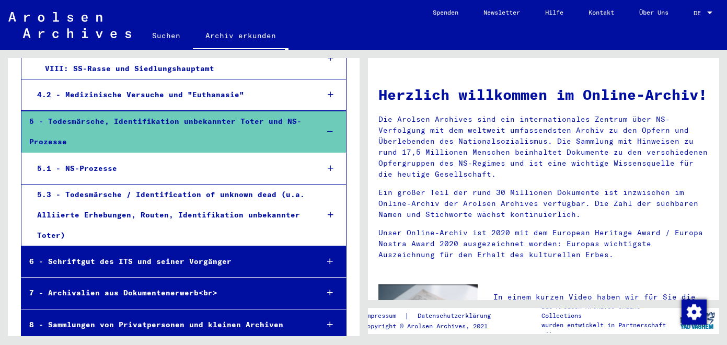
click at [331, 165] on icon at bounding box center [331, 168] width 6 height 7
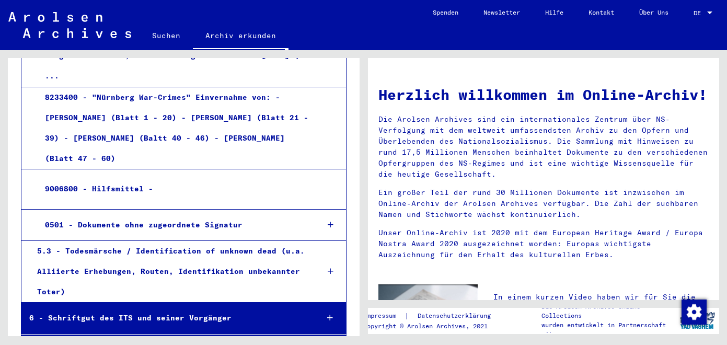
scroll to position [1138, 0]
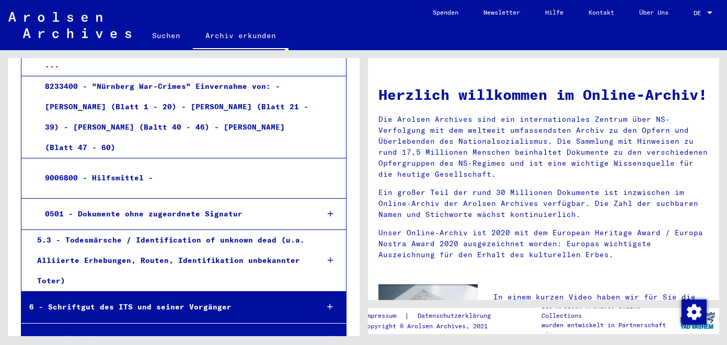
click at [332, 210] on icon at bounding box center [331, 213] width 6 height 7
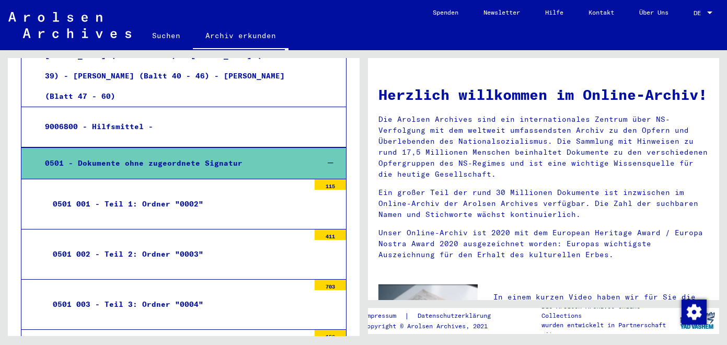
scroll to position [1196, 0]
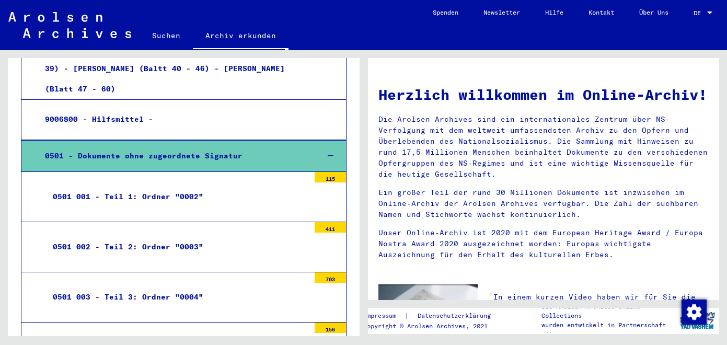
click at [269, 172] on mat-tree-node "0501 001 - Teil 1: Ordner "0002" 115" at bounding box center [183, 197] width 325 height 50
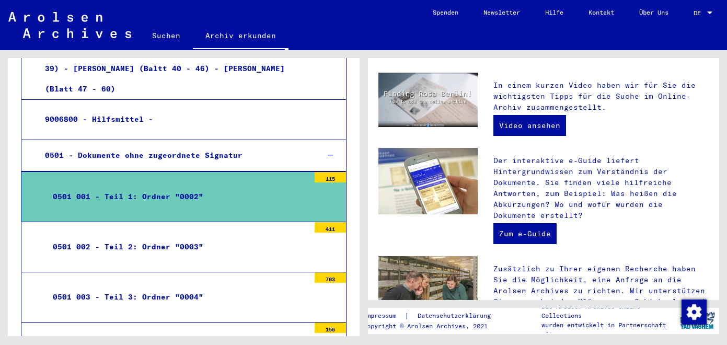
scroll to position [218, 0]
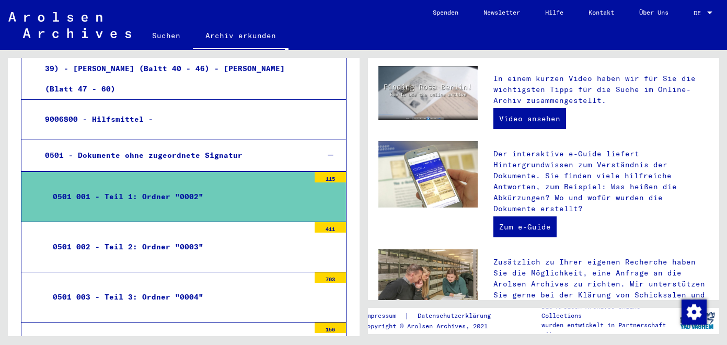
click at [228, 187] on div "0501 001 - Teil 1: Ordner "0002"" at bounding box center [177, 197] width 264 height 20
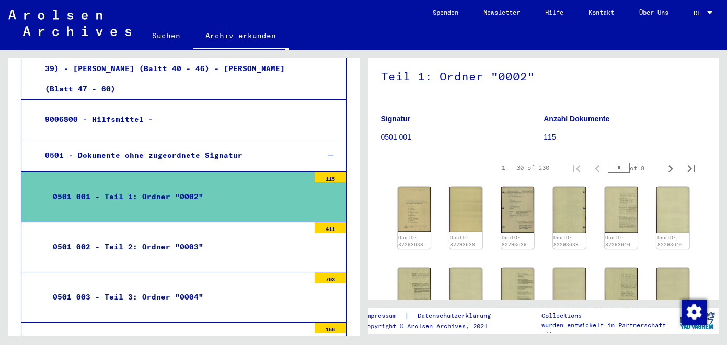
scroll to position [90, 0]
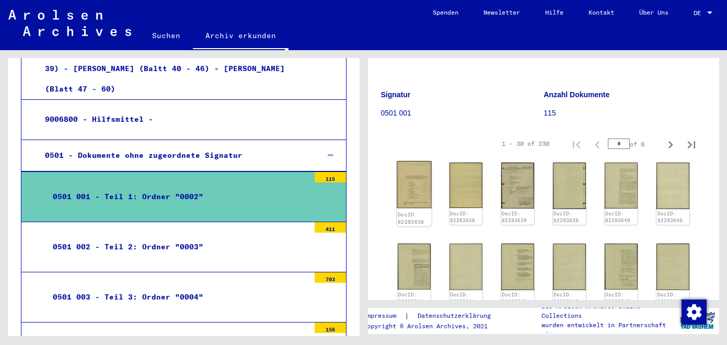
click at [415, 190] on img at bounding box center [414, 184] width 34 height 47
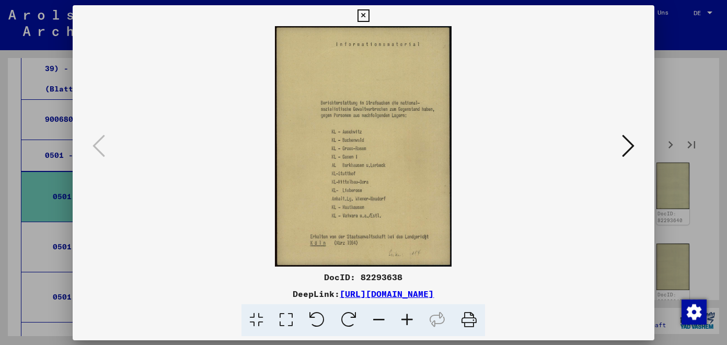
click at [415, 190] on img at bounding box center [363, 146] width 510 height 240
click at [633, 148] on icon at bounding box center [628, 145] width 13 height 25
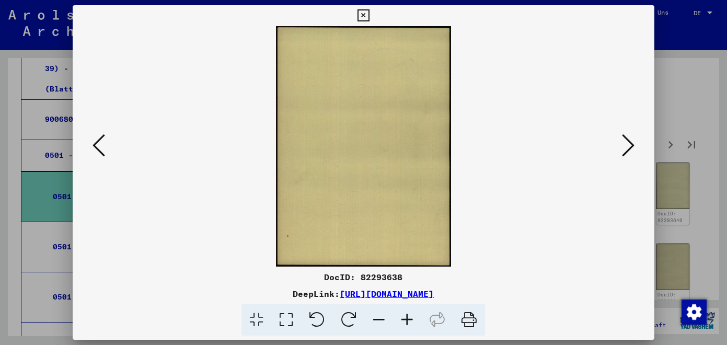
click at [633, 148] on icon at bounding box center [628, 145] width 13 height 25
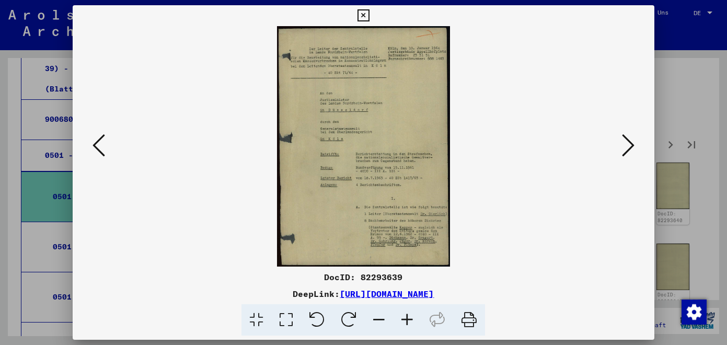
click at [633, 148] on icon at bounding box center [628, 145] width 13 height 25
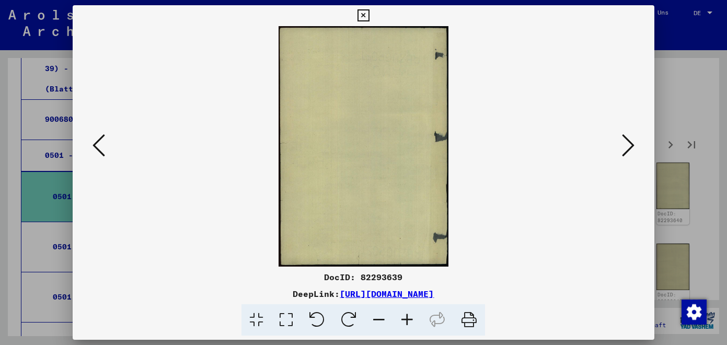
click at [633, 148] on icon at bounding box center [628, 145] width 13 height 25
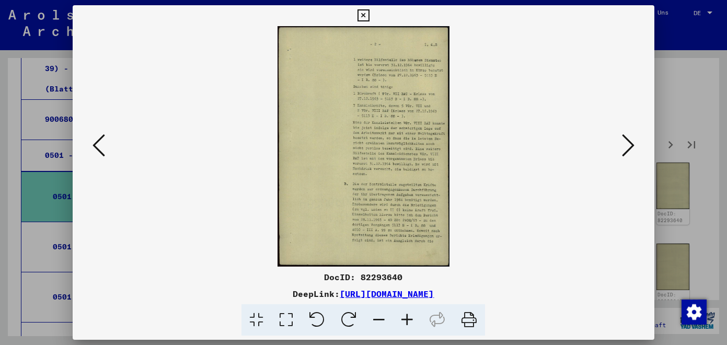
click at [369, 16] on icon at bounding box center [363, 15] width 12 height 13
